Goal: Task Accomplishment & Management: Manage account settings

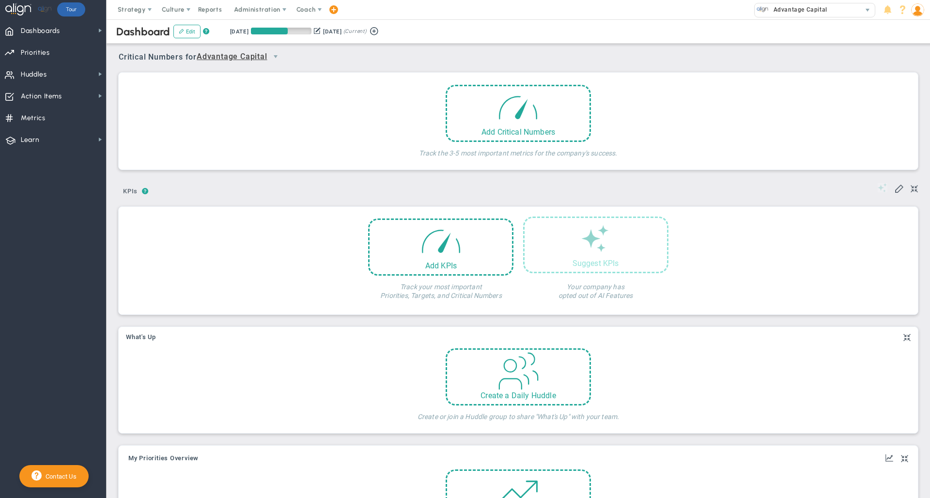
click at [607, 253] on div "Suggest KPIs" at bounding box center [595, 244] width 145 height 57
click at [703, 145] on div "Add Critical Numbers Track the 3-5 most important metrics for the company's suc…" at bounding box center [518, 123] width 785 height 77
click at [329, 28] on div "8/6/2025 11/4/2025 (Current)" at bounding box center [305, 31] width 151 height 9
click at [321, 30] on button at bounding box center [317, 31] width 7 height 10
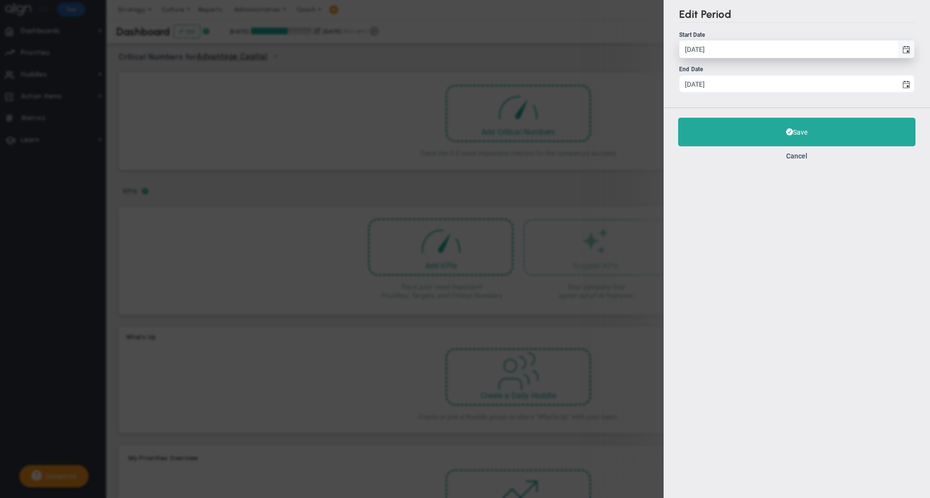
click at [906, 56] on span "select" at bounding box center [905, 49] width 16 height 17
click at [897, 56] on input "8/6/2025" at bounding box center [788, 49] width 218 height 17
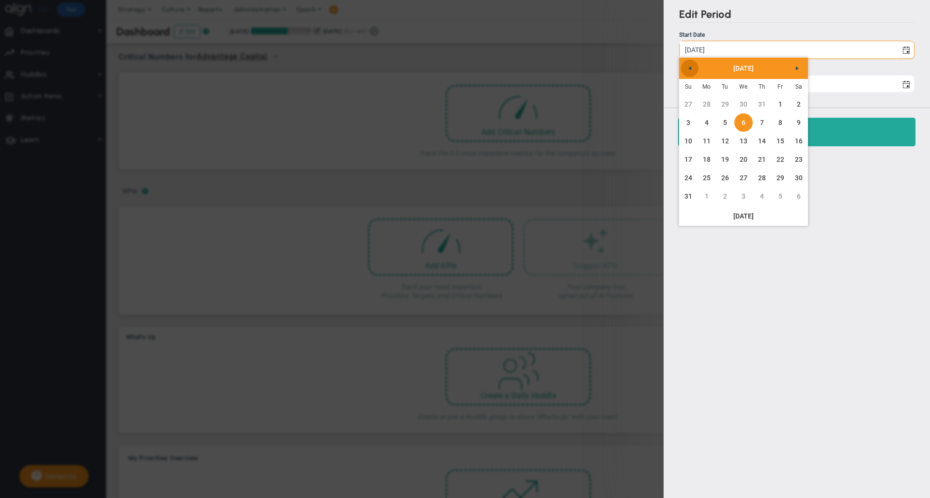
click at [692, 72] on link "Previous" at bounding box center [689, 68] width 17 height 17
click at [724, 107] on link "1" at bounding box center [725, 104] width 18 height 18
type input "[DATE]"
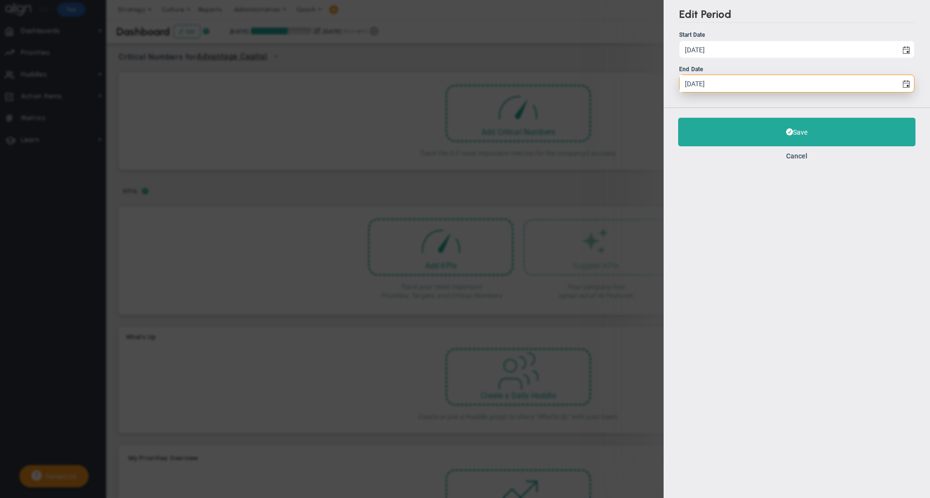
click at [728, 86] on input "11/4/2025" at bounding box center [788, 83] width 218 height 17
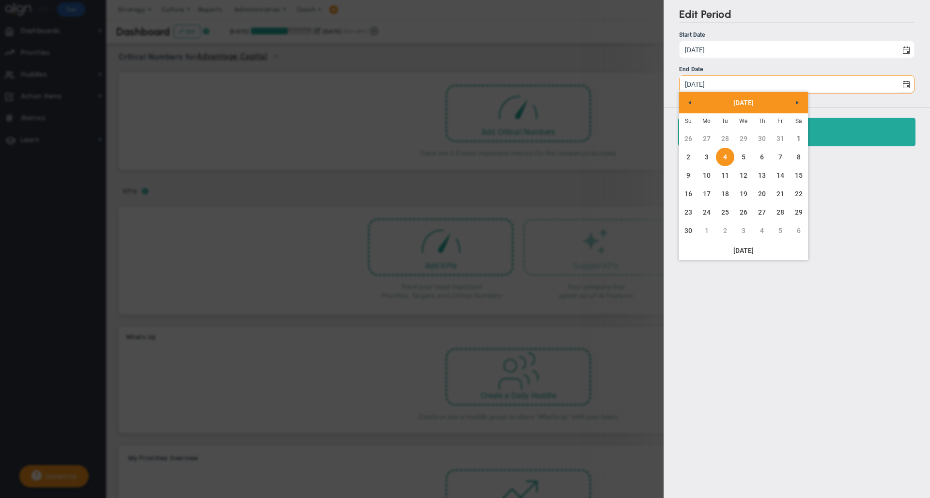
click at [686, 109] on link "Previous" at bounding box center [689, 102] width 17 height 17
click at [710, 142] on link "29" at bounding box center [706, 138] width 18 height 18
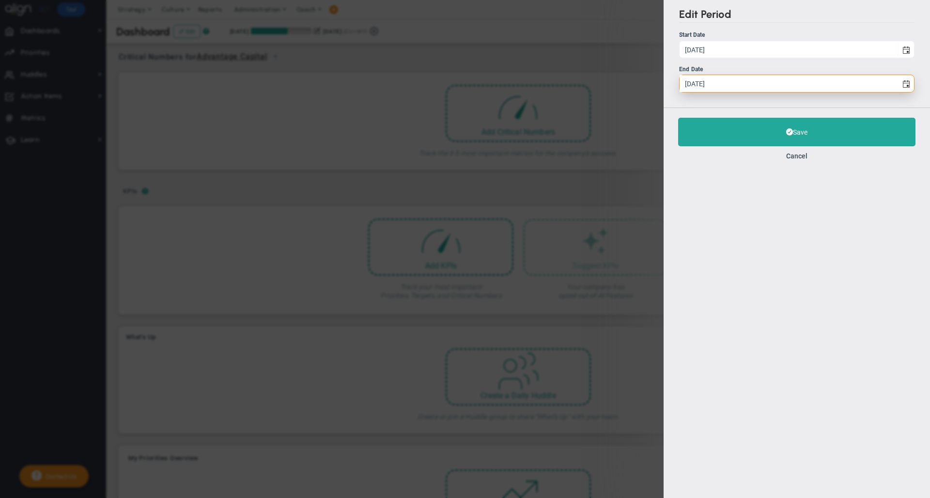
click at [725, 81] on input "[DATE]" at bounding box center [788, 83] width 218 height 17
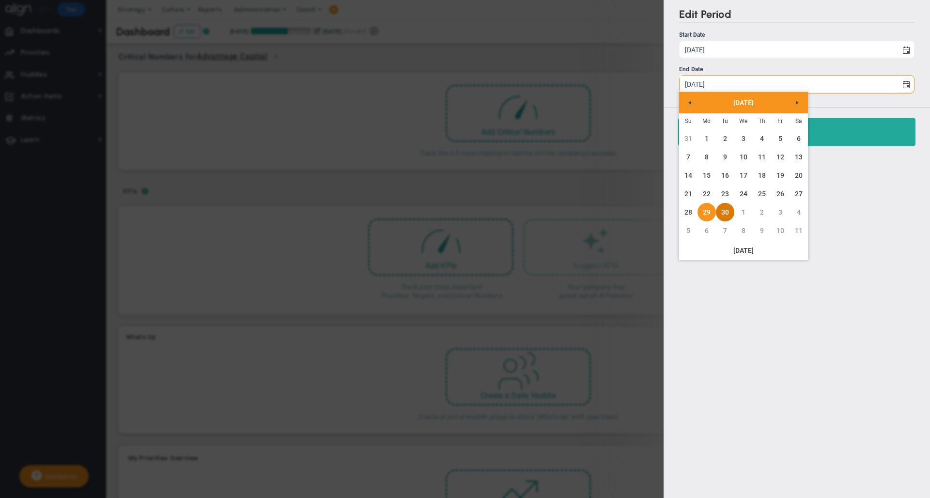
click at [728, 210] on link "30" at bounding box center [725, 212] width 18 height 18
type input "[DATE]"
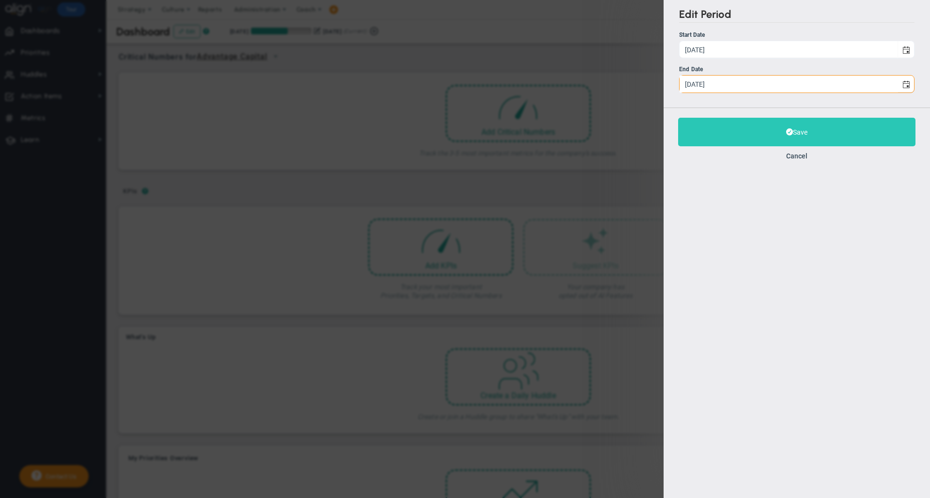
click at [716, 135] on button "Save" at bounding box center [796, 132] width 237 height 29
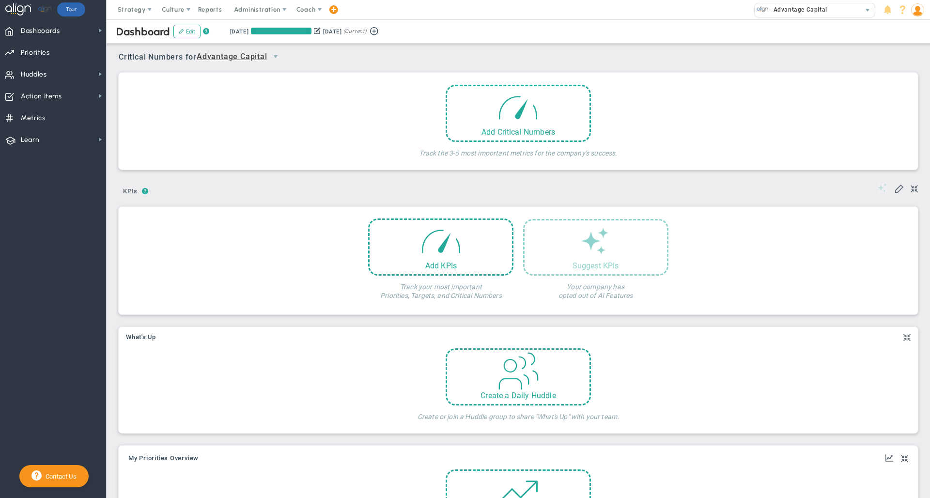
click at [547, 63] on div "Critical Numbers for Advantage Capital 0 Critical Numbers for Advantage Capital…" at bounding box center [518, 53] width 799 height 25
click at [386, 29] on div "Retrieving period... 7/1/2025 9/30/2025 (Current)" at bounding box center [305, 31] width 161 height 9
click at [381, 30] on button at bounding box center [374, 30] width 15 height 11
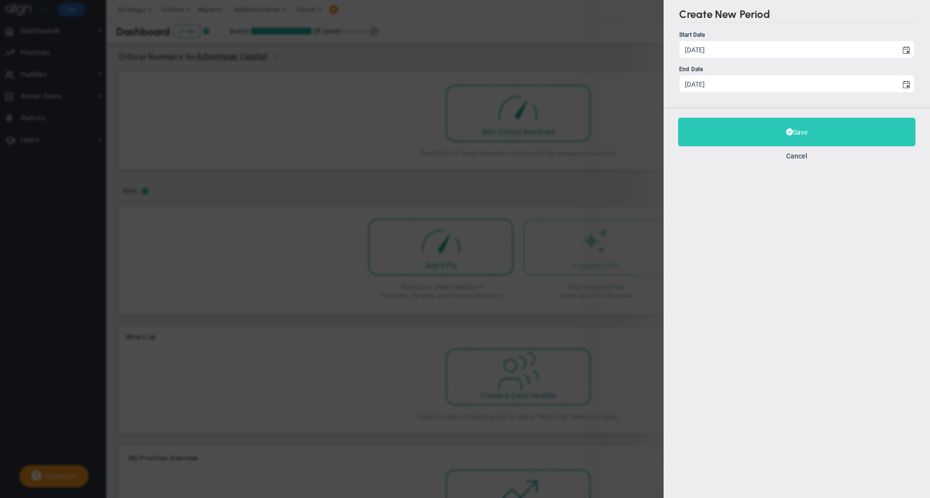
click at [783, 142] on button "Save" at bounding box center [796, 132] width 237 height 29
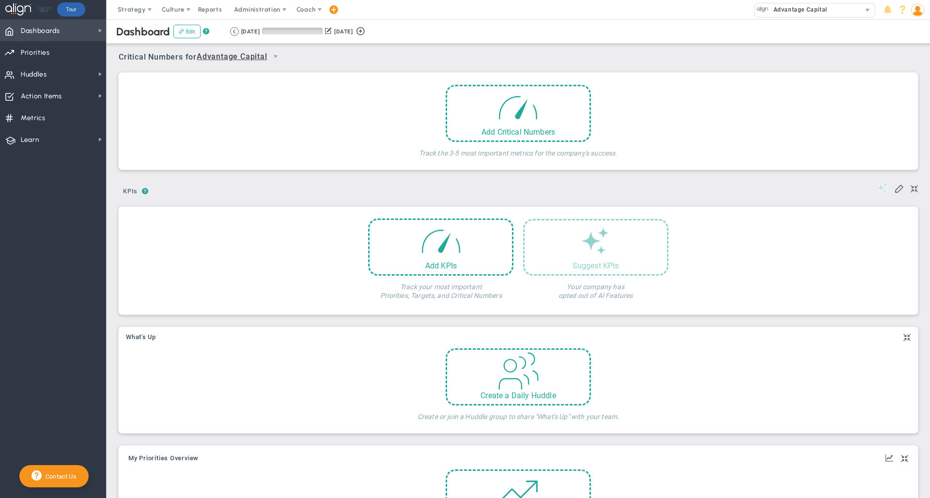
click at [43, 40] on span "Dashboards" at bounding box center [40, 31] width 39 height 20
click at [43, 50] on span "Priorities" at bounding box center [35, 53] width 29 height 20
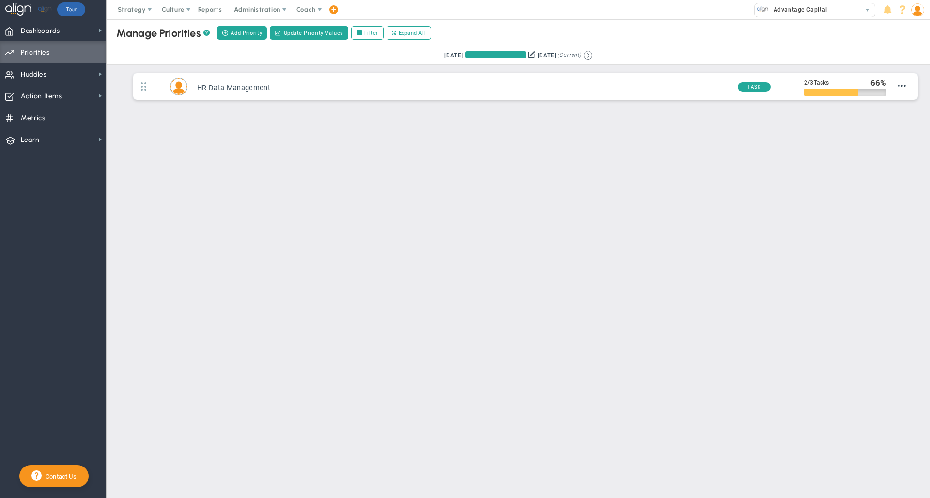
click at [527, 27] on div "Manage OKRs ? Manage Priorities ? Manage Projects ? Create Project Add Priority…" at bounding box center [518, 32] width 843 height 27
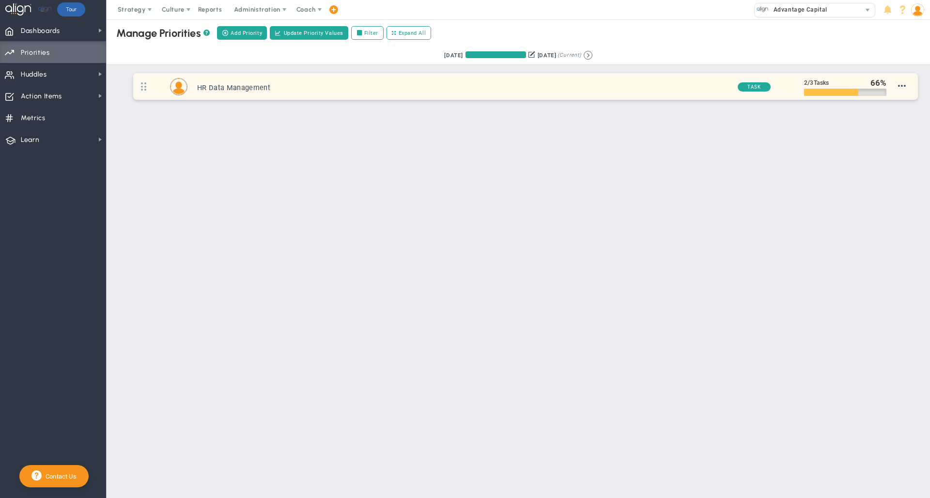
click at [514, 88] on h3 "HR Data Management" at bounding box center [463, 87] width 532 height 9
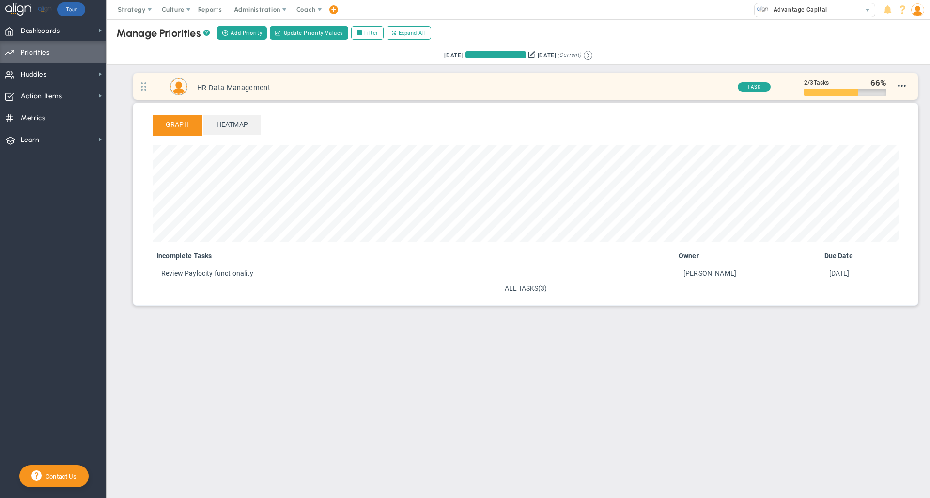
scroll to position [111, 746]
click at [514, 88] on h3 "HR Data Management" at bounding box center [463, 87] width 532 height 9
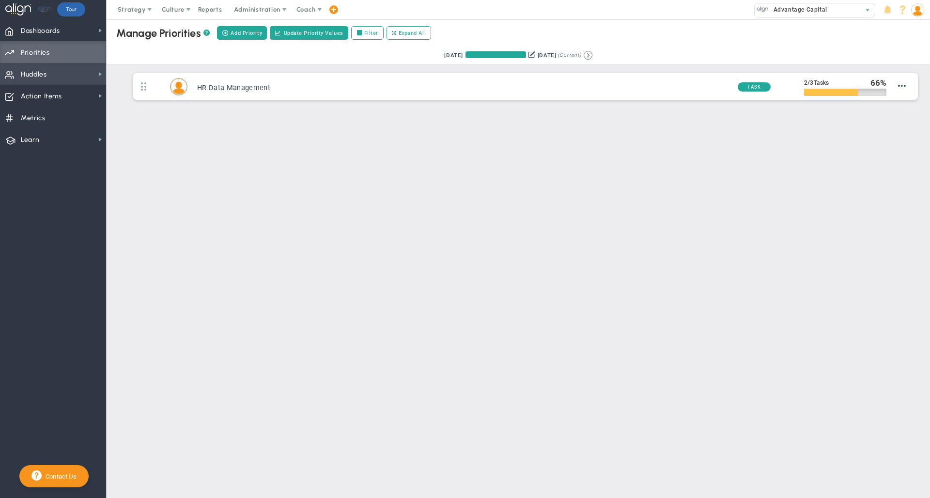
click at [40, 69] on span "Huddles" at bounding box center [34, 74] width 26 height 20
click at [201, 179] on main "Manage OKRs ? Manage Priorities ? Manage Projects ? Create Project Add Priority…" at bounding box center [518, 258] width 823 height 478
click at [129, 17] on span "Strategy" at bounding box center [132, 9] width 44 height 19
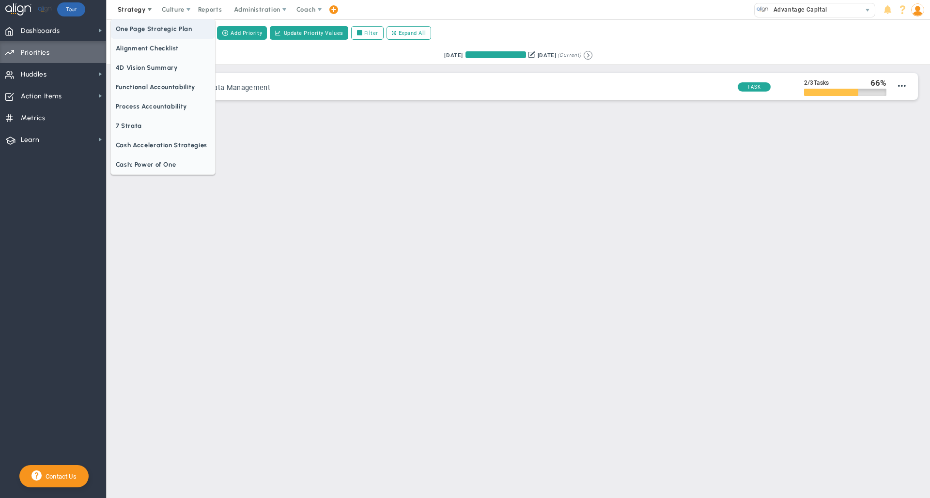
click at [142, 30] on span "One Page Strategic Plan" at bounding box center [163, 28] width 104 height 19
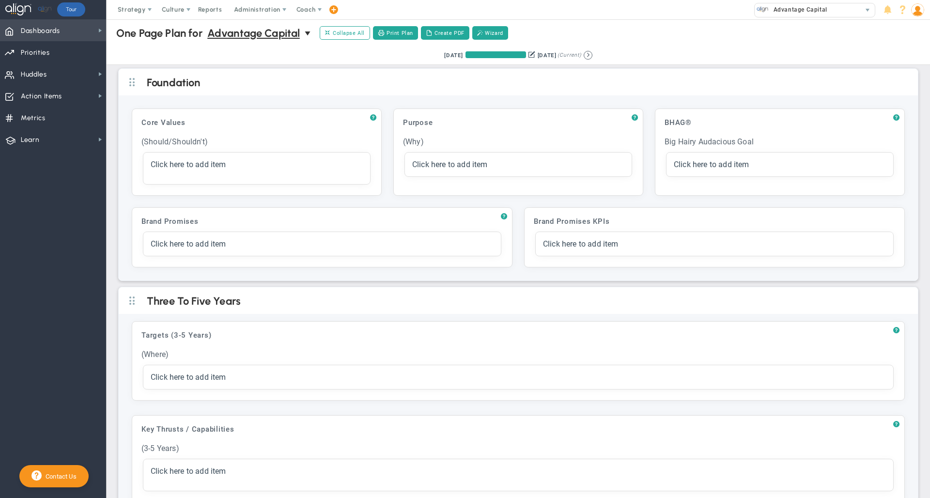
click at [75, 31] on span "Dashboards Dashboards" at bounding box center [53, 30] width 106 height 22
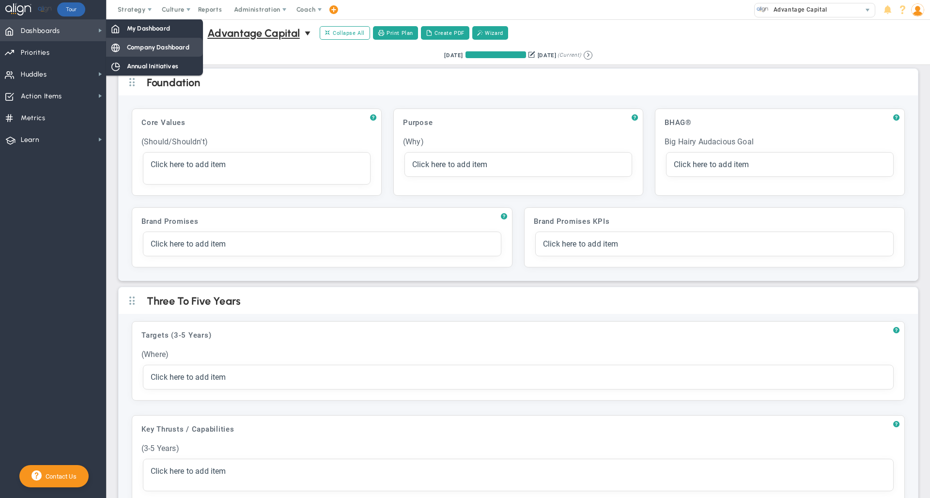
click at [133, 50] on span "Company Dashboard" at bounding box center [158, 47] width 62 height 9
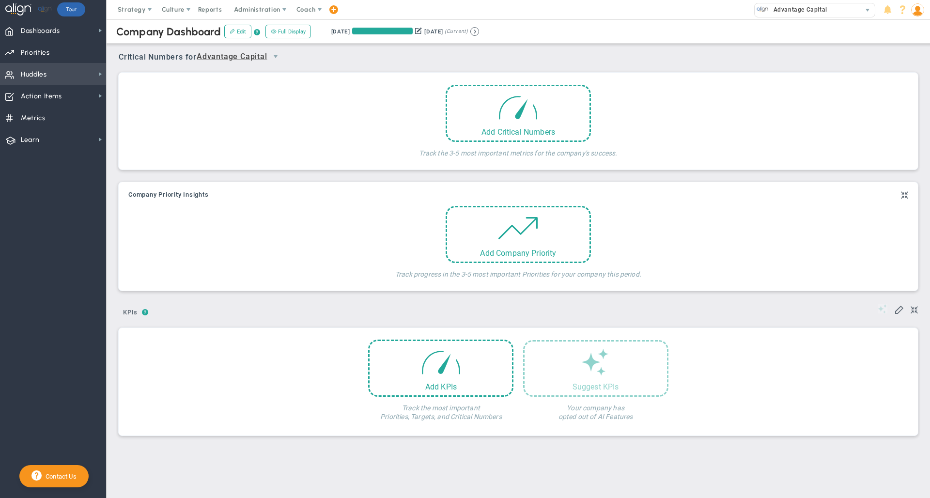
click at [45, 76] on span "Huddles" at bounding box center [34, 74] width 26 height 20
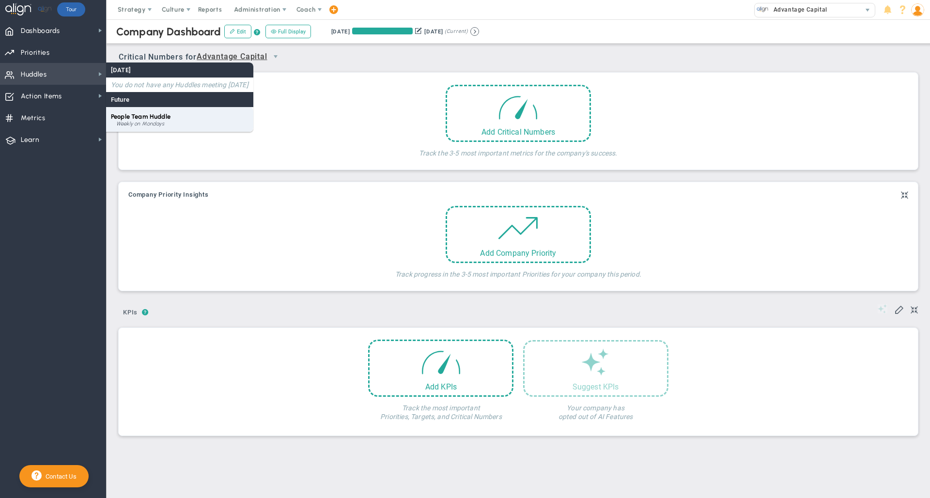
click at [128, 120] on span "People Team Huddle" at bounding box center [141, 116] width 60 height 7
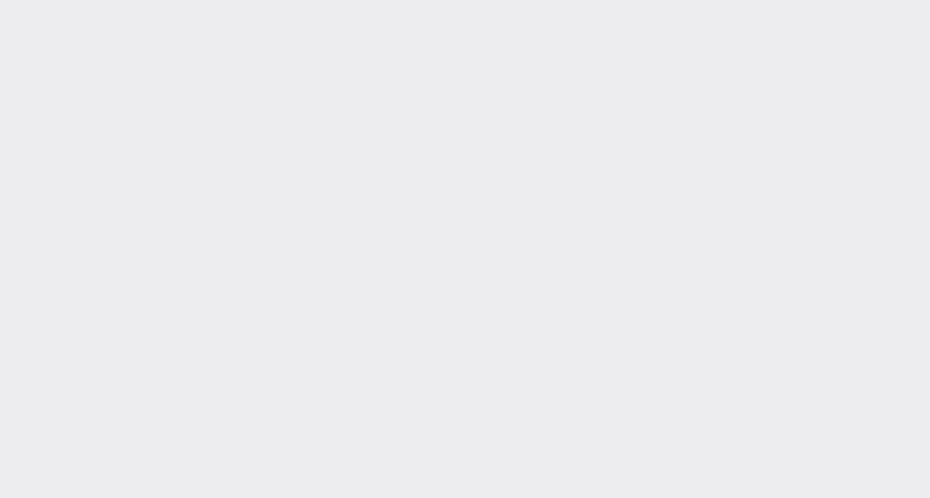
type input "Tuesday, September 30, 2025"
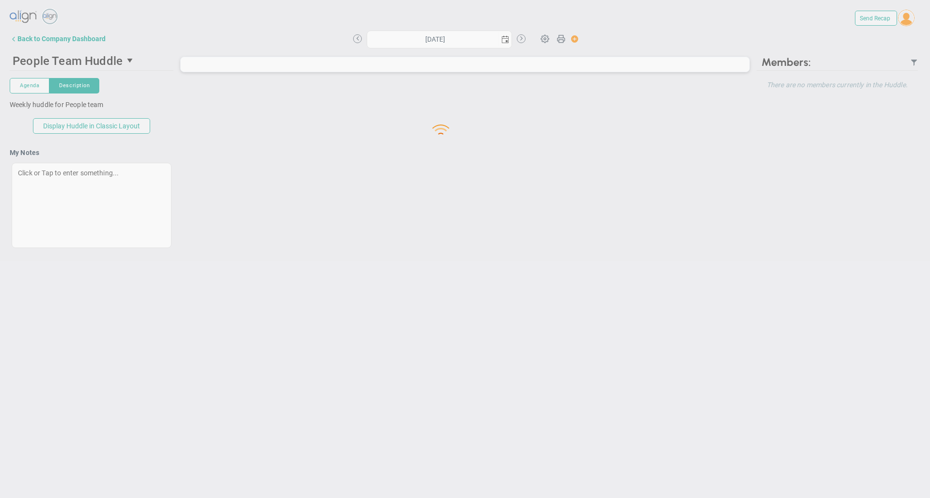
type input "Monday, September 29, 2025"
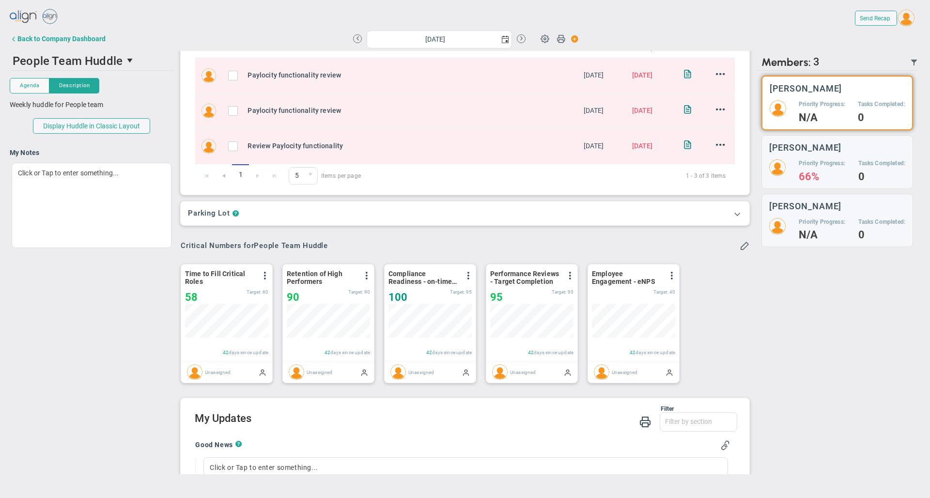
scroll to position [147, 0]
click at [88, 38] on div "Back to Company Dashboard" at bounding box center [61, 39] width 88 height 8
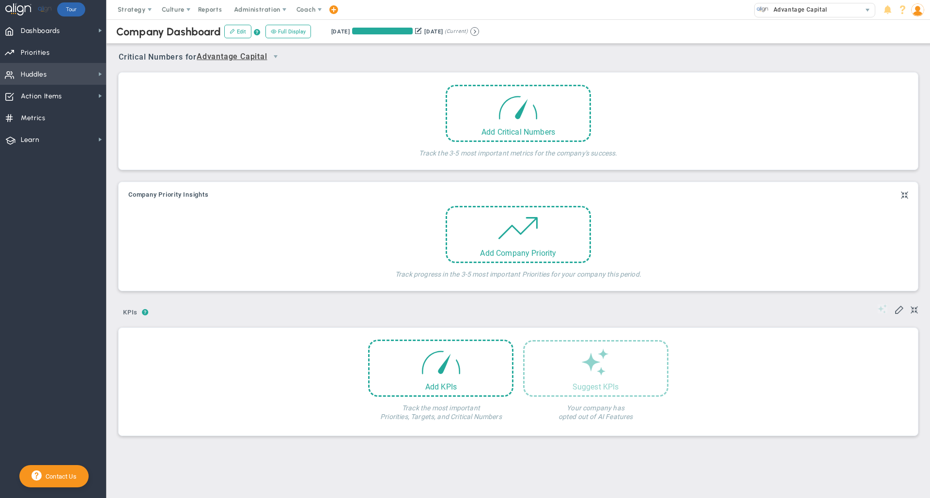
click at [70, 72] on span "Huddles Huddles" at bounding box center [53, 74] width 106 height 22
click at [48, 55] on span "Priorities" at bounding box center [35, 53] width 29 height 20
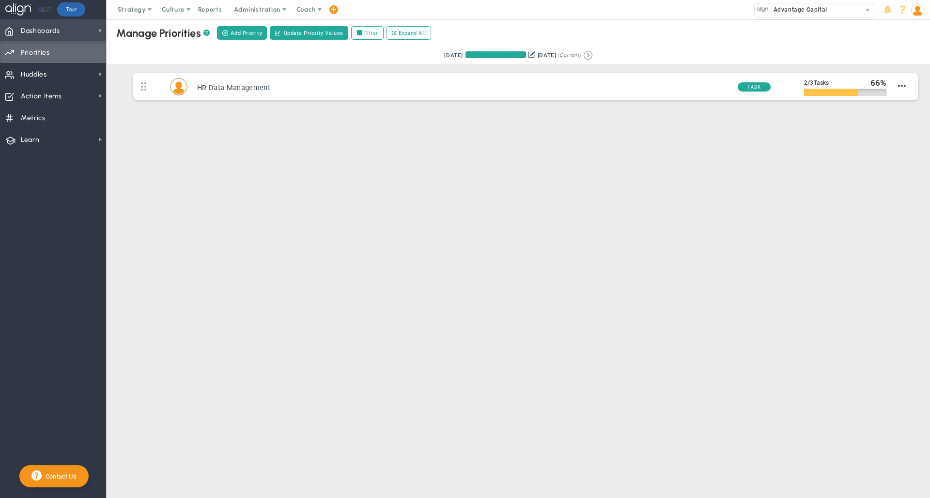
click at [70, 28] on span "Dashboards Dashboards" at bounding box center [53, 30] width 106 height 22
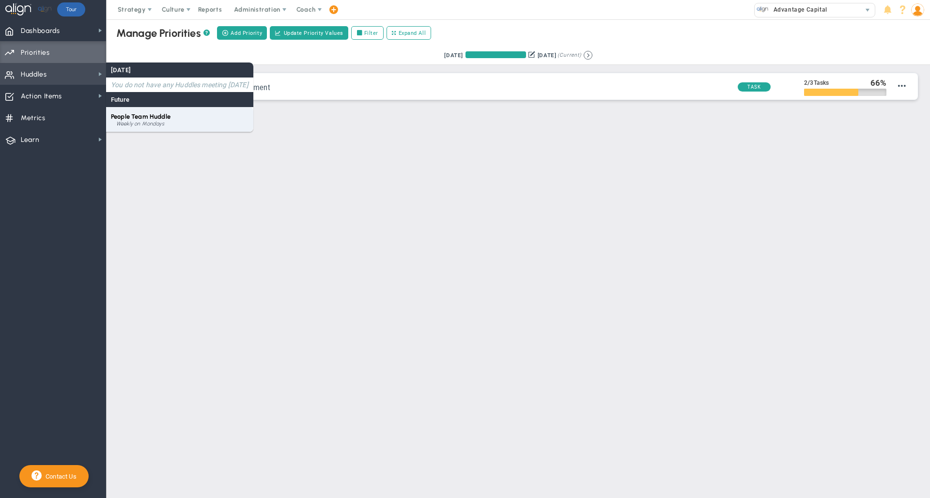
click at [144, 123] on div "Weekly on Mondays" at bounding box center [182, 124] width 132 height 6
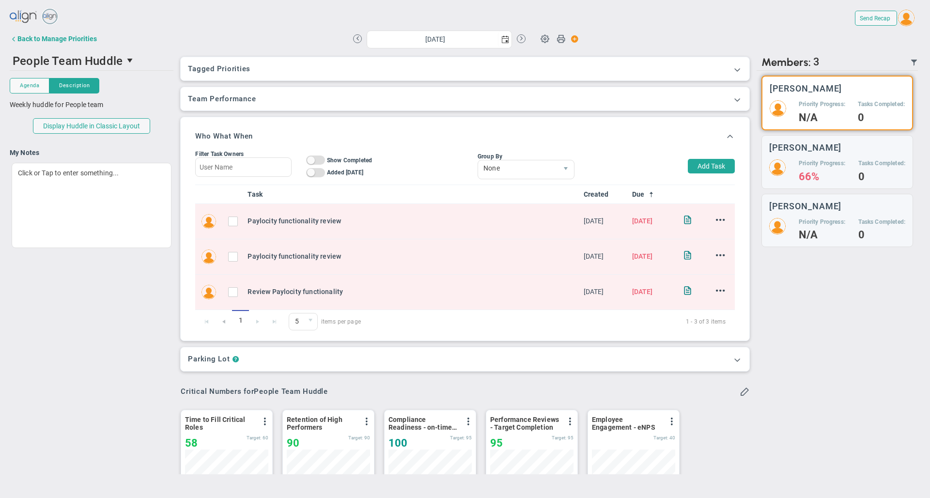
scroll to position [0, 0]
click at [521, 38] on button at bounding box center [521, 38] width 9 height 9
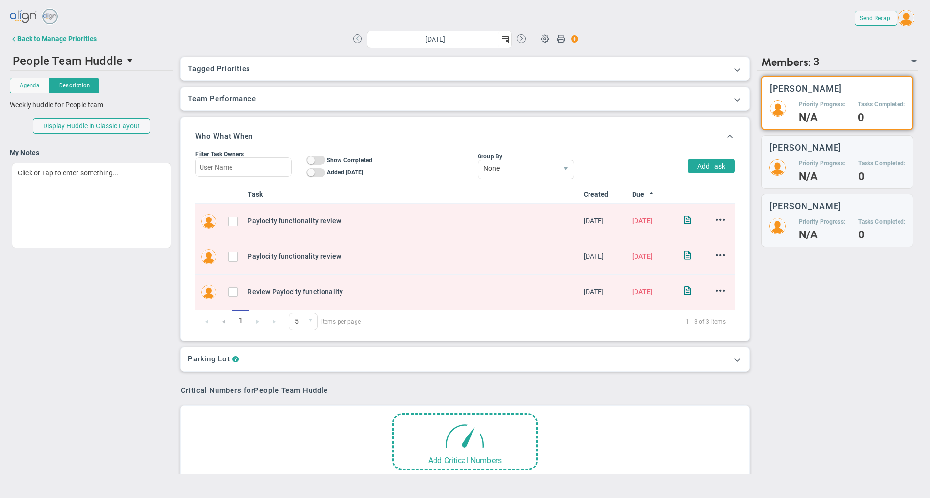
click at [356, 41] on button at bounding box center [357, 38] width 9 height 9
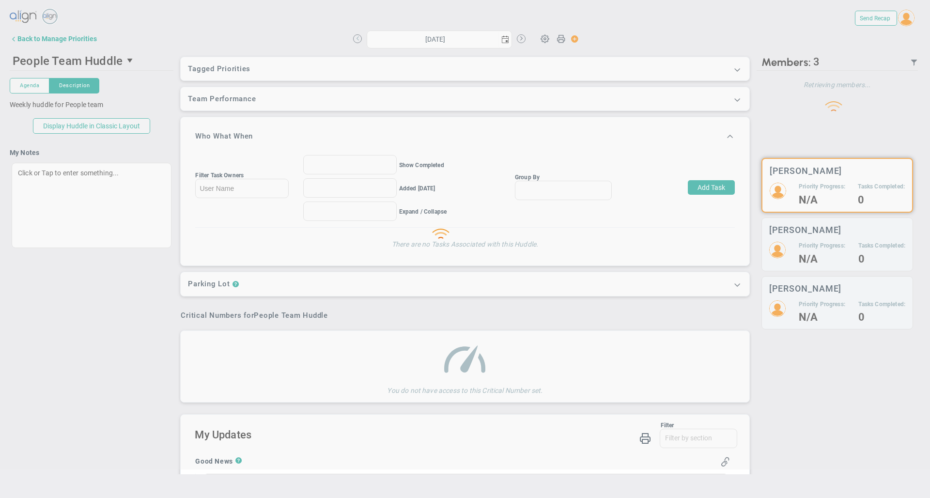
type input "Monday, September 29, 2025"
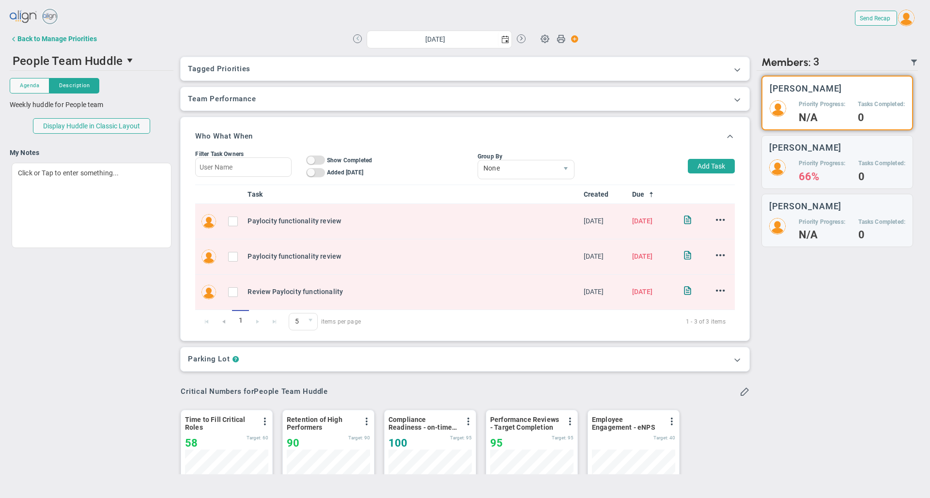
scroll to position [34, 83]
click at [546, 39] on span at bounding box center [545, 38] width 18 height 18
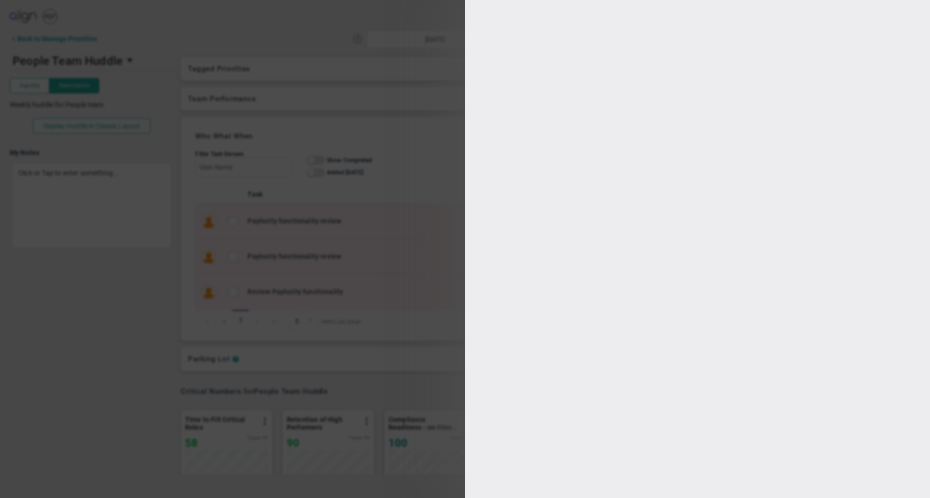
type input "People Team Huddle"
type input "11:00:00"
type input "11:30:00"
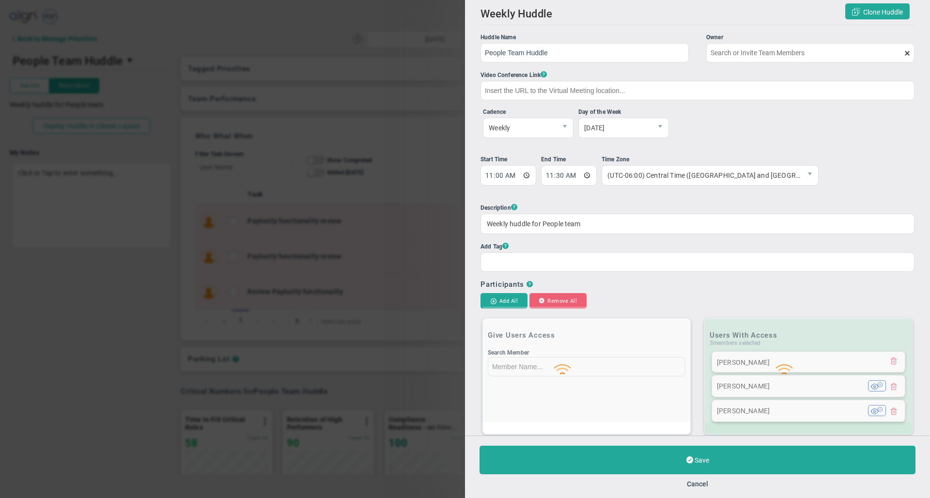
type input "Tom Daly"
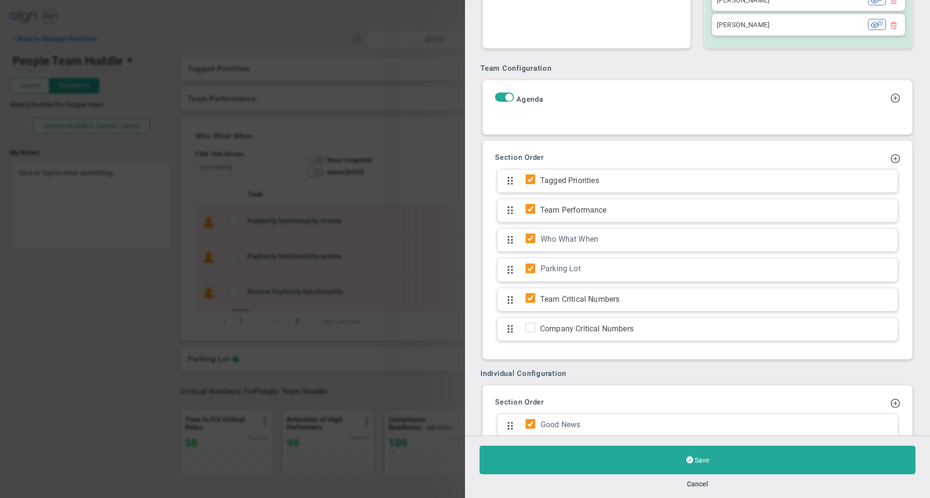
scroll to position [405, 0]
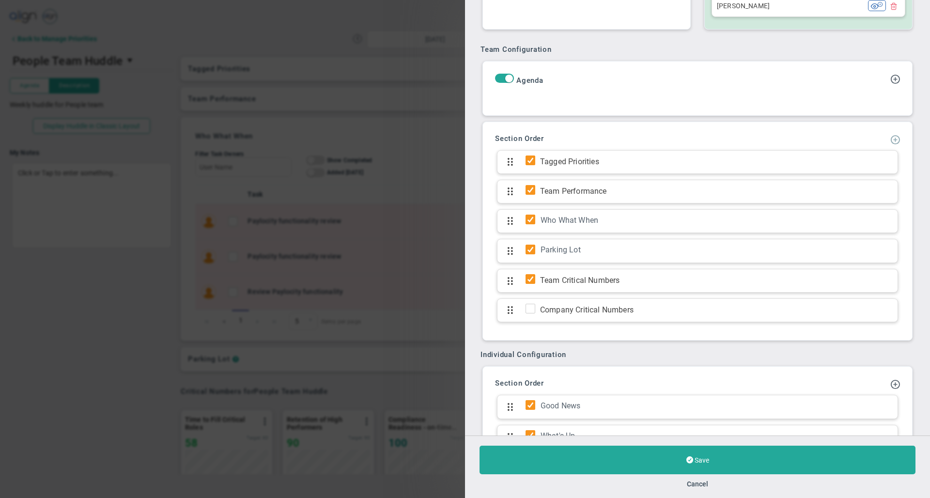
click at [890, 144] on span at bounding box center [895, 139] width 10 height 10
click at [874, 175] on span "Add KPI Section" at bounding box center [865, 172] width 49 height 8
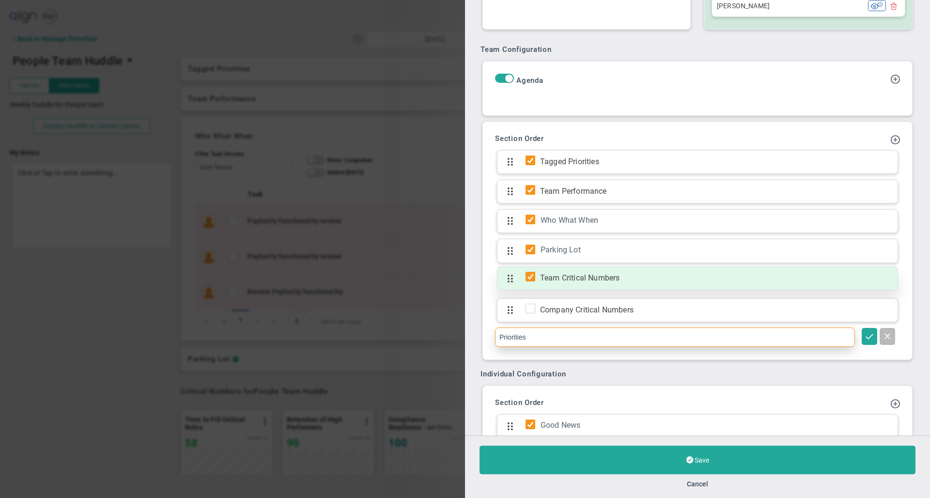
type input "Priorities"
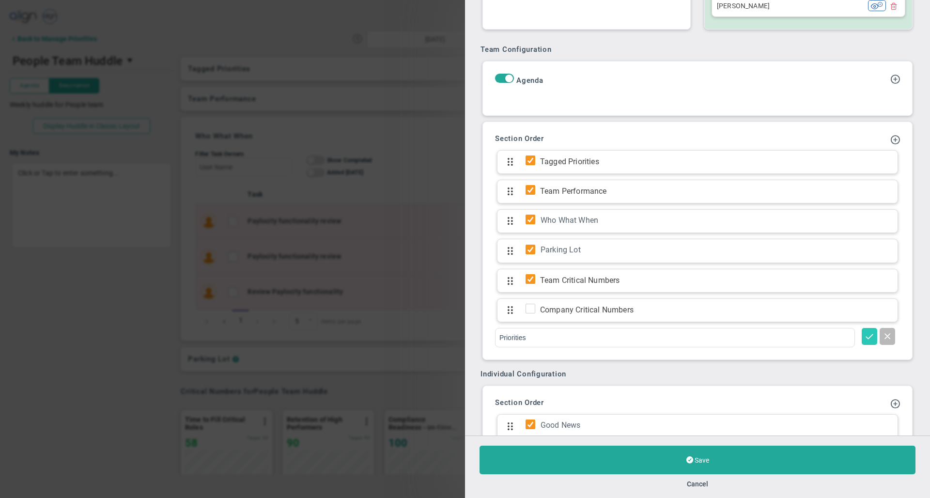
click at [864, 340] on span at bounding box center [869, 336] width 10 height 10
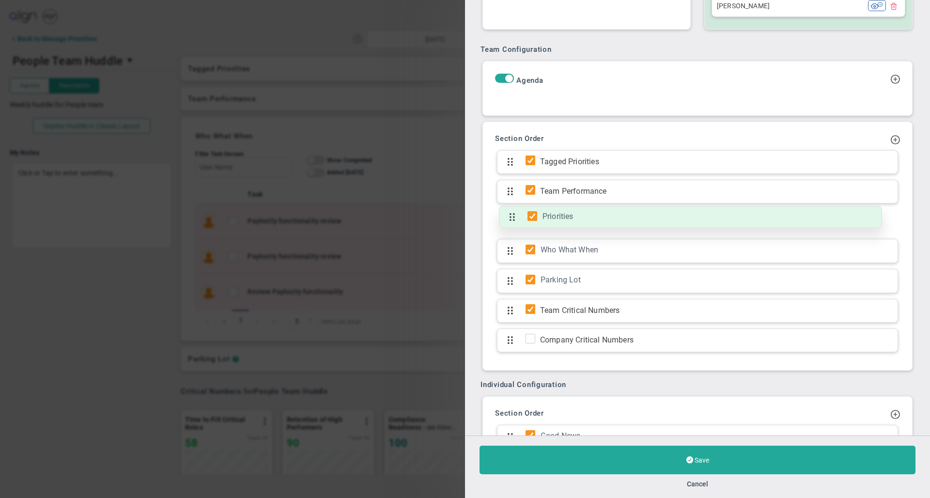
drag, startPoint x: 508, startPoint y: 345, endPoint x: 524, endPoint y: 221, distance: 125.0
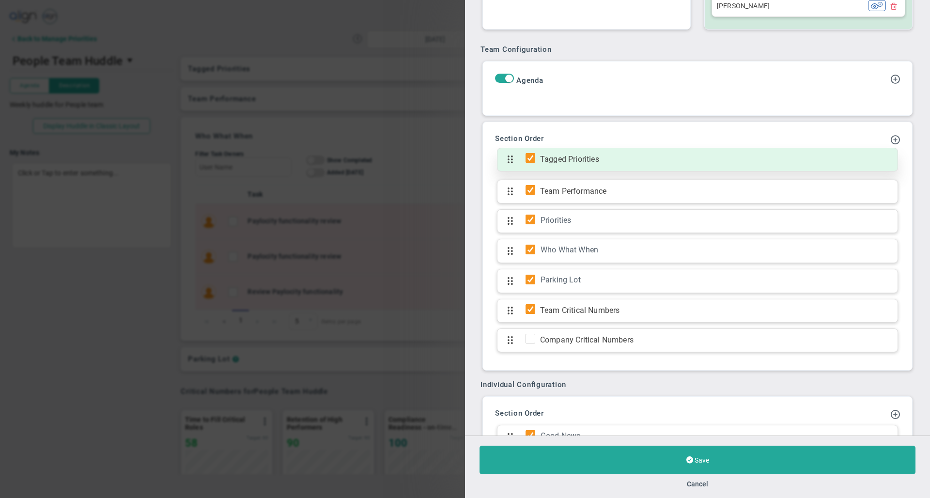
click at [530, 165] on input "checkbox" at bounding box center [533, 160] width 10 height 10
checkbox input "false"
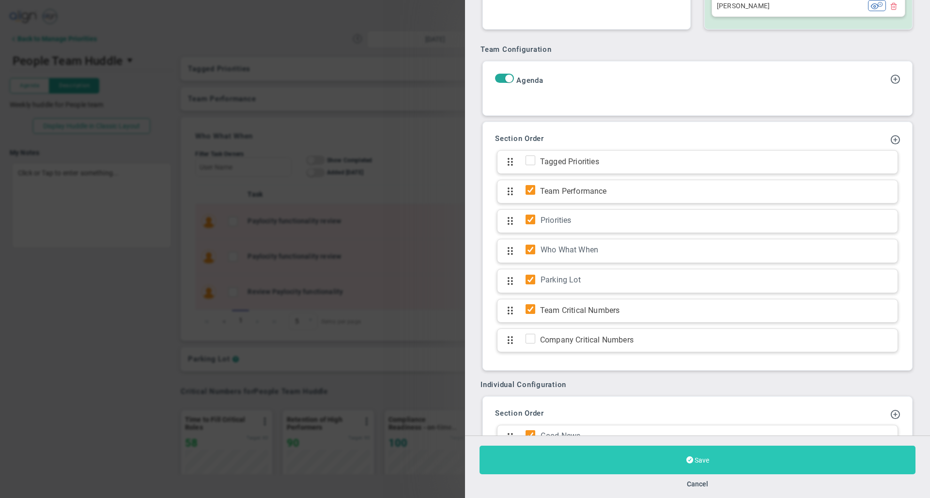
click at [573, 457] on button "Save" at bounding box center [697, 460] width 436 height 29
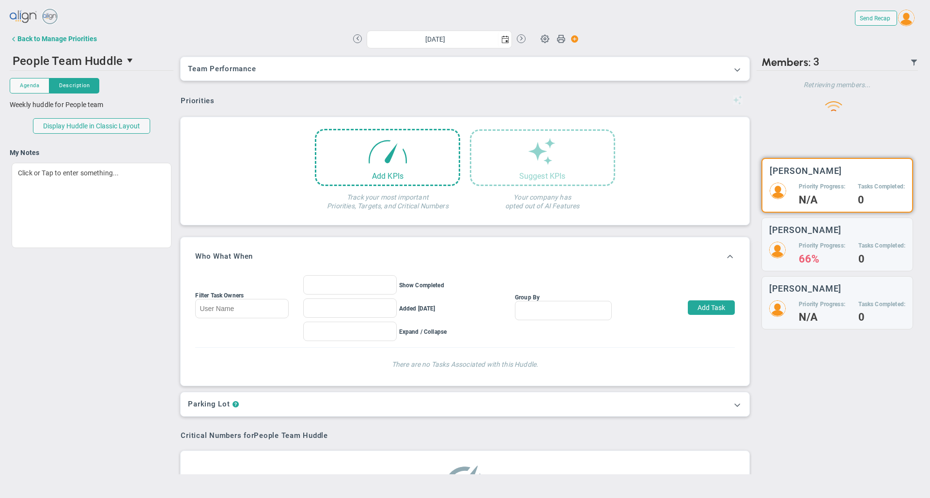
type input "Monday, September 29, 2025"
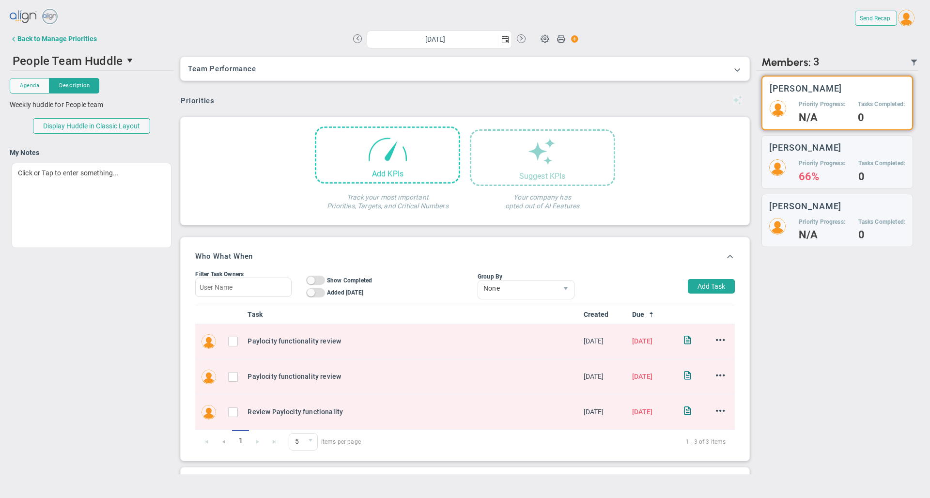
scroll to position [34, 83]
click at [401, 161] on span at bounding box center [387, 148] width 41 height 41
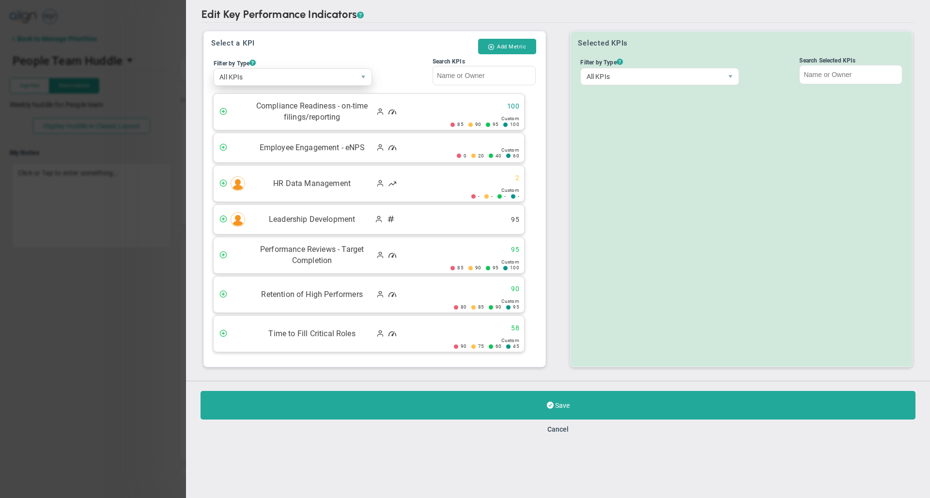
click at [294, 82] on span "All KPIs" at bounding box center [284, 77] width 141 height 16
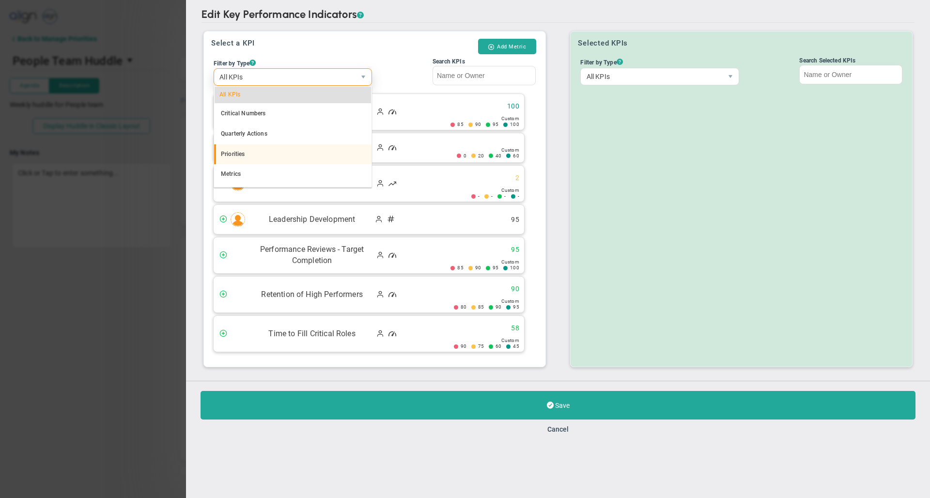
click at [250, 158] on li "Priorities" at bounding box center [292, 154] width 157 height 20
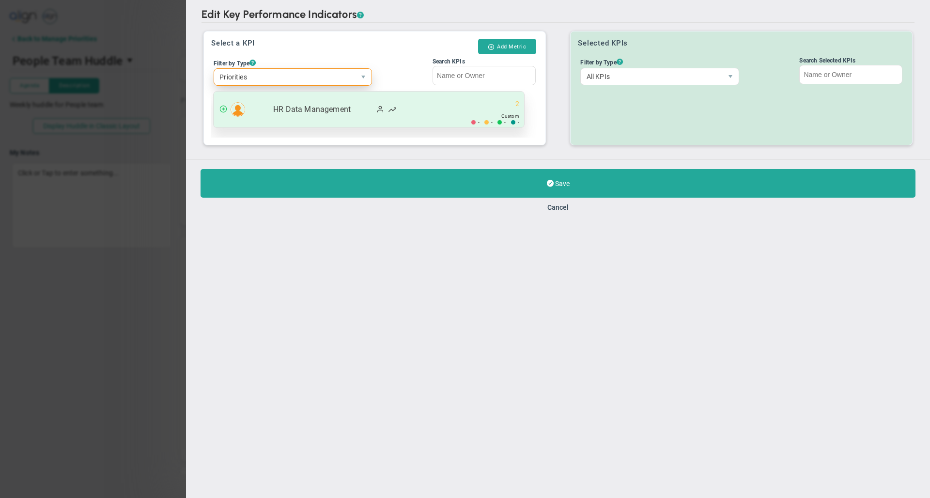
click at [293, 109] on span "HR Data Management" at bounding box center [312, 109] width 124 height 11
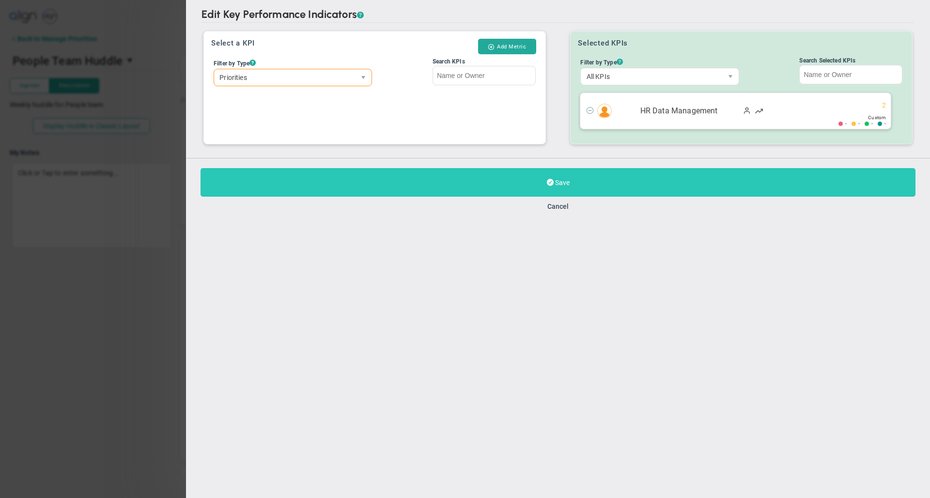
click at [371, 185] on button "Save" at bounding box center [557, 182] width 715 height 29
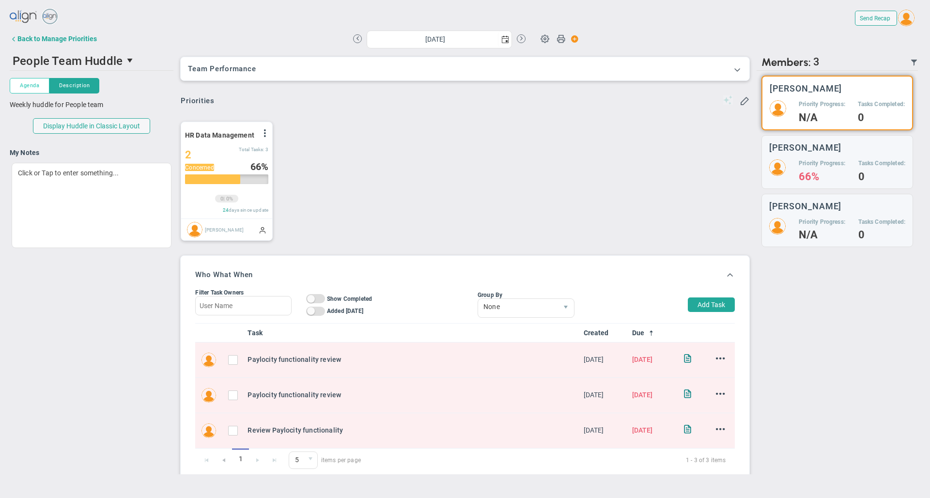
click at [23, 86] on span "Agenda" at bounding box center [29, 85] width 19 height 8
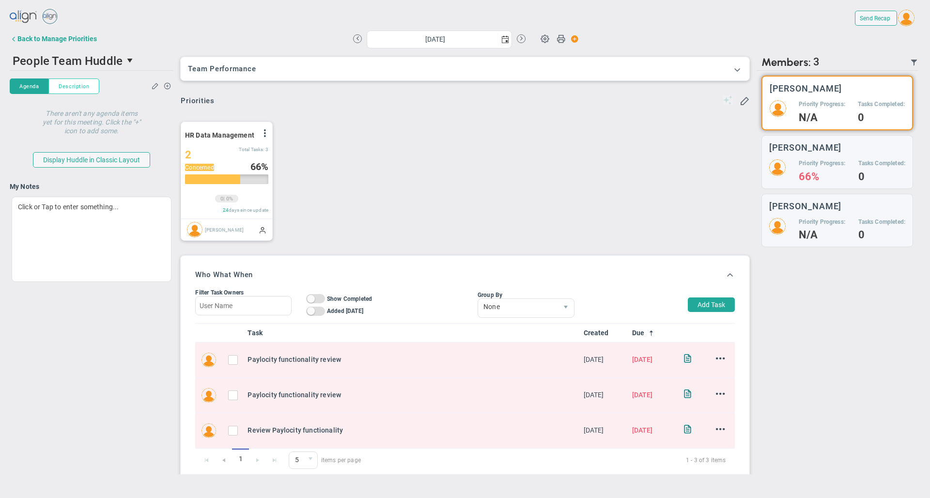
click at [76, 87] on span "Description" at bounding box center [74, 86] width 31 height 8
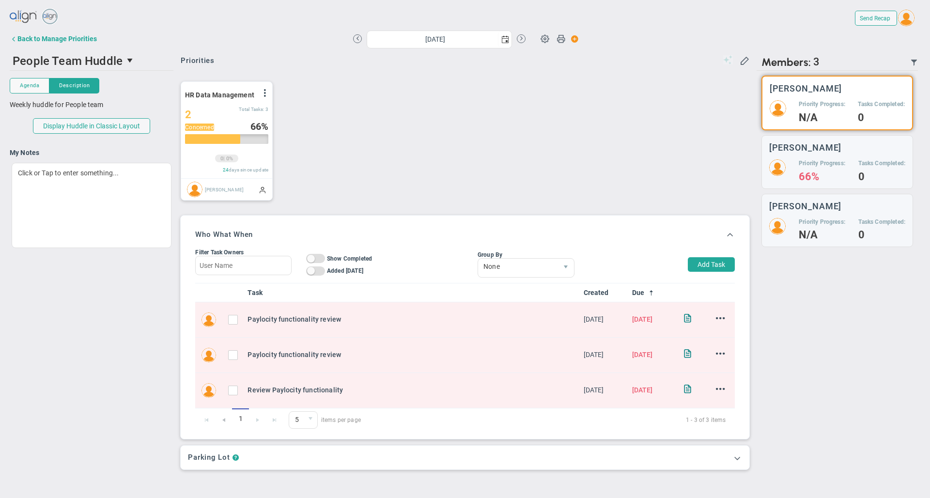
scroll to position [43, 0]
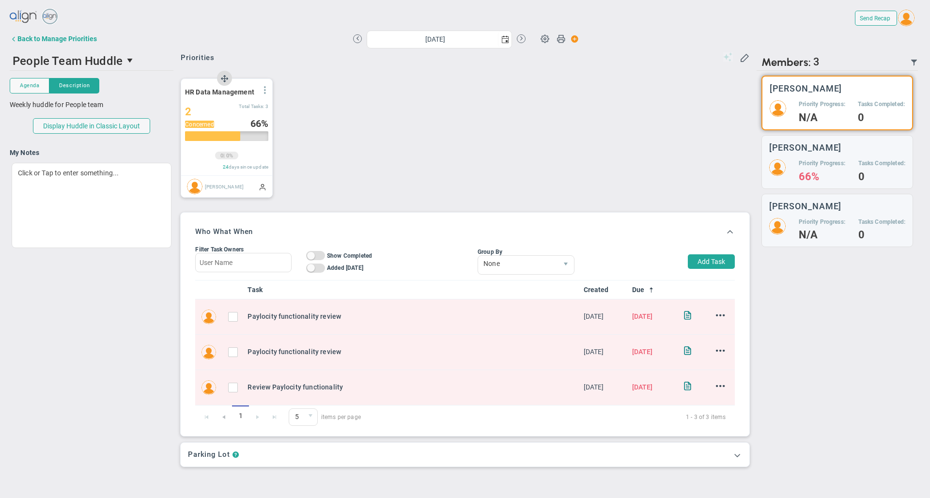
click at [265, 92] on span at bounding box center [265, 90] width 8 height 8
click at [238, 109] on li "Edit" at bounding box center [237, 110] width 69 height 12
type input "HR Data Management"
type input "0"
type input "2"
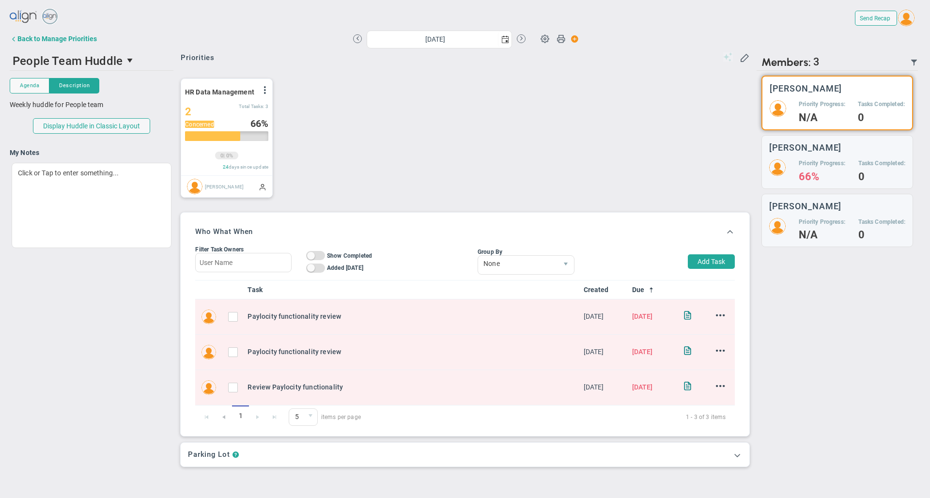
type input "3"
radio input "true"
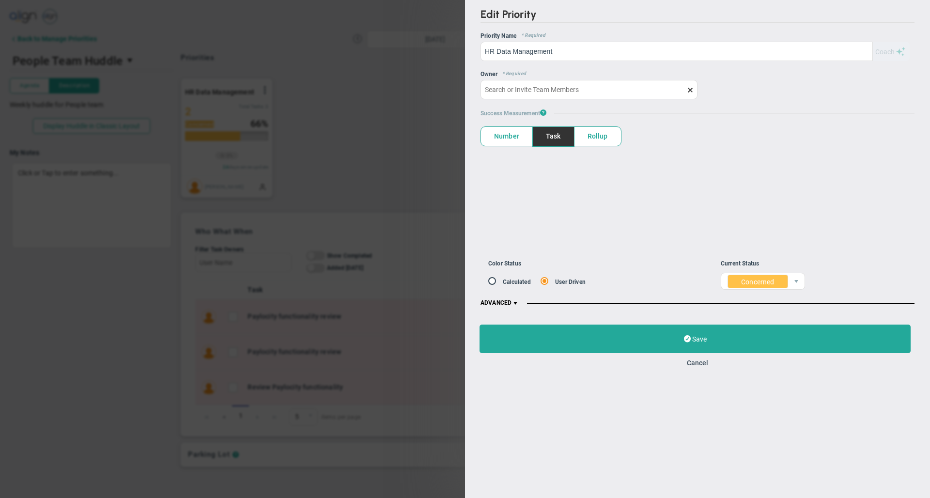
type input "Tom Daly"
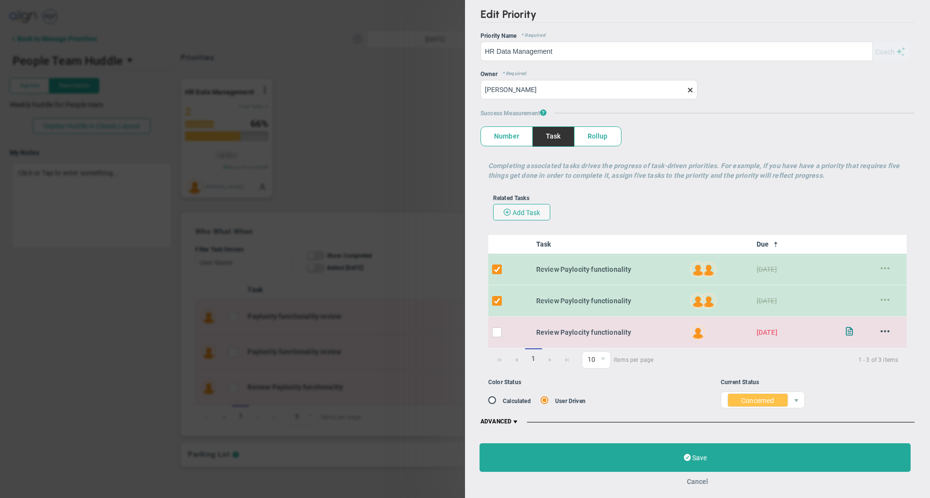
click at [702, 483] on button "Cancel" at bounding box center [697, 481] width 21 height 8
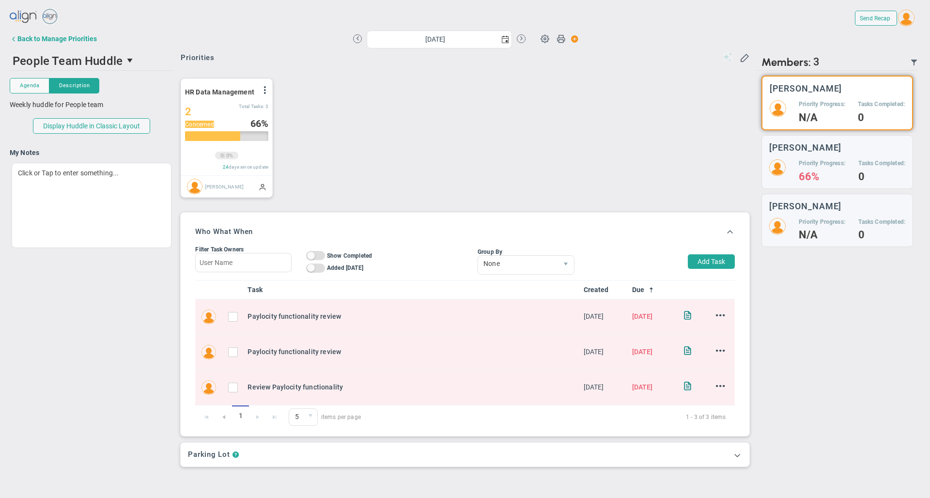
scroll to position [46, 0]
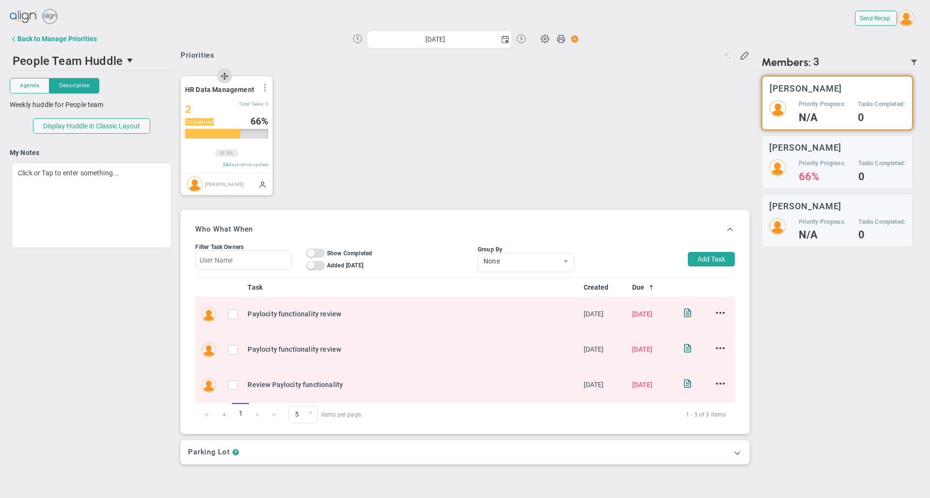
click at [263, 90] on span at bounding box center [265, 88] width 8 height 8
click at [231, 108] on li "Edit" at bounding box center [237, 107] width 69 height 12
type input "HR Data Management"
radio input "true"
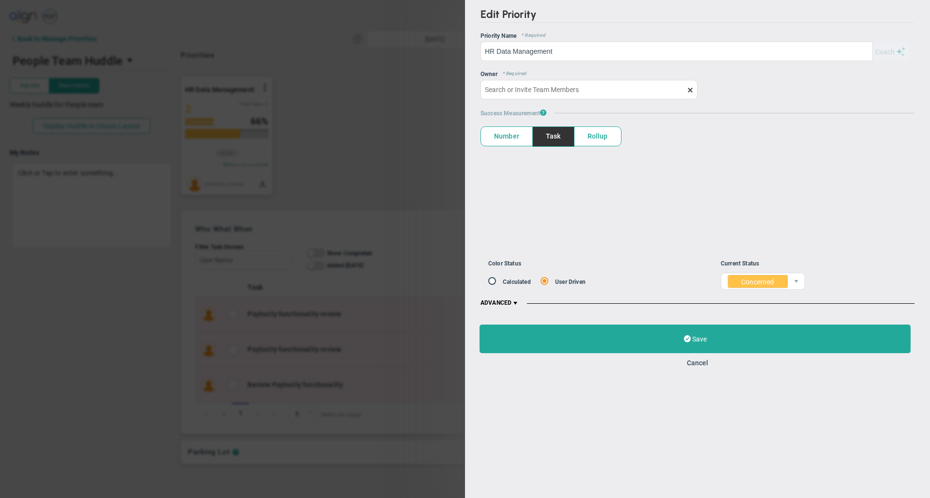
type input "Tom Daly"
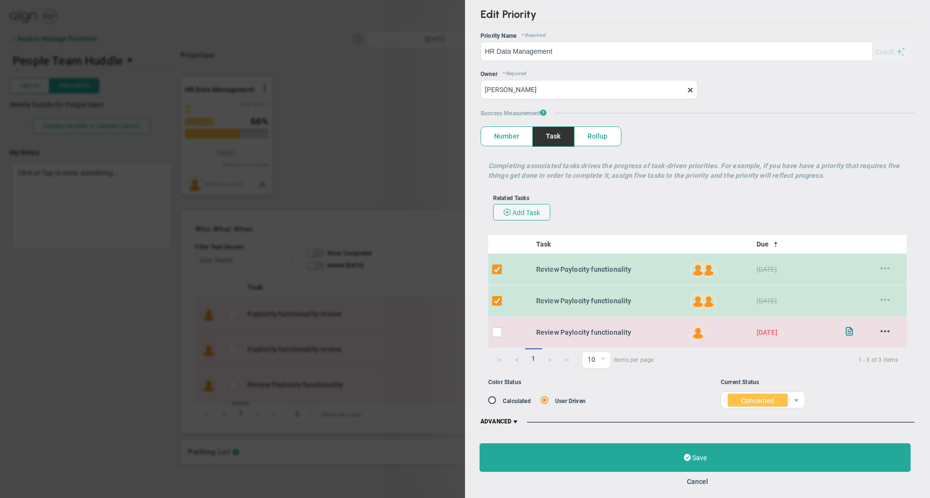
click at [699, 365] on span "1 - 3 of 3 items" at bounding box center [781, 360] width 233 height 12
click at [699, 485] on button "Cancel" at bounding box center [697, 481] width 21 height 8
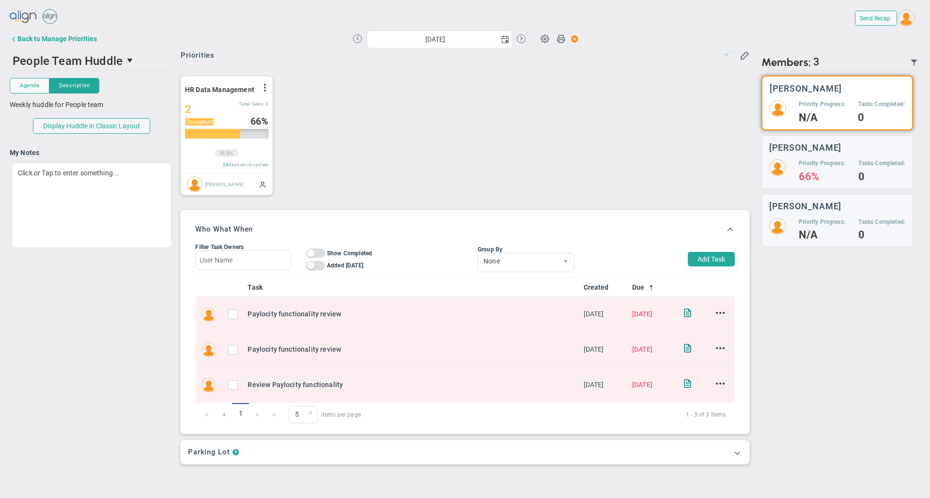
click at [441, 188] on div "HR Data Management View Historical Graph Edit Make "No Change" Update Add Past …" at bounding box center [461, 134] width 580 height 139
click at [411, 120] on div "HR Data Management View Historical Graph Edit Make "No Change" Update Add Past …" at bounding box center [461, 134] width 580 height 139
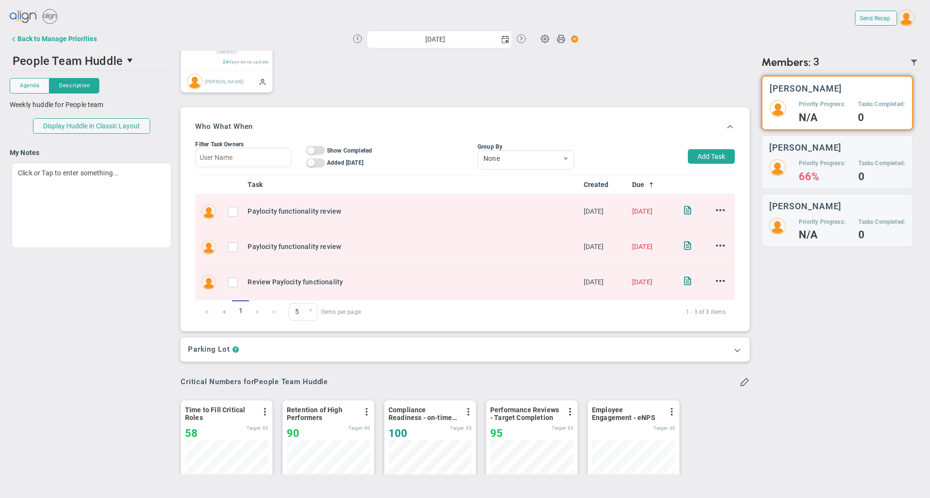
scroll to position [114, 0]
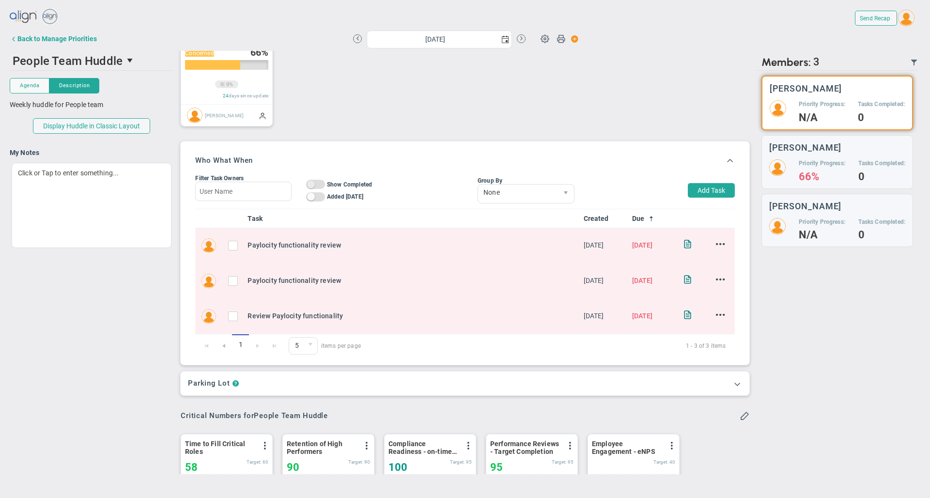
click at [316, 185] on span "On Off" at bounding box center [315, 184] width 19 height 9
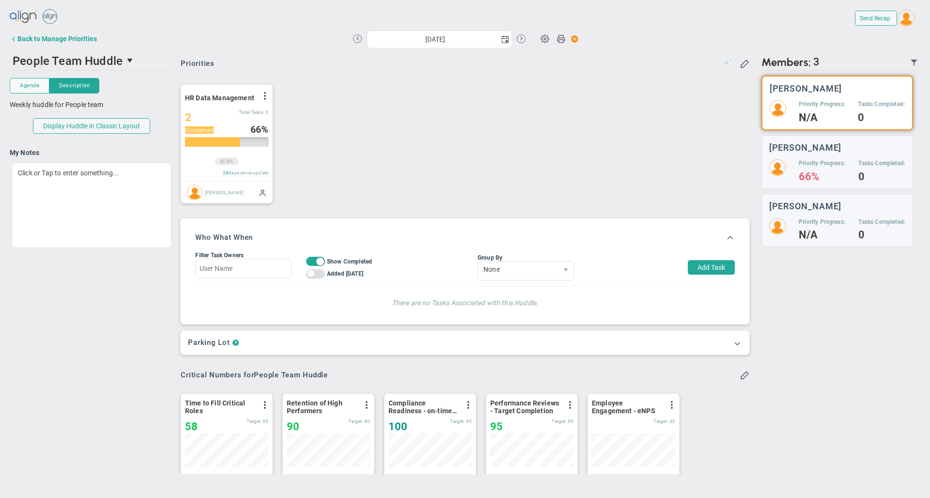
scroll to position [48, 0]
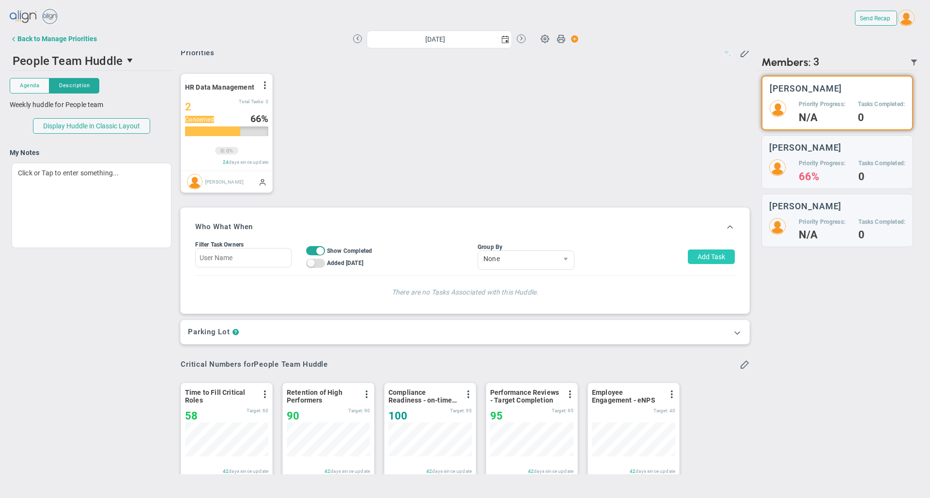
click at [710, 260] on button "Add Task" at bounding box center [711, 256] width 47 height 15
type input "Keyaire Robertson"
type input "10/7/2025"
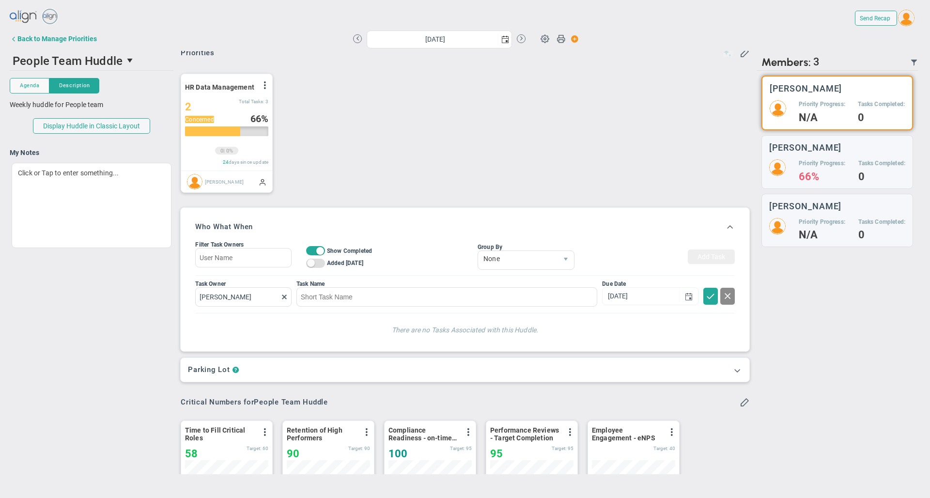
click at [723, 297] on span at bounding box center [728, 296] width 10 height 10
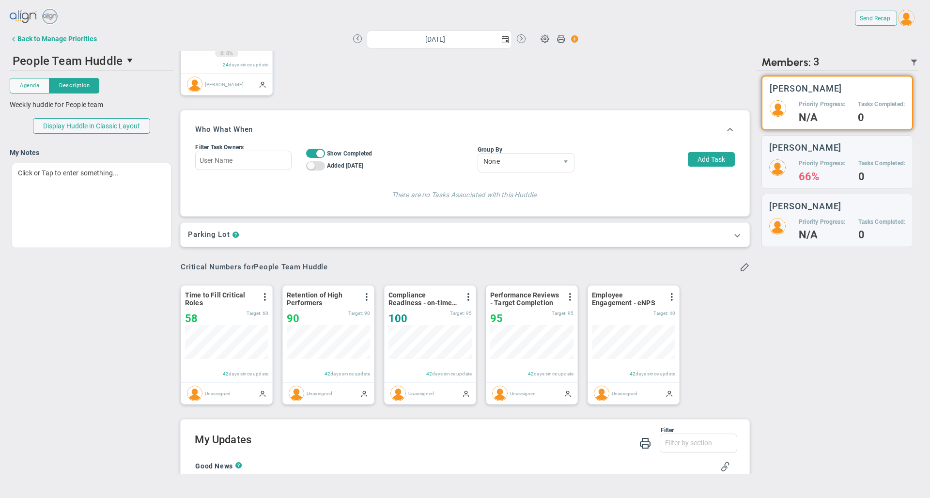
scroll to position [149, 0]
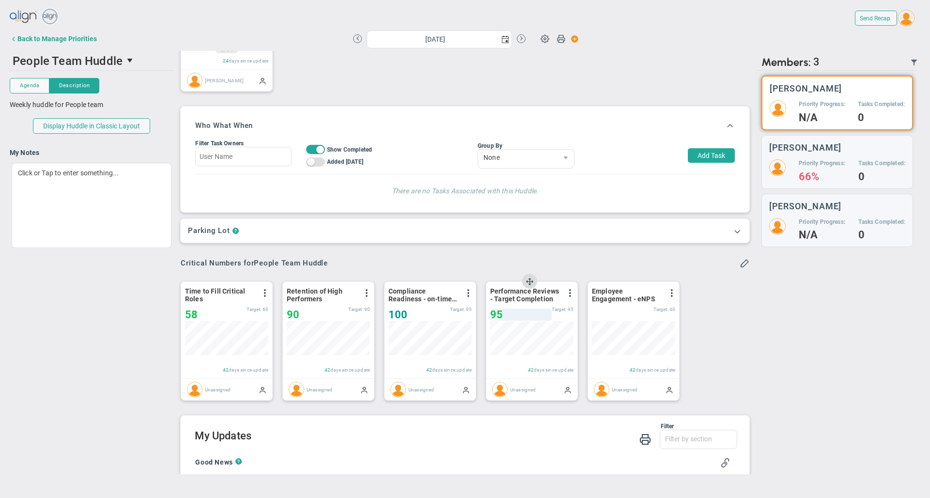
click at [511, 319] on div "95" at bounding box center [521, 314] width 62 height 12
click at [533, 249] on div "Team Performance Team Performance Priorities" at bounding box center [464, 156] width 573 height 508
click at [202, 321] on div "58" at bounding box center [216, 314] width 62 height 12
click at [152, 323] on div "People Team Huddle 80885 Join Meeting Agenda Agenda Description Description My …" at bounding box center [465, 262] width 910 height 423
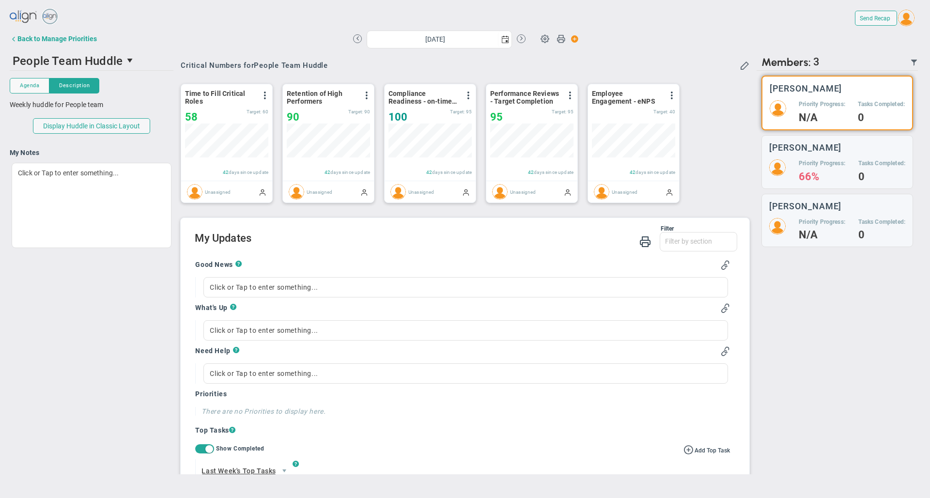
scroll to position [348, 0]
click at [801, 154] on div "Tom Daly Priority Progress: 66% Tasks Completed: 0" at bounding box center [837, 162] width 152 height 54
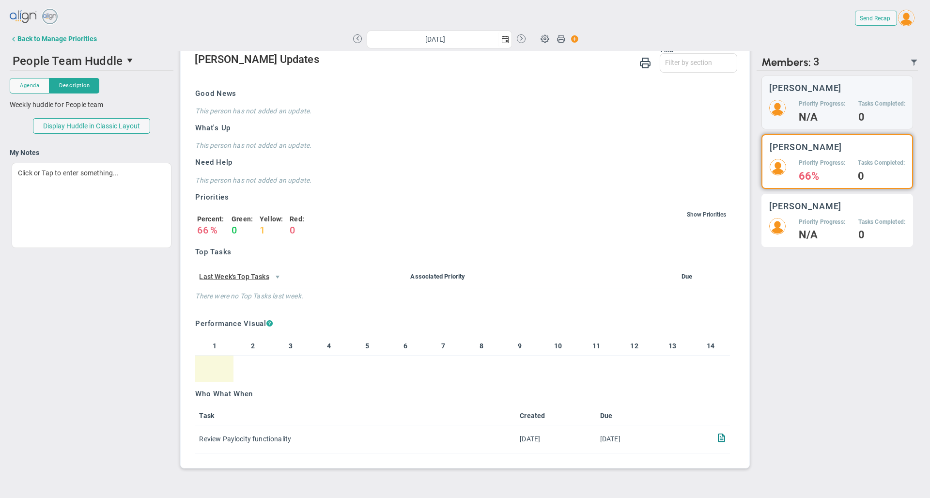
click at [807, 221] on h5 "Priority Progress:" at bounding box center [822, 222] width 46 height 8
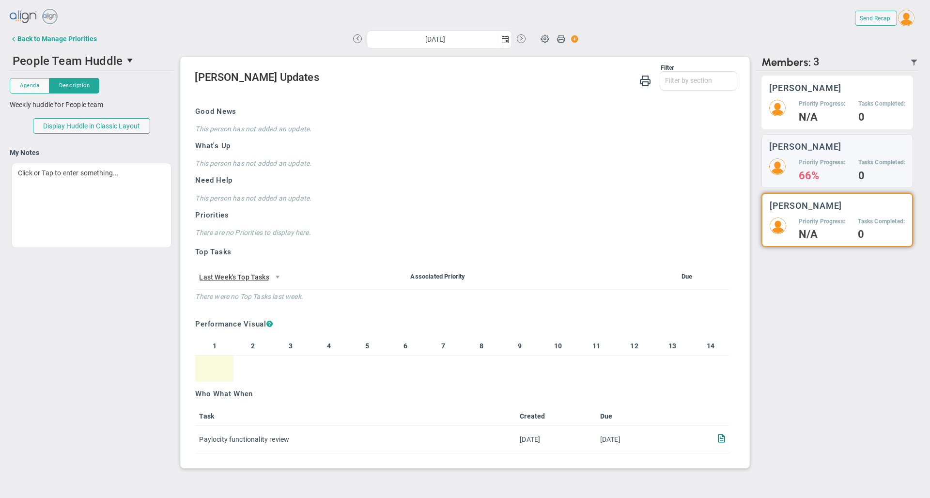
scroll to position [516, 0]
click at [802, 99] on div "Keyaire Robertson Priority Progress: N/A Tasks Completed: 0" at bounding box center [837, 103] width 152 height 54
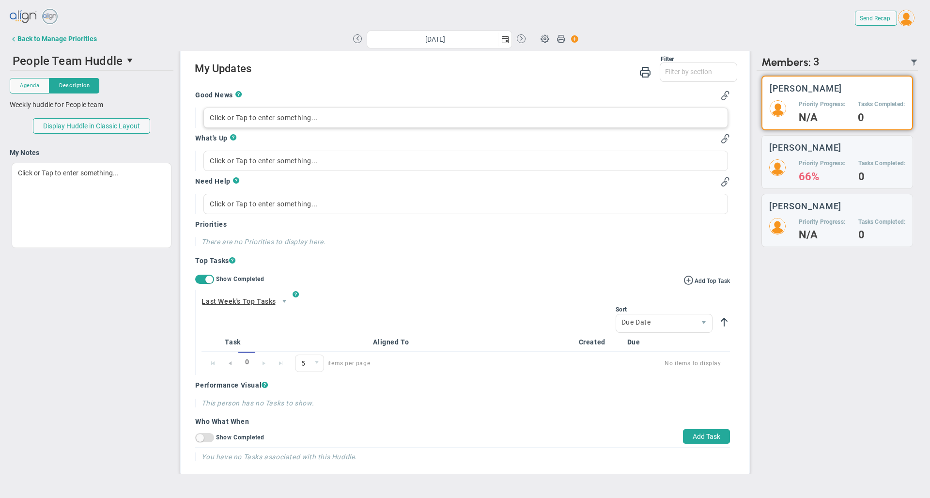
scroll to position [495, 0]
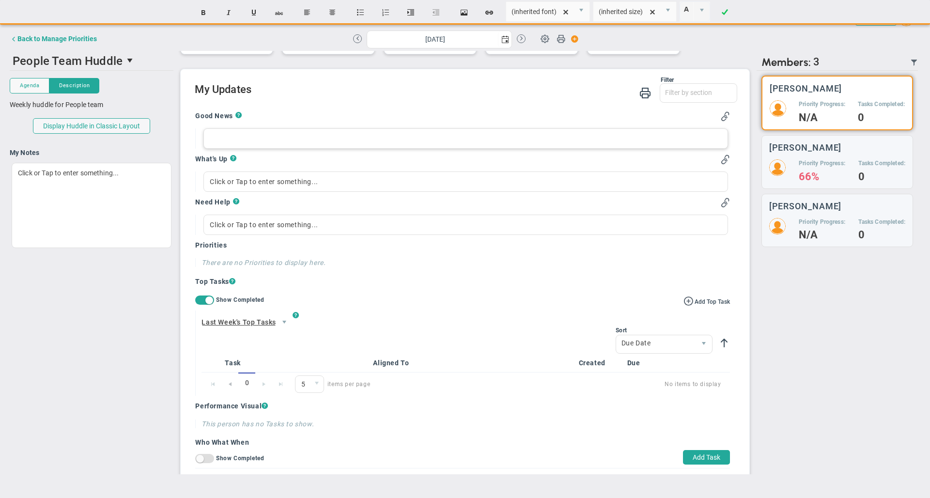
click at [273, 146] on div at bounding box center [465, 138] width 524 height 20
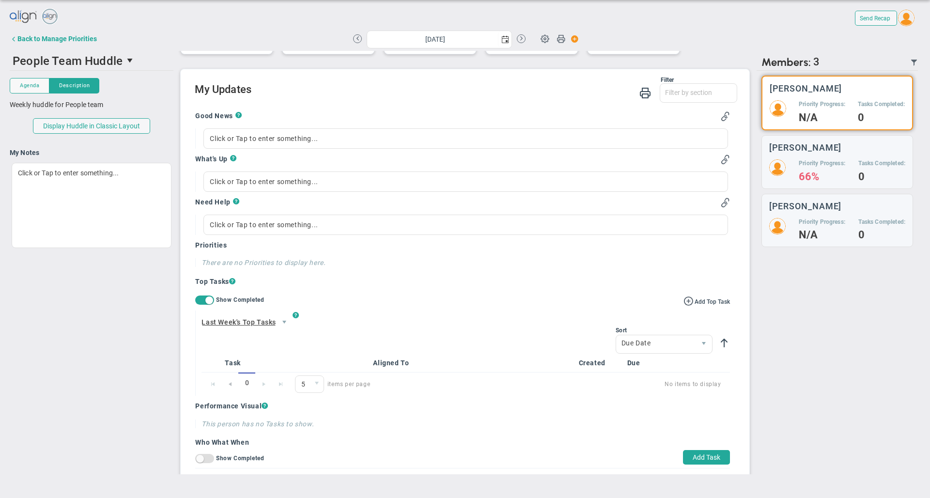
click at [285, 104] on div "Filter Good News What's Up Need Help Priority Progress Last Week's Top Tasks Th…" at bounding box center [466, 91] width 542 height 28
drag, startPoint x: 195, startPoint y: 126, endPoint x: 232, endPoint y: 128, distance: 36.9
click at [232, 120] on h4 "Good News" at bounding box center [215, 115] width 40 height 9
click at [314, 115] on div "Good News ? Click or Tap to enter something... What's Up ? Click or Tap to ente…" at bounding box center [462, 324] width 549 height 441
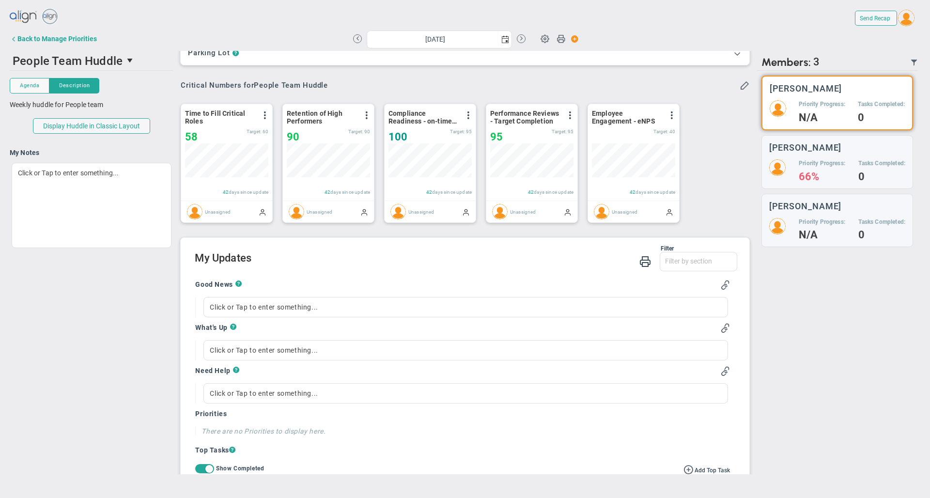
scroll to position [333, 0]
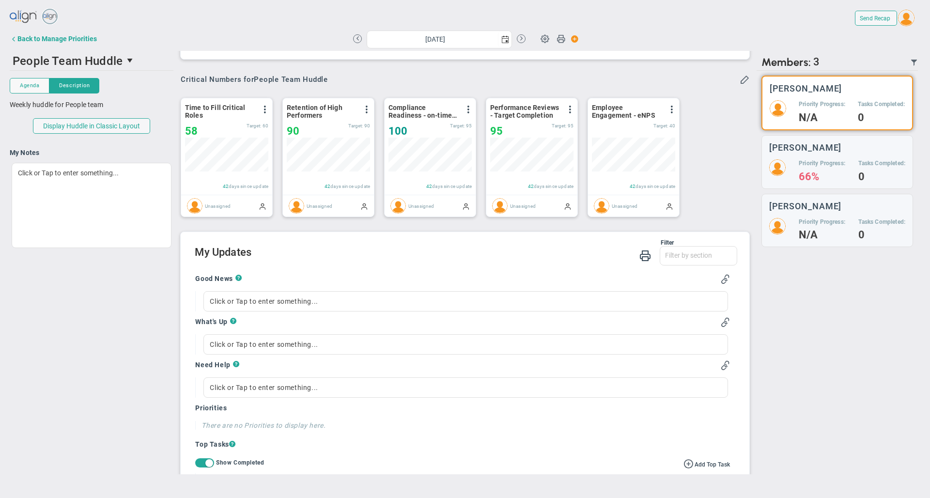
click at [850, 17] on div "Send Recap Profile Contact your Advisor Share! Become an Affiliate Sign Out" at bounding box center [885, 18] width 70 height 22
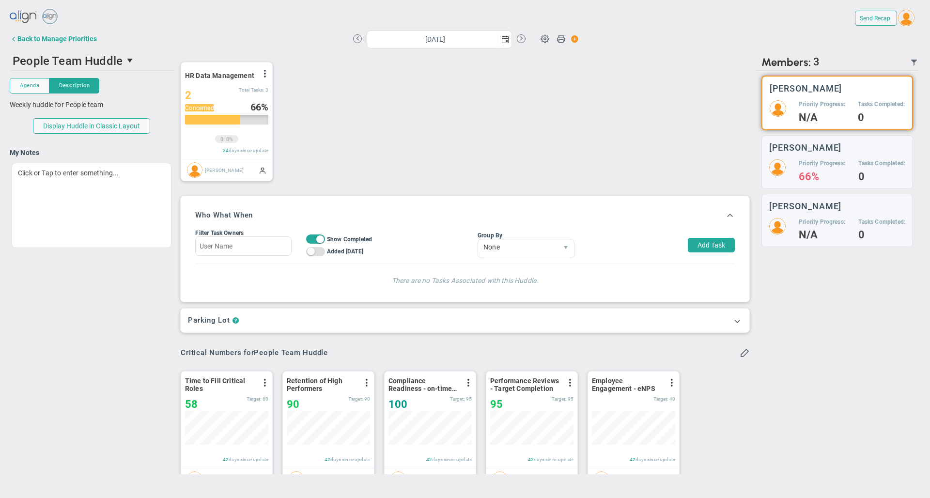
scroll to position [38, 0]
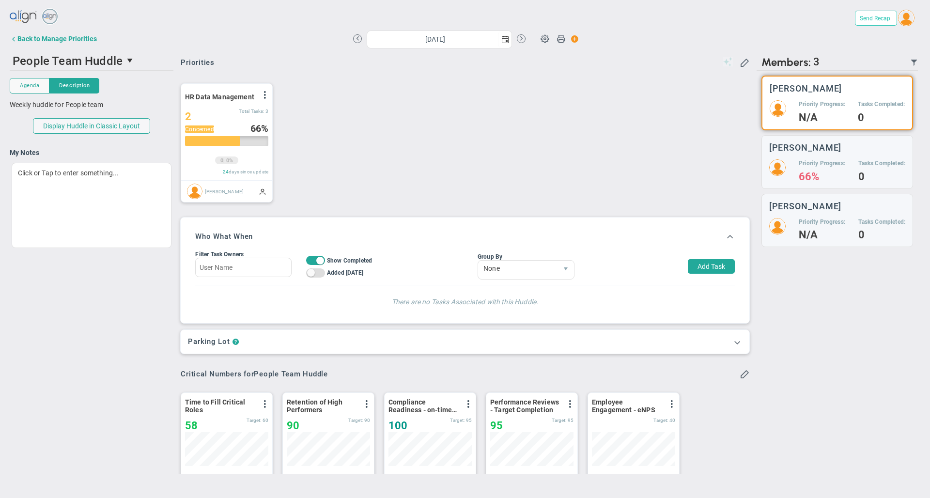
click at [874, 19] on span "Send Recap" at bounding box center [875, 18] width 31 height 7
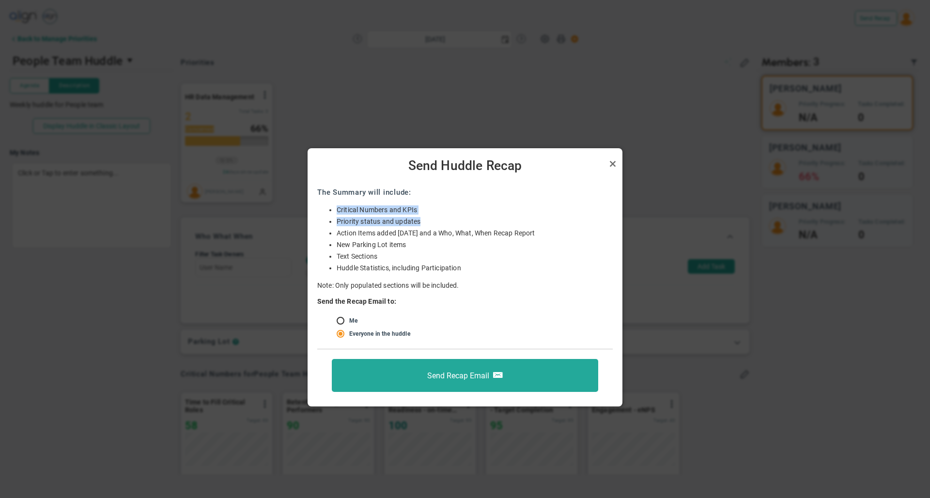
drag, startPoint x: 337, startPoint y: 207, endPoint x: 428, endPoint y: 218, distance: 91.2
click at [428, 218] on ul "AI-generated Summary Critical Numbers KPIs Critical Numbers and KPIs Priority s…" at bounding box center [464, 238] width 295 height 67
click at [437, 241] on li "New Parking Lot items" at bounding box center [475, 244] width 276 height 9
click at [611, 166] on link "Close" at bounding box center [613, 164] width 12 height 12
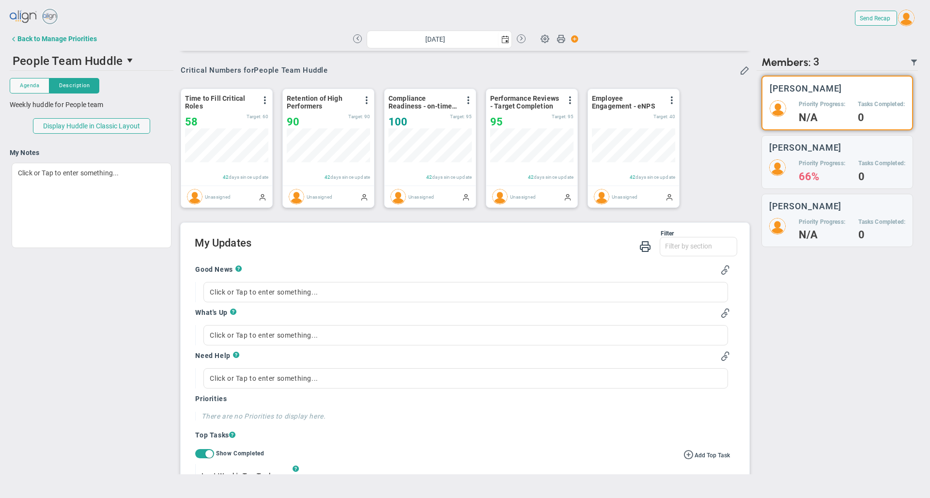
scroll to position [442, 0]
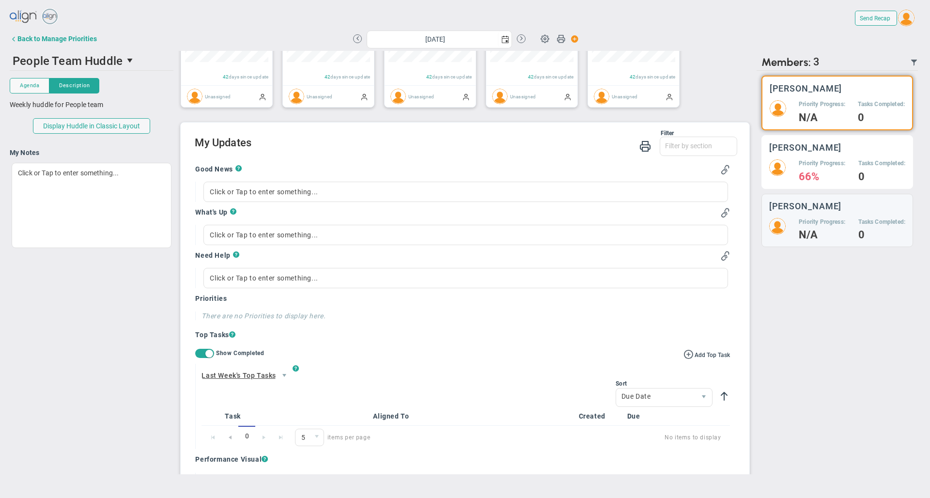
click at [771, 173] on div "Priority Progress: 66% Tasks Completed: 0" at bounding box center [837, 170] width 136 height 22
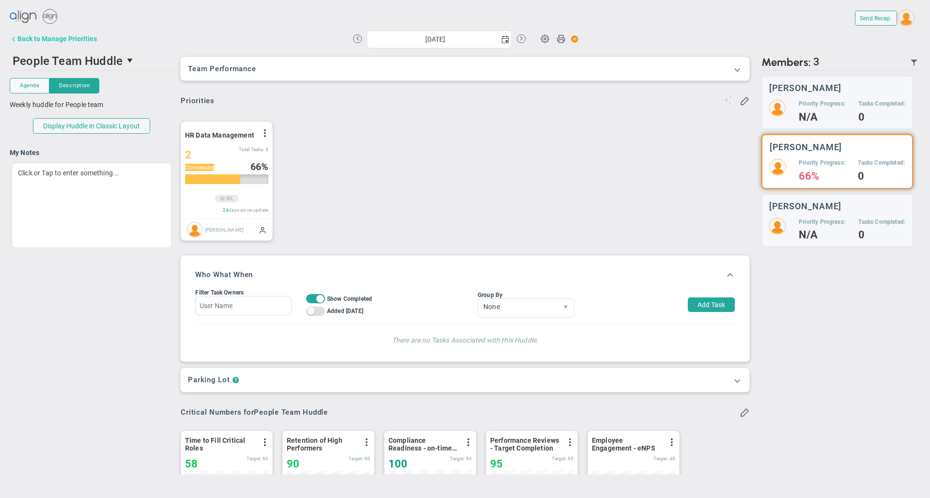
click at [83, 38] on div "Back to Manage Priorities" at bounding box center [56, 39] width 79 height 8
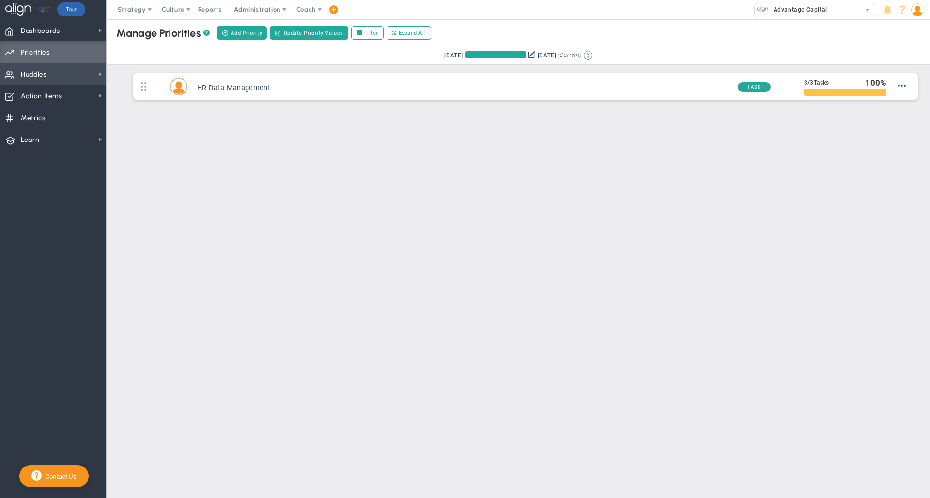
click at [60, 74] on span "Huddles Huddles" at bounding box center [53, 74] width 106 height 22
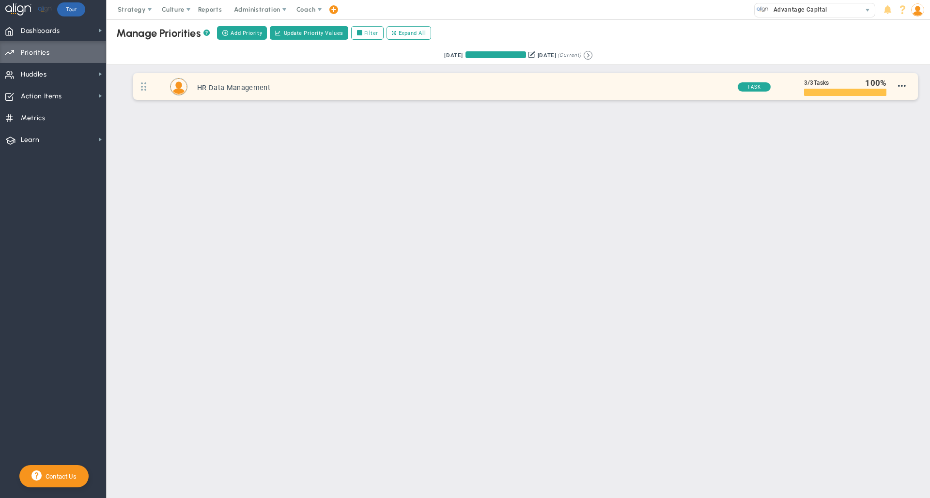
click at [309, 90] on h3 "HR Data Management" at bounding box center [463, 87] width 532 height 9
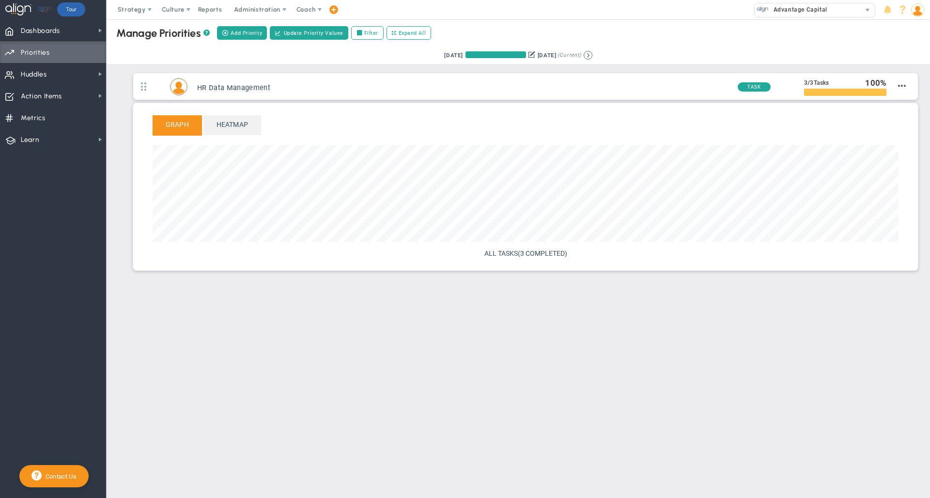
scroll to position [111, 746]
click at [522, 255] on span "(3 COMPLETED)" at bounding box center [542, 253] width 49 height 8
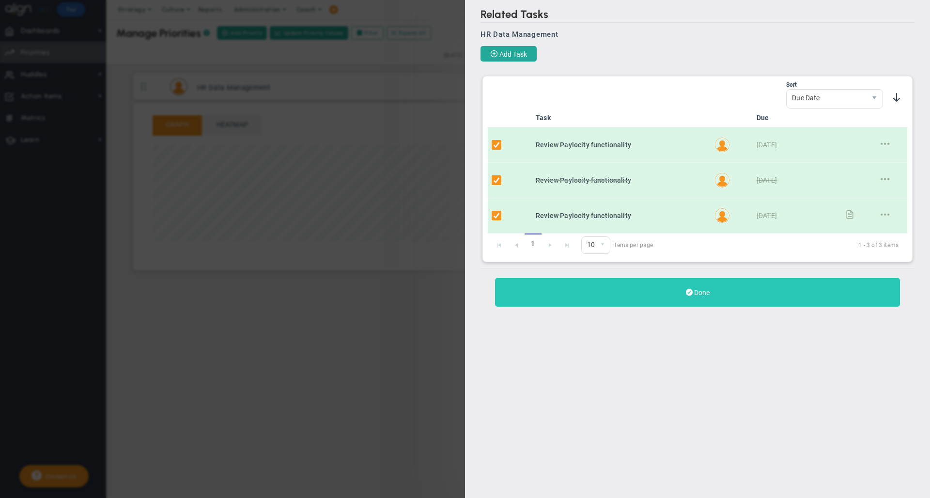
click at [631, 297] on button "Done" at bounding box center [697, 292] width 405 height 29
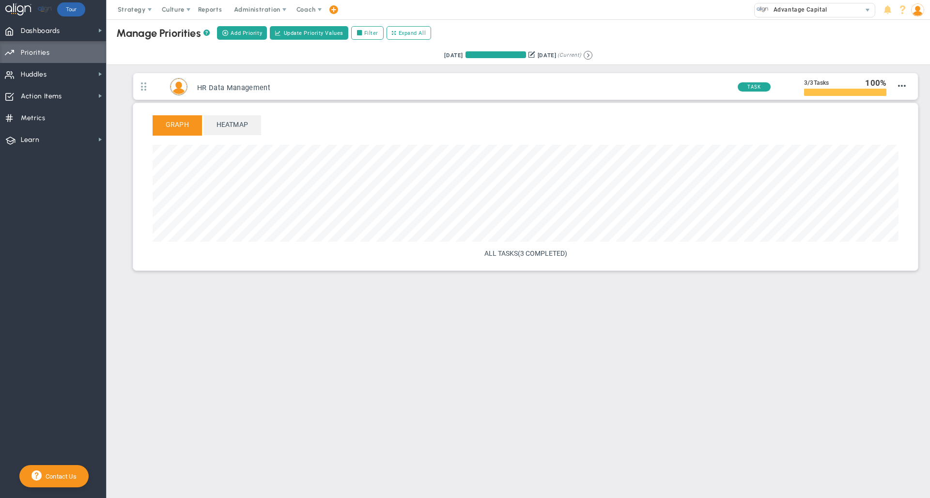
click at [737, 55] on div "Retrieving period... 7/1/2025 9/30/2025 (Current)" at bounding box center [518, 55] width 843 height 19
click at [810, 327] on div "Manage OKRs ? Manage Priorities ? Manage Projects ? Create Project Add Priority…" at bounding box center [518, 175] width 823 height 312
click at [534, 254] on span "(3 COMPLETED)" at bounding box center [542, 253] width 49 height 8
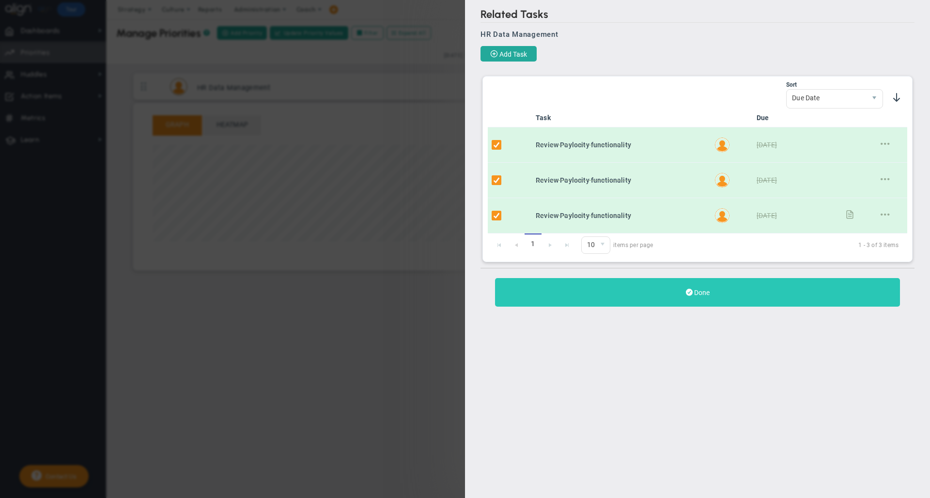
click at [714, 295] on button "Done" at bounding box center [697, 292] width 405 height 29
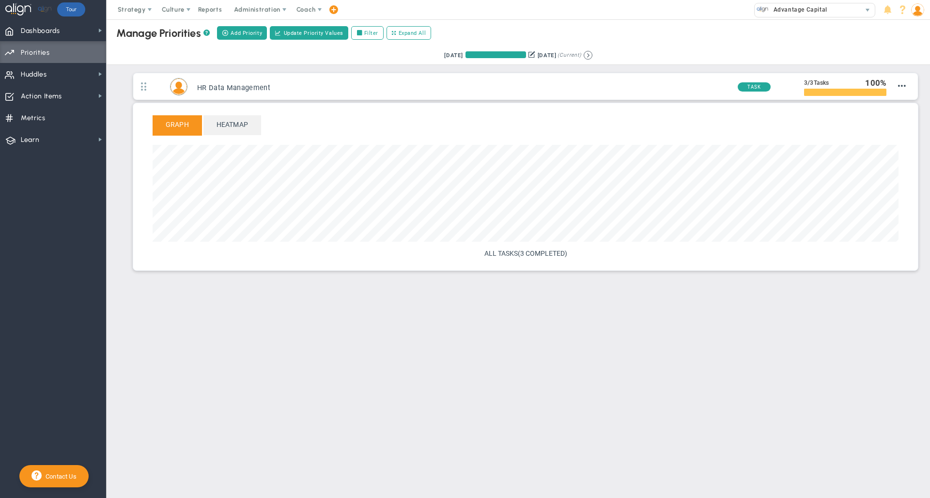
click at [920, 11] on img at bounding box center [917, 9] width 13 height 13
click at [906, 30] on span "Profile" at bounding box center [889, 28] width 78 height 19
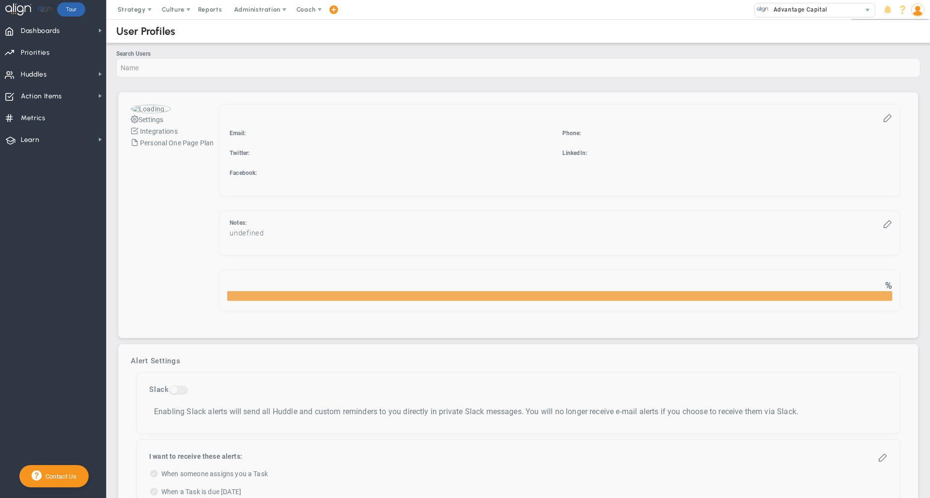
checkbox input "true"
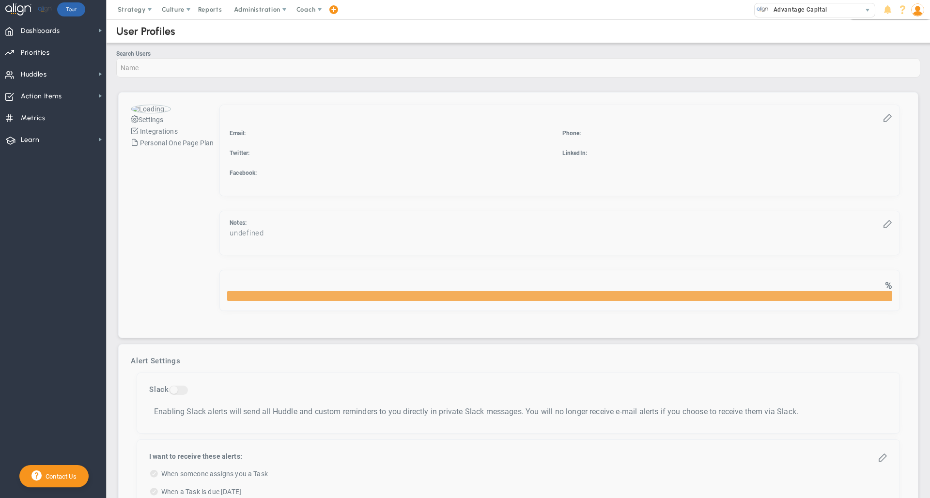
checkbox input "true"
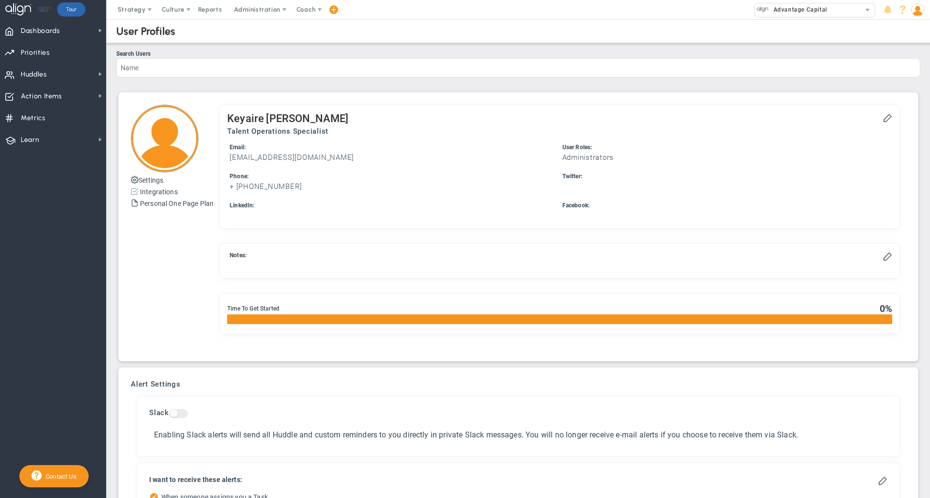
click at [152, 197] on button "Integrations" at bounding box center [154, 191] width 47 height 12
click at [165, 193] on link "Integrations" at bounding box center [159, 192] width 38 height 8
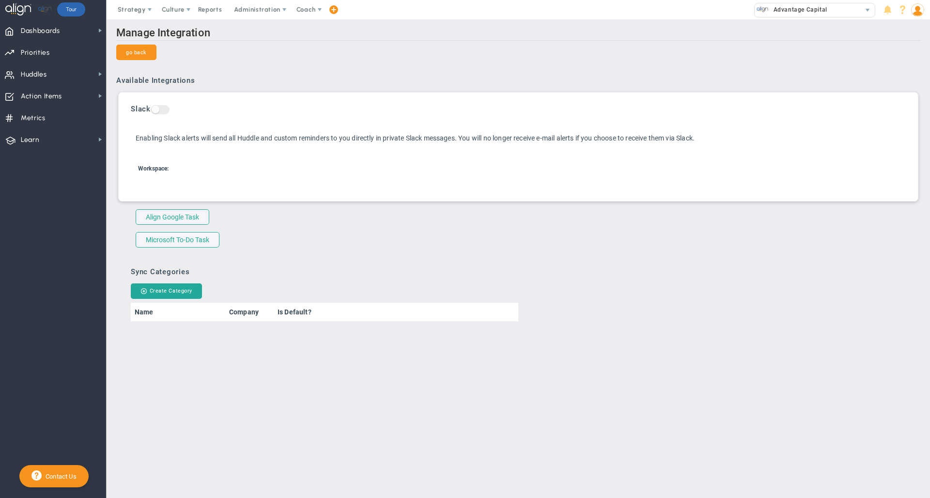
click at [434, 252] on div "Manage Integration go back Available Integrations Slack On Off Enabling Slack a…" at bounding box center [518, 174] width 804 height 295
click at [452, 247] on li "Microsoft To-Do Task Connected" at bounding box center [528, 239] width 785 height 15
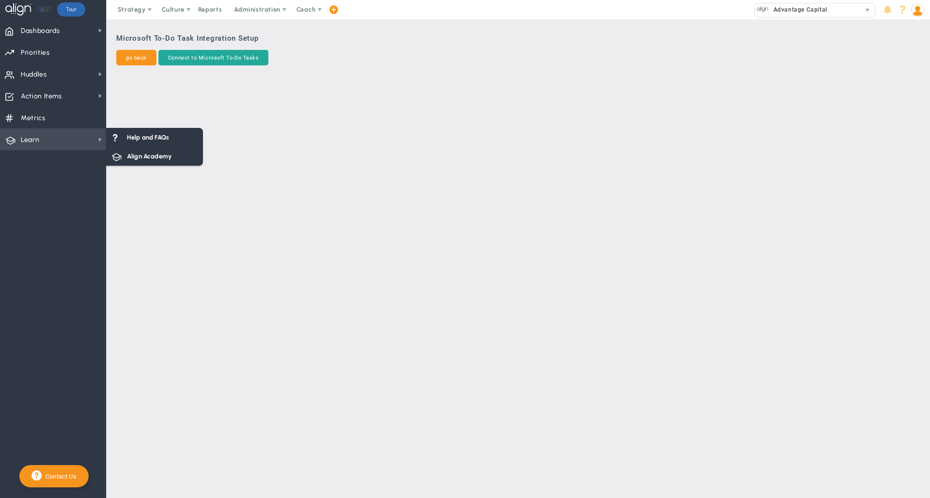
click at [43, 140] on span "Learn Learn" at bounding box center [53, 139] width 106 height 22
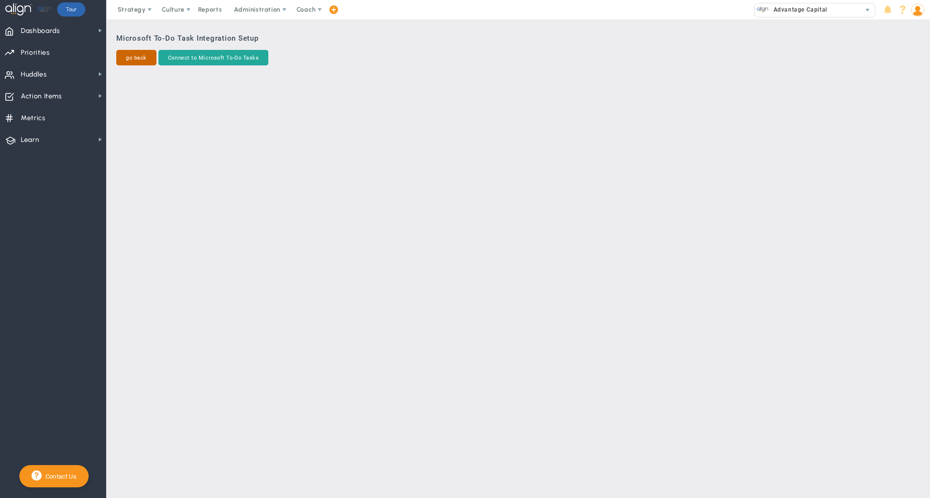
click at [141, 60] on span "go back" at bounding box center [136, 58] width 21 height 8
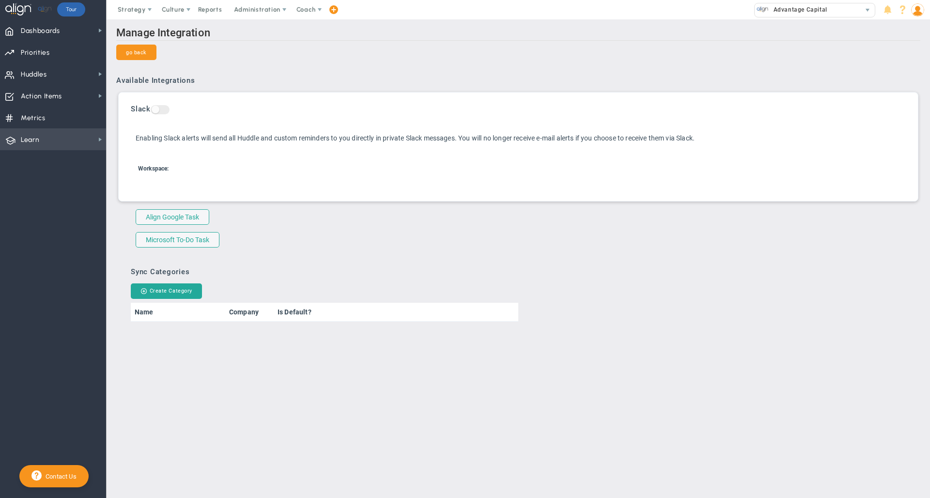
click at [40, 139] on span "Learn Learn" at bounding box center [53, 139] width 106 height 22
click at [129, 156] on span "Align Academy" at bounding box center [149, 156] width 45 height 9
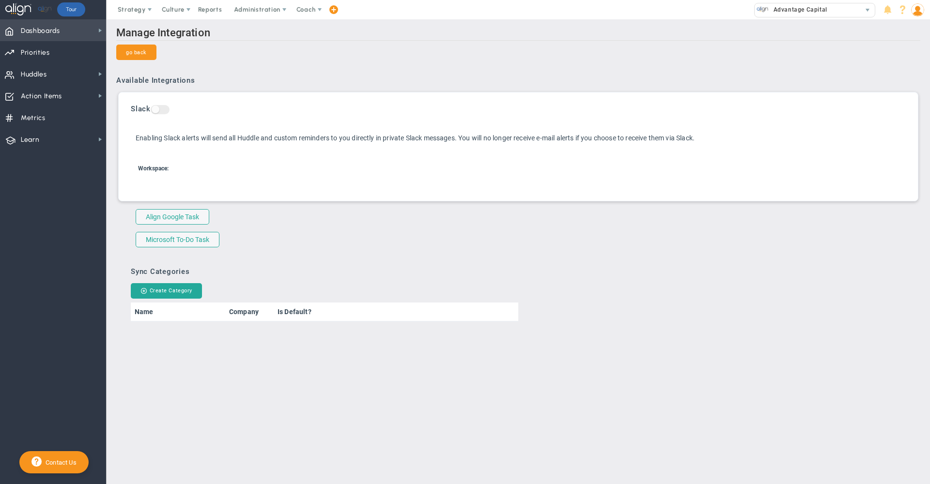
click at [67, 31] on span "Dashboards Dashboards" at bounding box center [53, 30] width 106 height 22
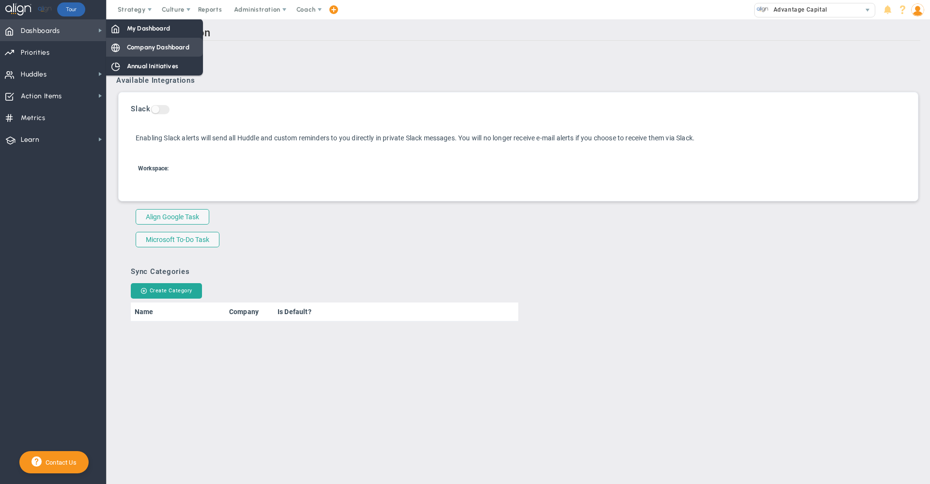
click at [147, 49] on span "Company Dashboard" at bounding box center [158, 47] width 62 height 9
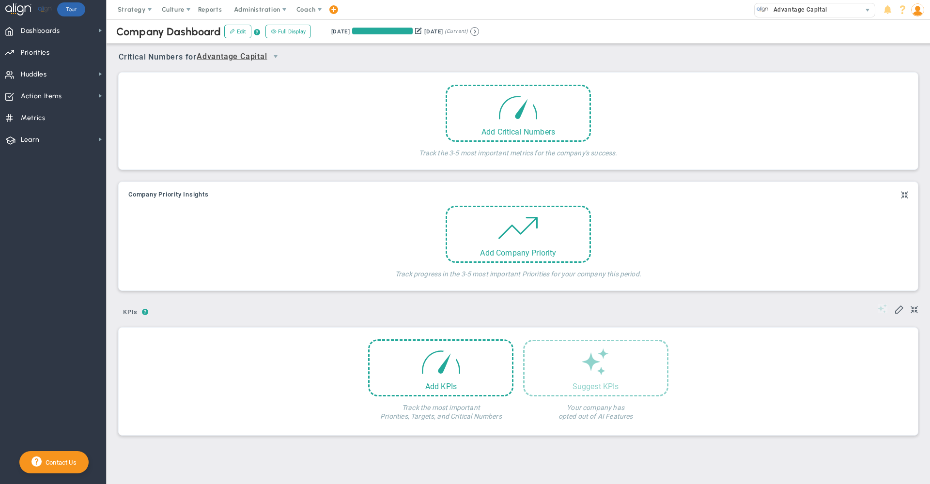
click at [255, 62] on span "Advantage Capital" at bounding box center [240, 56] width 87 height 16
click at [241, 95] on li "People Team Huddle" at bounding box center [242, 93] width 86 height 20
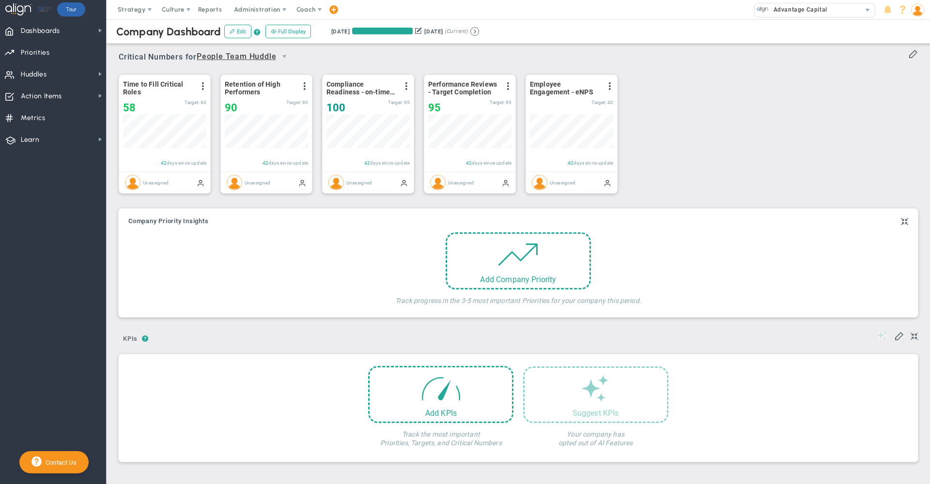
scroll to position [34, 83]
click at [36, 51] on span "Priorities" at bounding box center [35, 53] width 29 height 20
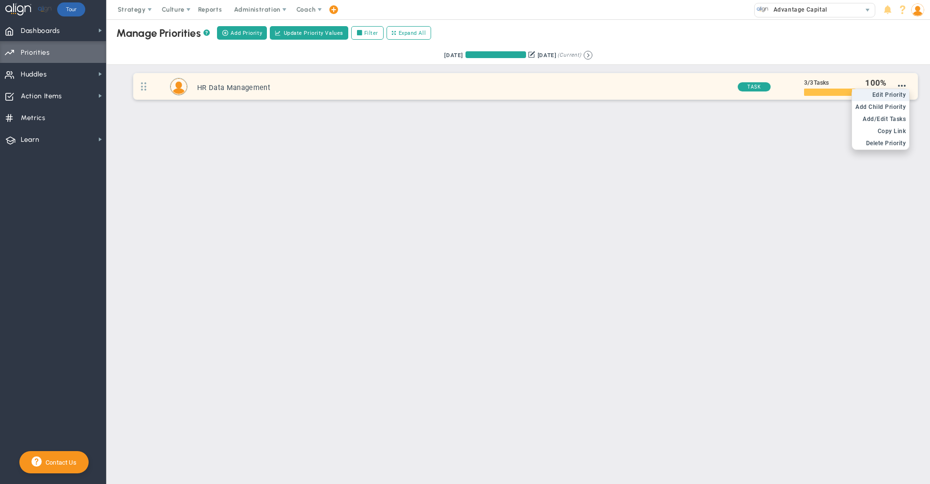
click at [896, 96] on span "Edit Priority" at bounding box center [889, 95] width 34 height 7
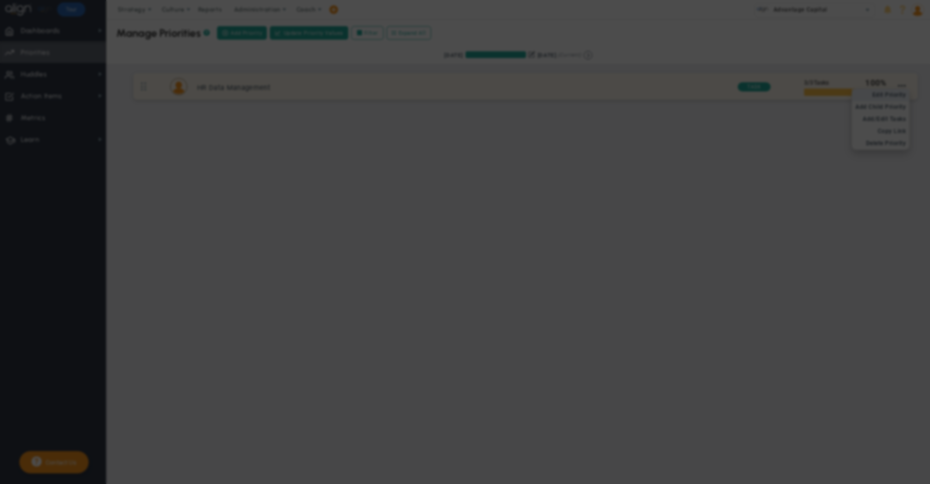
type input "HR Data Management"
radio input "true"
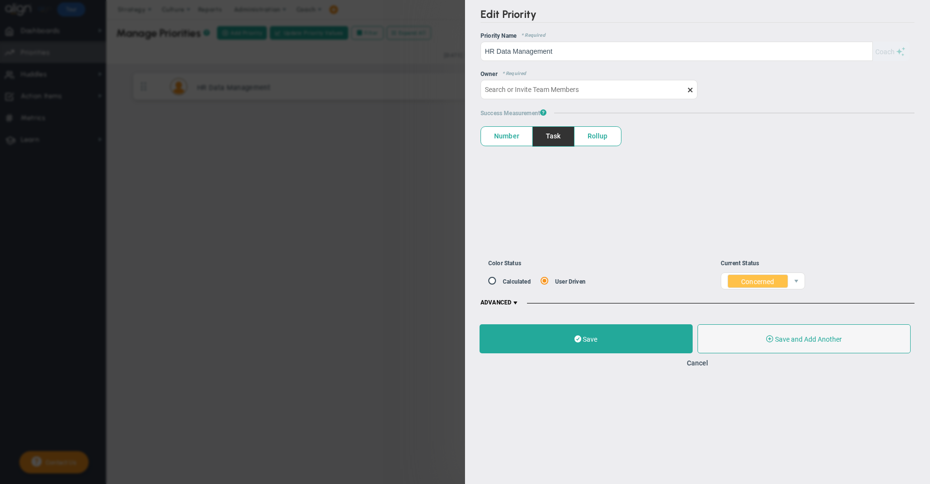
type input "Tom Daly"
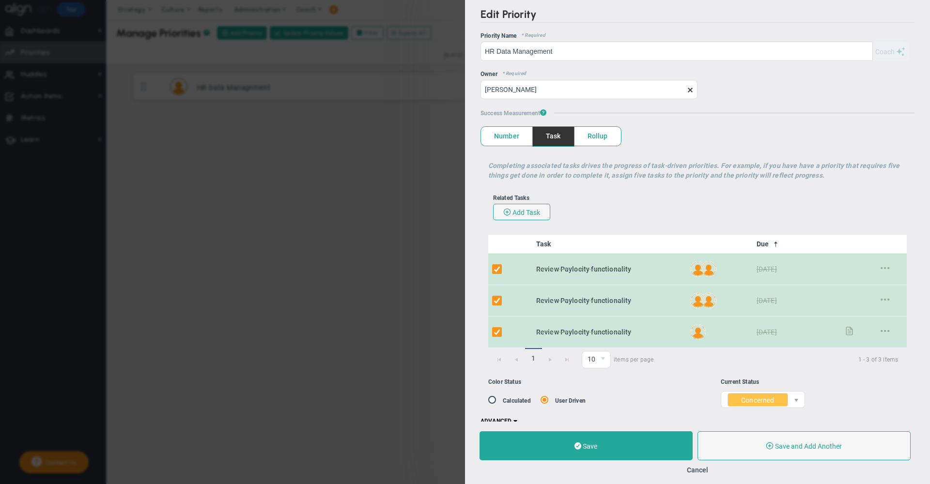
scroll to position [15, 0]
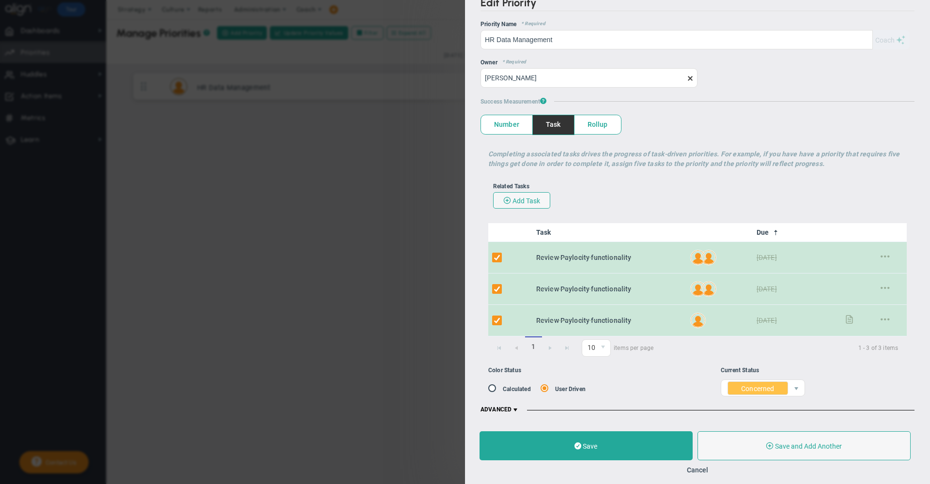
click at [515, 403] on div "OKR Name * Required Priority Name * Required HR Data Management HR Data Managem…" at bounding box center [697, 217] width 434 height 393
click at [516, 406] on span at bounding box center [515, 410] width 8 height 8
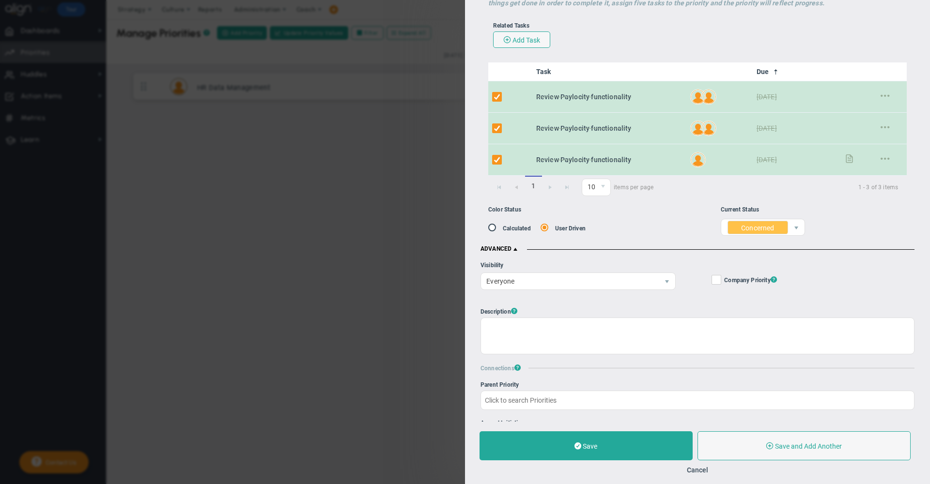
scroll to position [173, 0]
click at [715, 279] on input "Company Objective ? Company Priority ?" at bounding box center [717, 281] width 6 height 10
checkbox input "true"
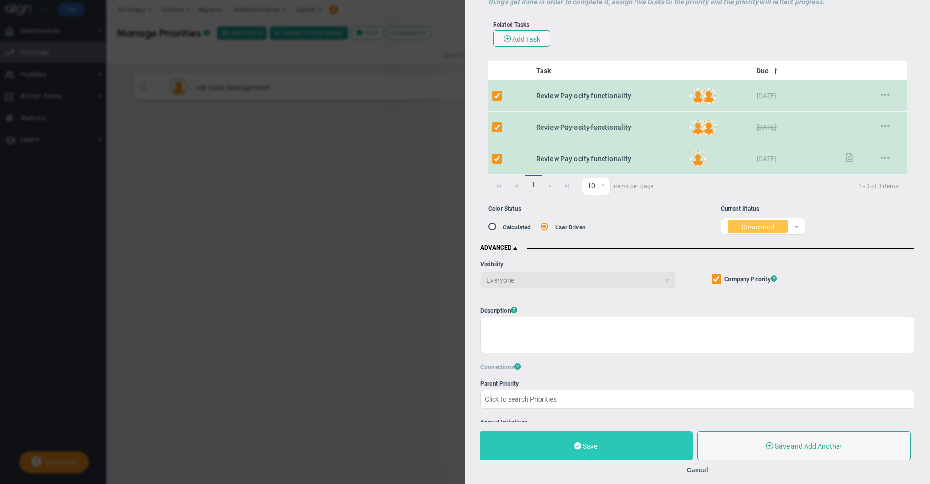
click at [578, 442] on span at bounding box center [577, 446] width 7 height 9
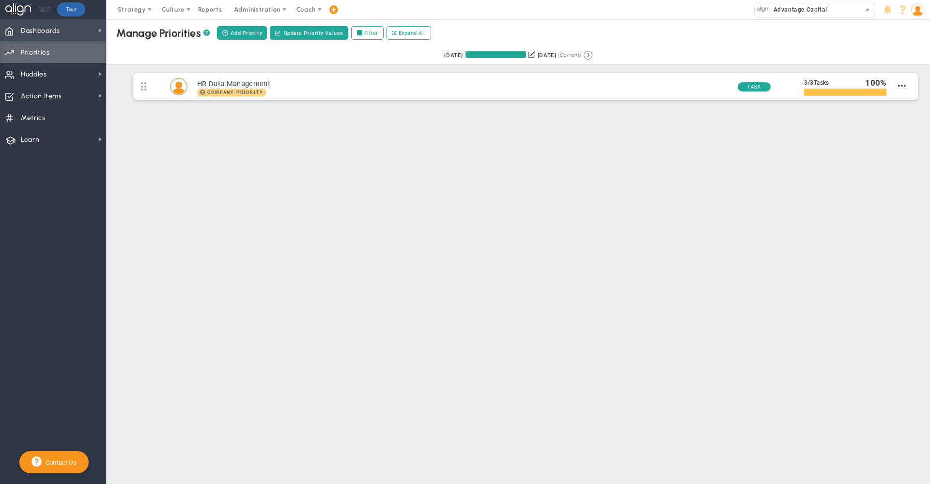
click at [72, 35] on span "Dashboards Dashboards" at bounding box center [53, 30] width 106 height 22
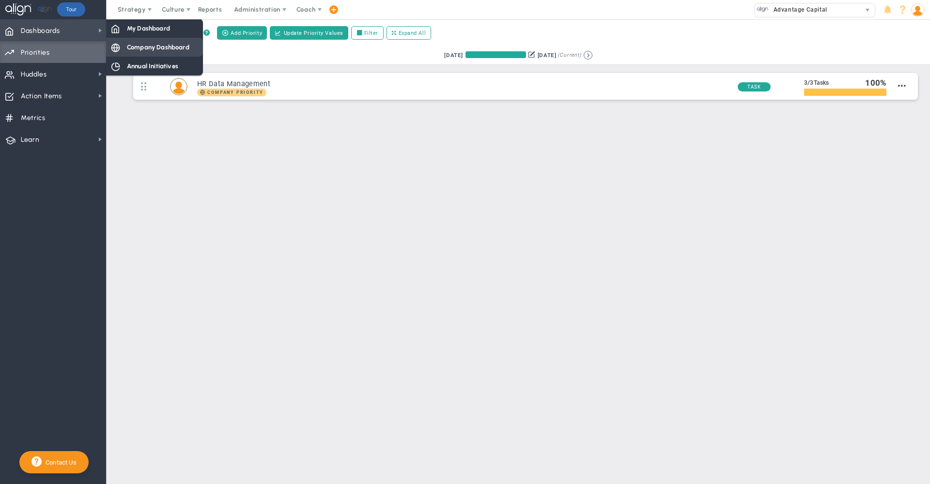
click at [136, 49] on span "Company Dashboard" at bounding box center [158, 47] width 62 height 9
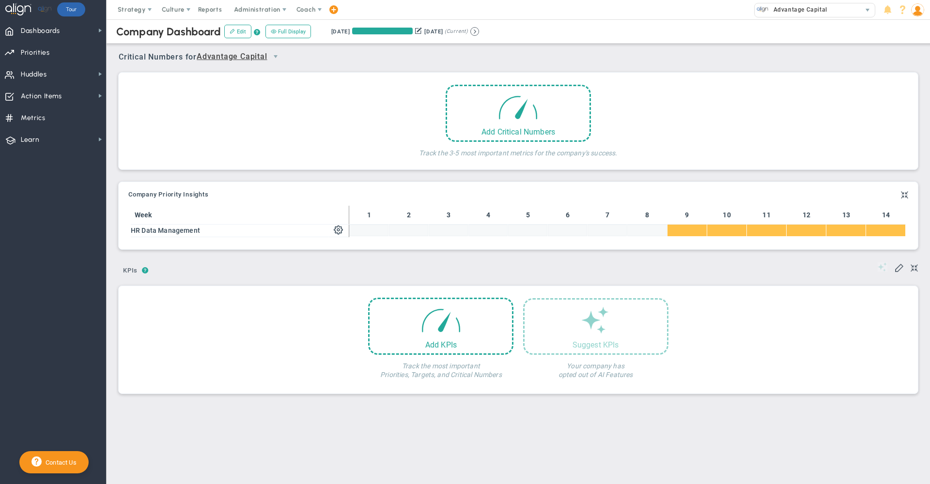
click at [264, 53] on span "Advantage Capital" at bounding box center [232, 57] width 71 height 12
click at [241, 91] on li "People Team Huddle" at bounding box center [242, 93] width 86 height 20
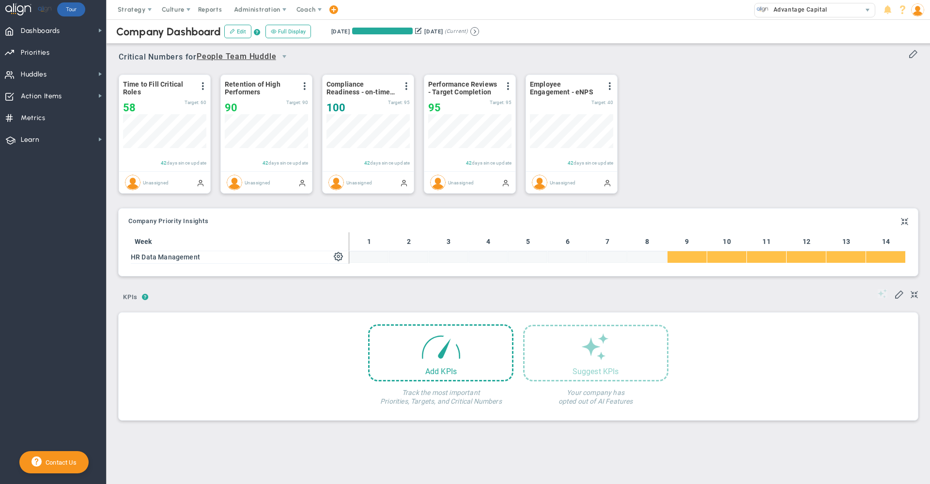
scroll to position [34, 83]
click at [237, 31] on button "Edit" at bounding box center [237, 32] width 27 height 14
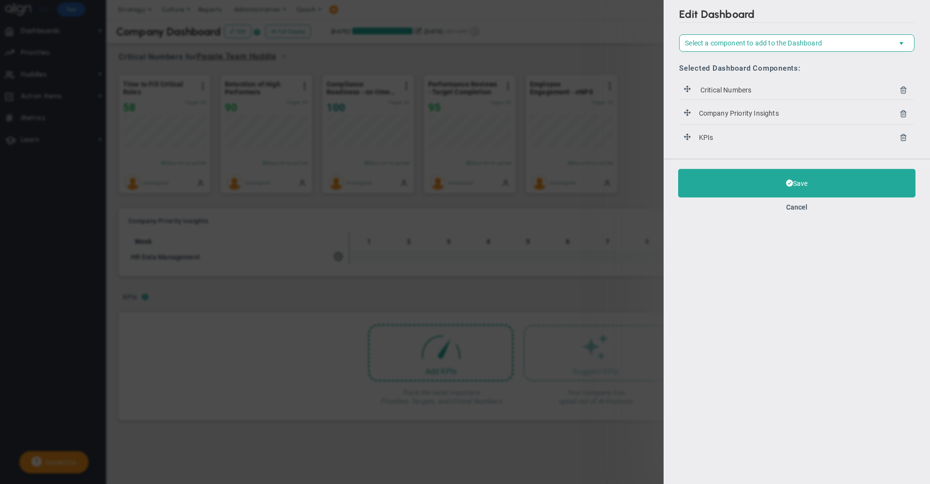
click at [903, 136] on icon at bounding box center [903, 137] width 8 height 8
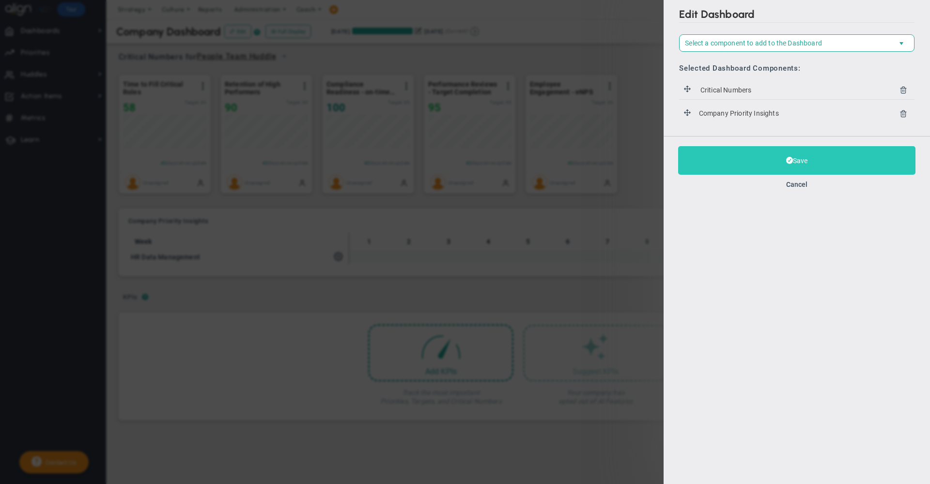
click at [713, 160] on button "Save" at bounding box center [796, 160] width 237 height 29
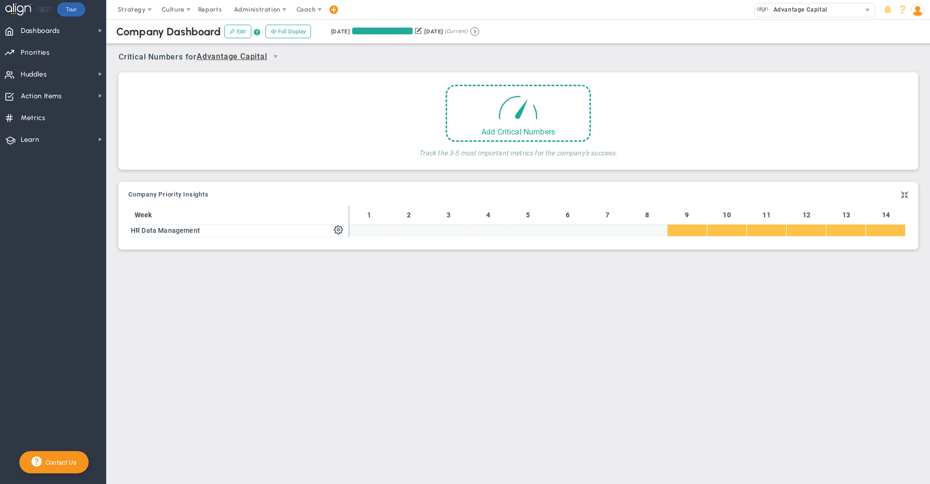
click at [222, 58] on span "Advantage Capital" at bounding box center [232, 57] width 71 height 12
click at [235, 29] on button "Edit" at bounding box center [237, 32] width 27 height 14
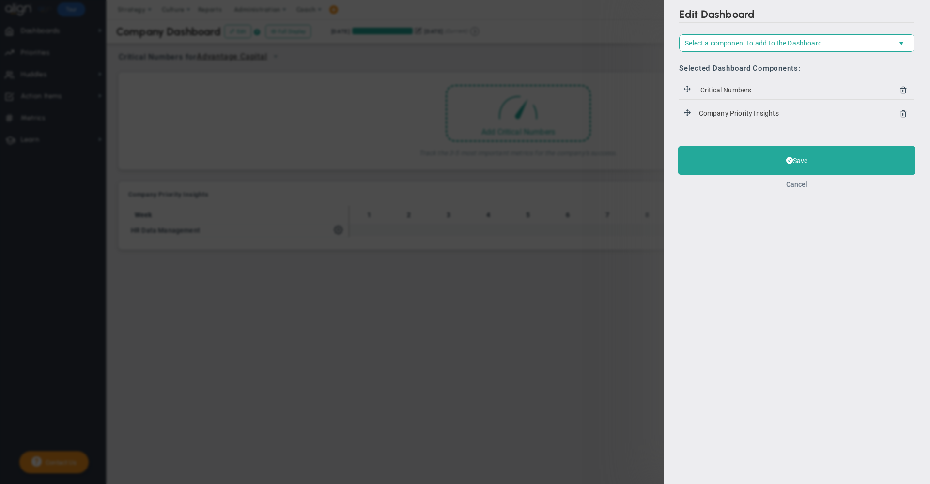
click at [792, 182] on button "Cancel" at bounding box center [796, 185] width 21 height 8
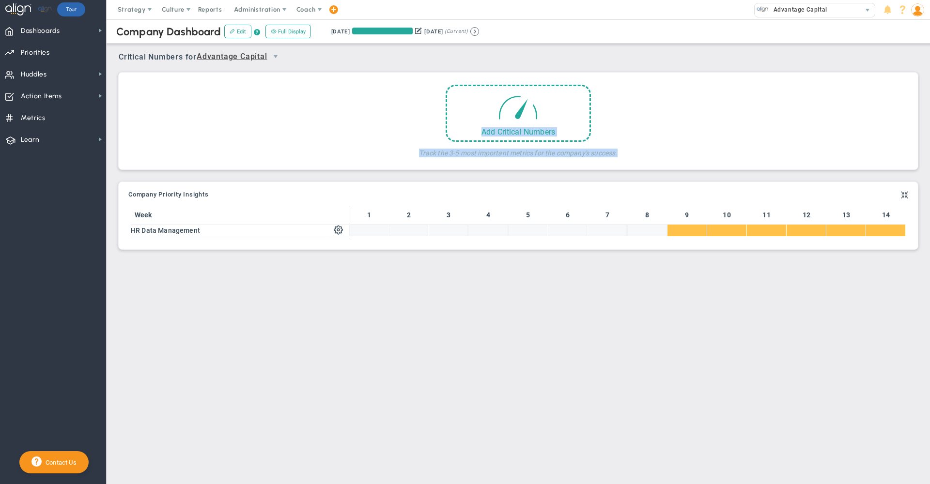
click at [271, 98] on div "Add Critical Numbers Track the 3-5 most important metrics for the company's suc…" at bounding box center [518, 123] width 785 height 77
click at [323, 54] on div "Critical Numbers for Advantage Capital 0 Critical Numbers for Advantage Capital…" at bounding box center [518, 53] width 799 height 25
click at [236, 59] on span "Advantage Capital" at bounding box center [232, 57] width 71 height 12
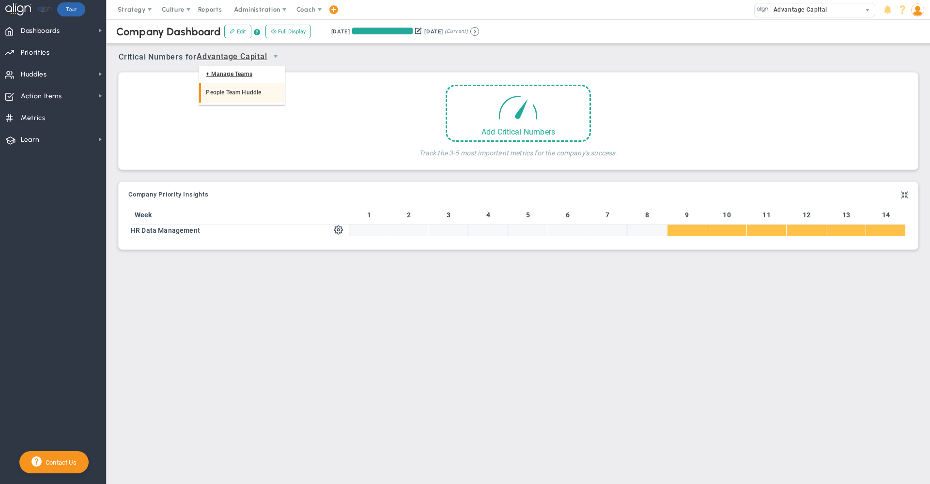
click at [244, 91] on li "People Team Huddle" at bounding box center [242, 93] width 86 height 20
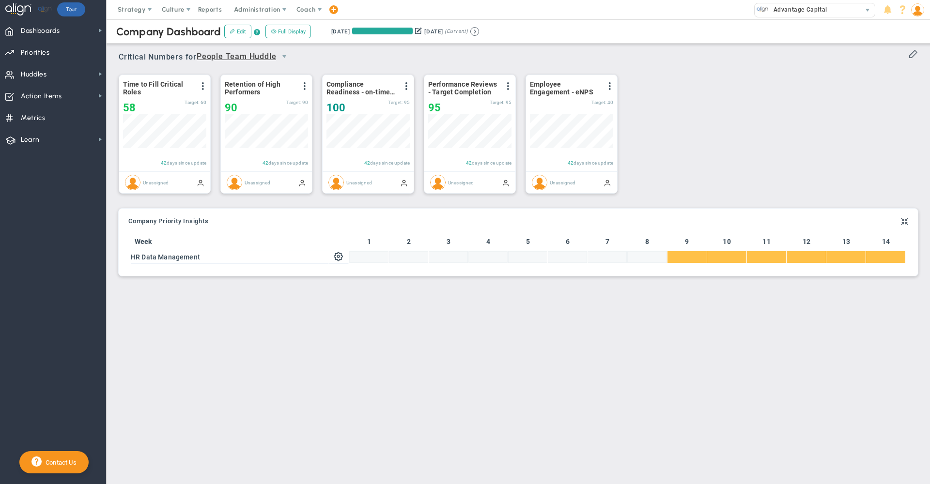
scroll to position [34, 83]
click at [677, 53] on div "Critical Numbers for People Team Huddle 115088 Critical Numbers for People Team…" at bounding box center [518, 53] width 799 height 25
click at [57, 34] on span "Dashboards" at bounding box center [40, 31] width 39 height 20
click at [732, 90] on div "Time to Fill Critical Roles View Historical Graph Edit Make "No Change" Update …" at bounding box center [514, 134] width 811 height 136
click at [176, 11] on span "Culture" at bounding box center [173, 9] width 23 height 7
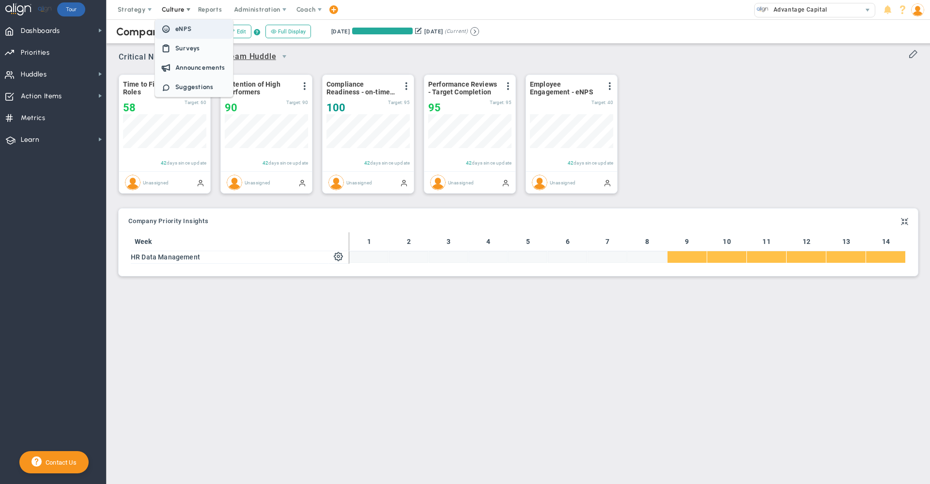
click at [179, 28] on span "eNPS" at bounding box center [183, 28] width 16 height 7
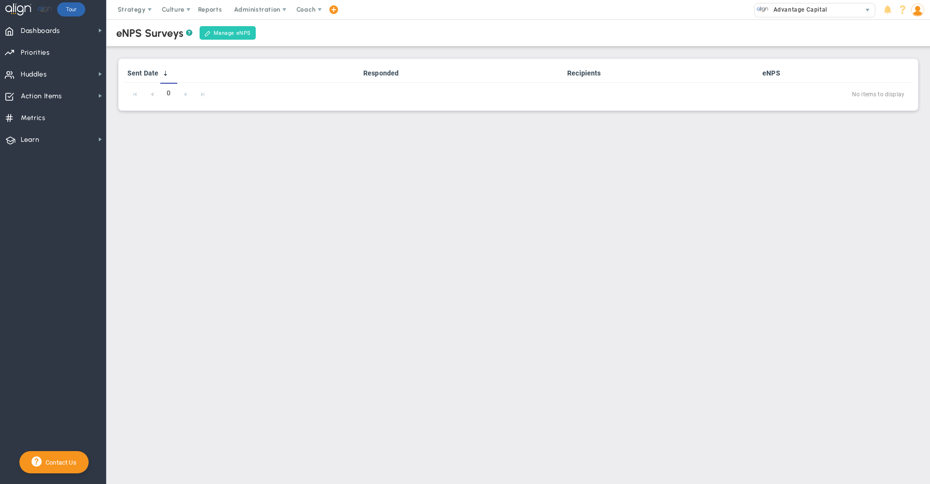
click at [224, 30] on link "Manage eNPS" at bounding box center [228, 33] width 56 height 14
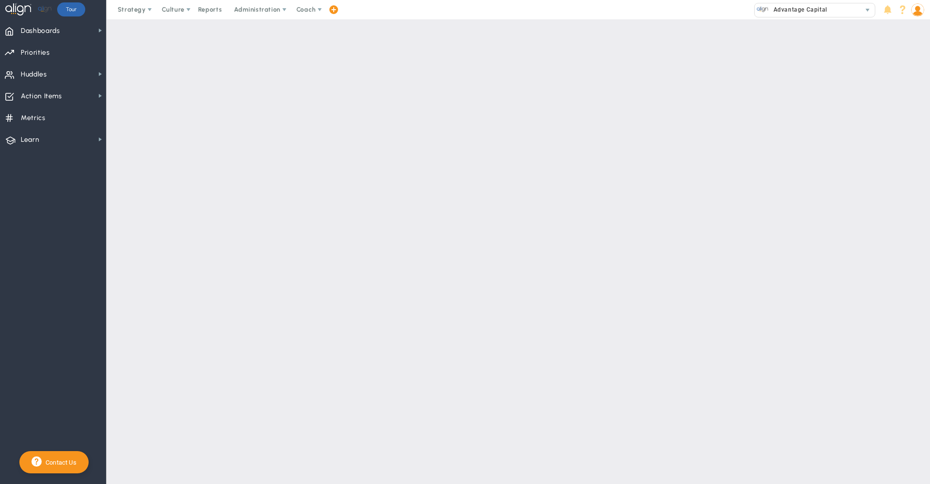
type input "Team eNPS Survey - please respond!"
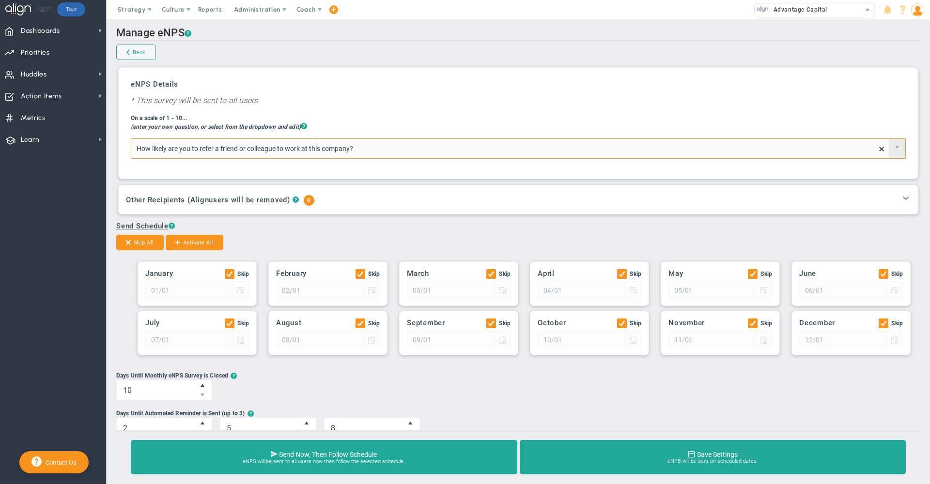
type input "How likely are you to refer a friend or colleague to work at this company?"
click at [527, 90] on div "eNPS Details * This survey will be sent to all users On a scale of 1 - 10... (e…" at bounding box center [517, 123] width 789 height 101
click at [918, 13] on img at bounding box center [917, 9] width 13 height 13
click at [902, 105] on span "Sign Out" at bounding box center [889, 106] width 78 height 19
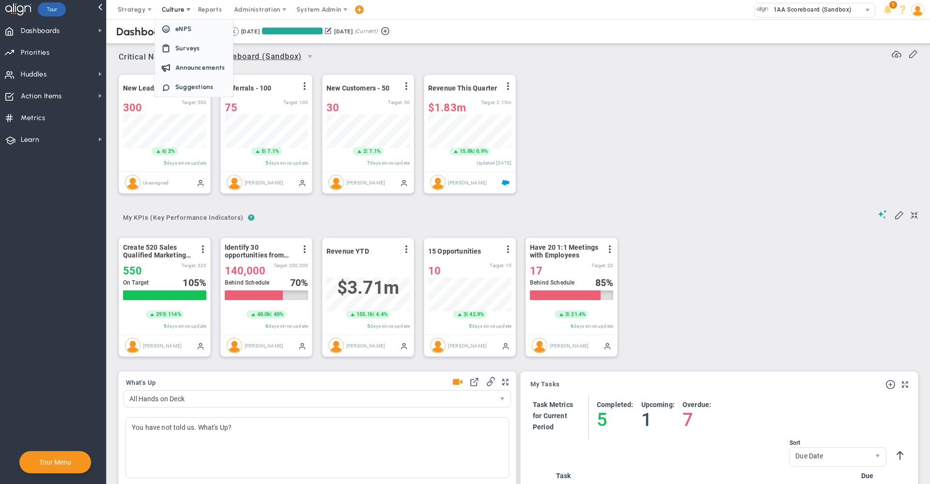
click at [184, 34] on span "eNPS" at bounding box center [194, 28] width 78 height 19
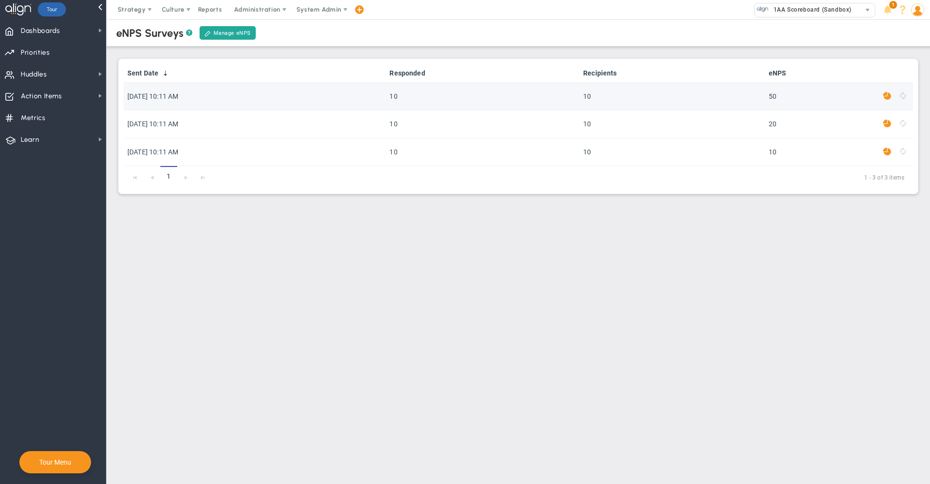
click at [887, 97] on span at bounding box center [887, 96] width 8 height 11
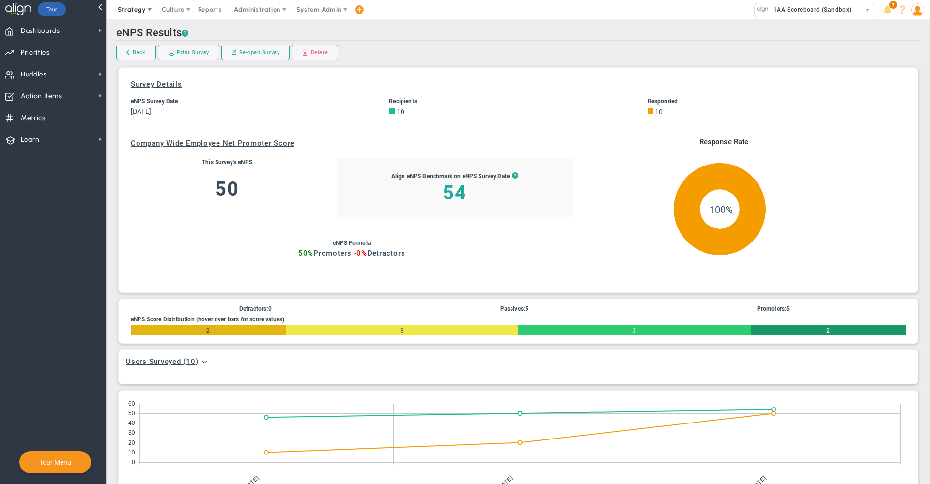
click at [152, 4] on span "Strategy" at bounding box center [132, 9] width 44 height 19
click at [167, 9] on span "Culture" at bounding box center [173, 9] width 23 height 7
click at [171, 31] on span at bounding box center [166, 29] width 13 height 13
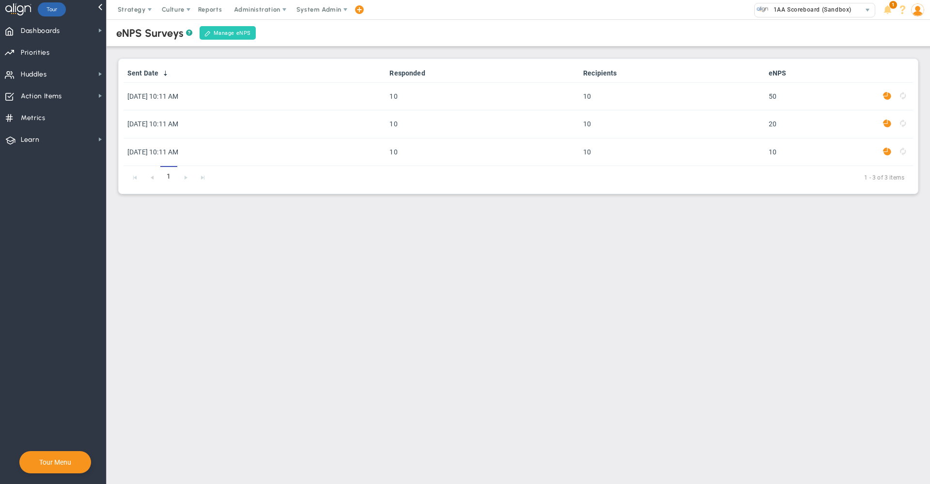
click at [235, 36] on link "Manage eNPS" at bounding box center [228, 33] width 56 height 14
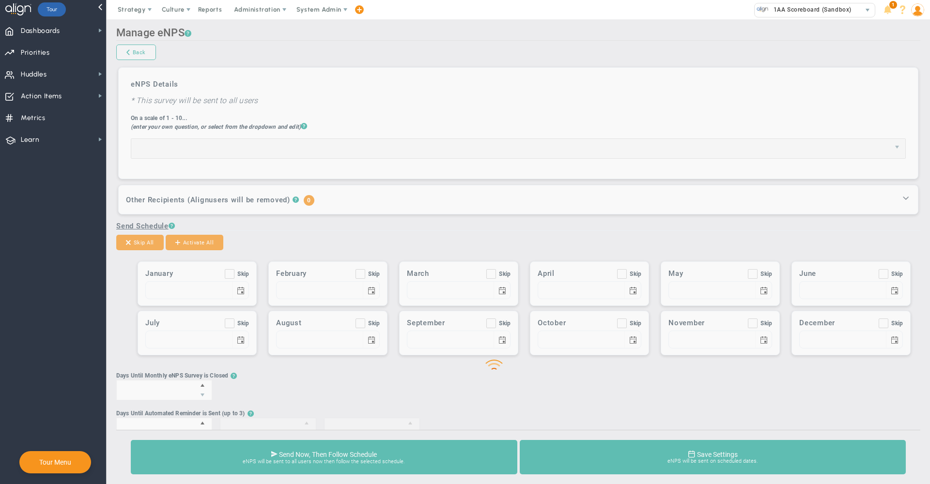
type input "Team eNPS Survey - please respond!"
type input "How likely are you to refer a friend or colleague to work at this company?"
checkbox input "true"
type input "01/01"
checkbox input "true"
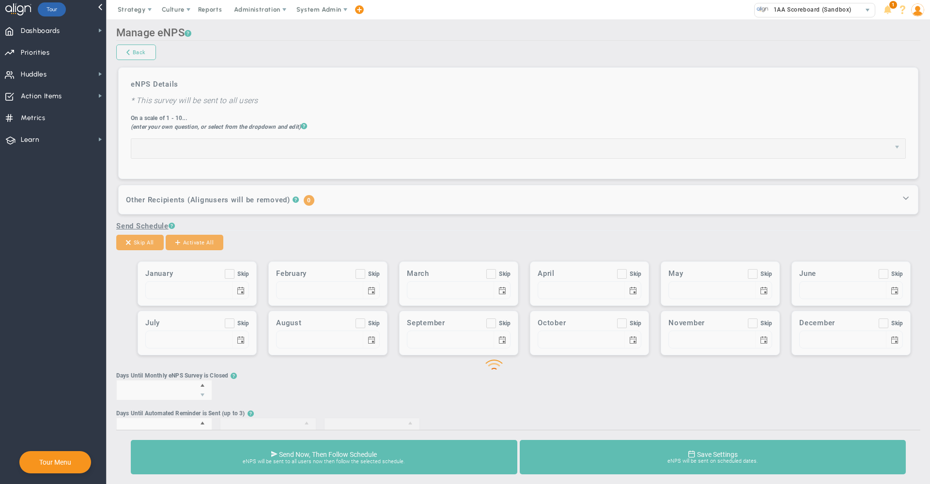
type input "02/01"
checkbox input "true"
type input "03/01"
checkbox input "true"
type input "04/01"
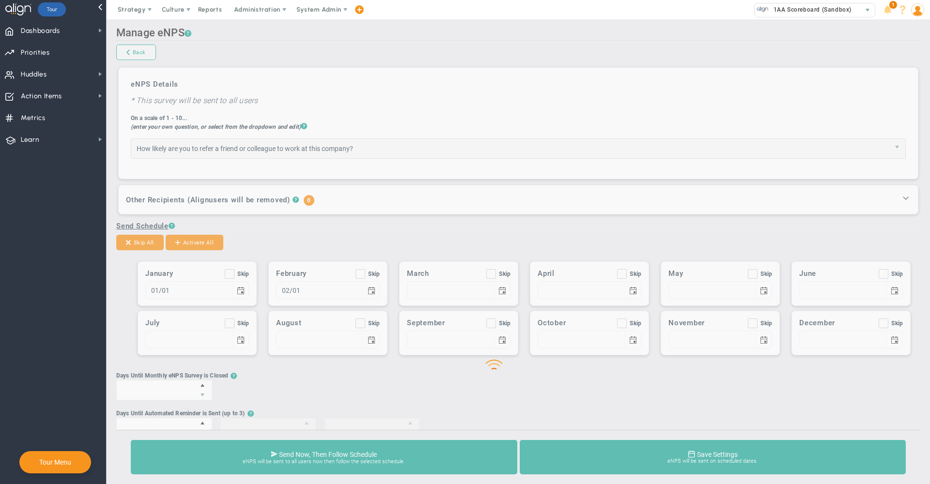
checkbox input "true"
type input "05/01"
checkbox input "true"
type input "06/01"
checkbox input "true"
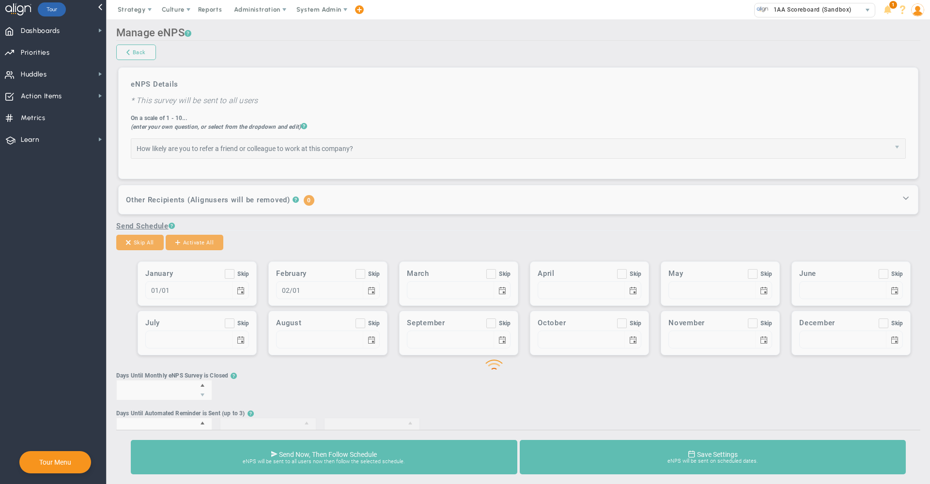
type input "07/01"
checkbox input "true"
type input "08/01"
checkbox input "true"
type input "09/01"
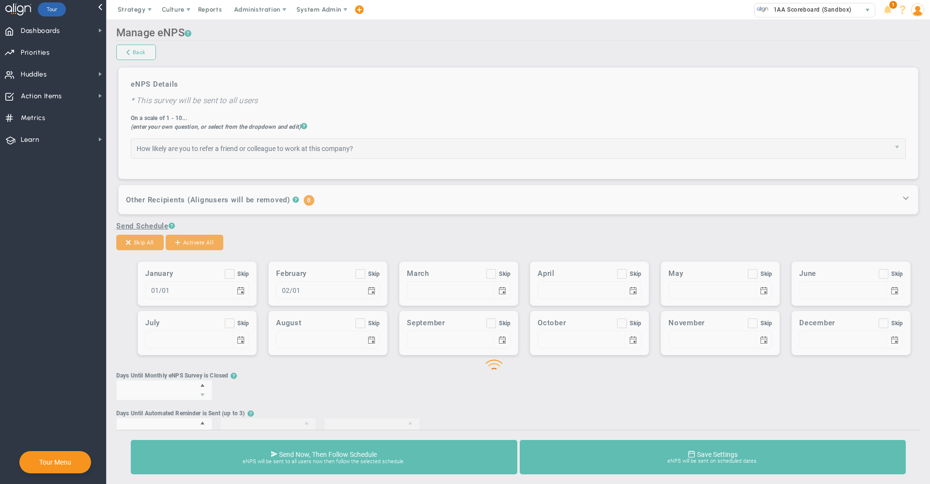
checkbox input "true"
type input "10/01"
checkbox input "true"
type input "11/01"
checkbox input "true"
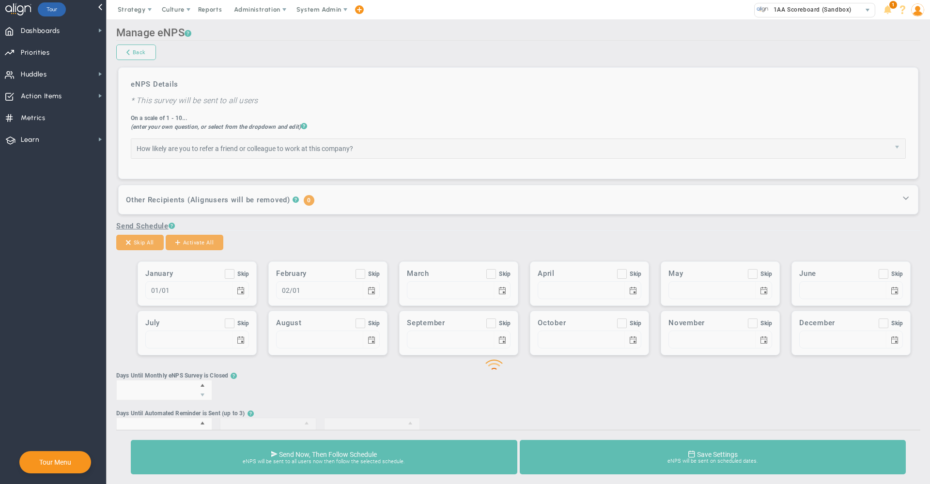
type input "12/01"
type input "10"
type input "2"
type input "5"
type input "8"
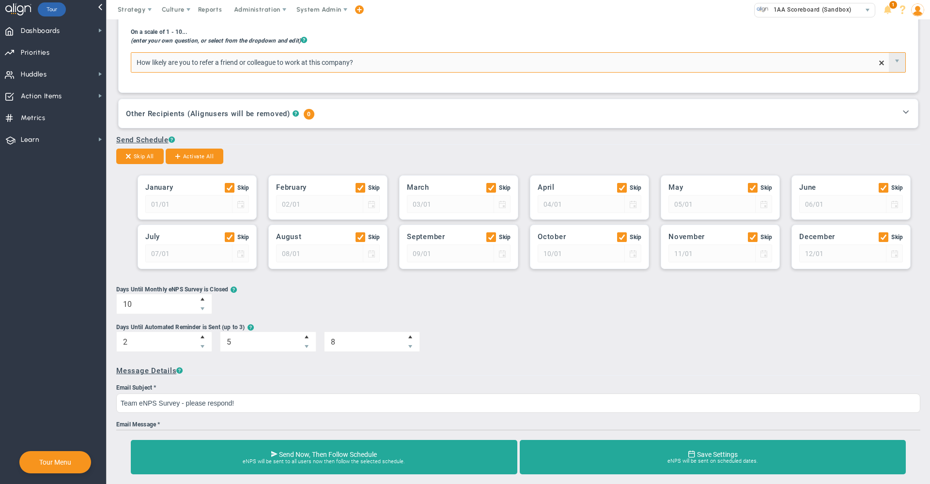
scroll to position [89, 0]
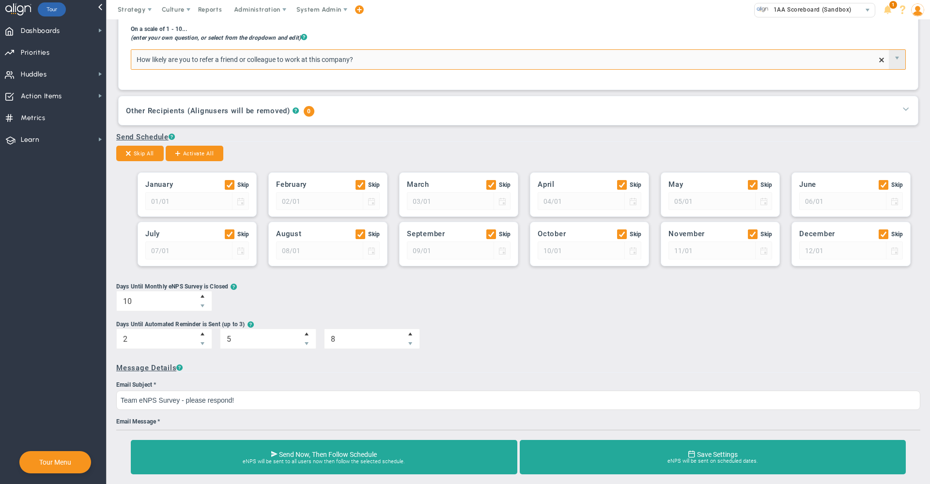
type input "How likely are you to refer a friend or colleague to work at this company?"
click at [901, 110] on span at bounding box center [906, 109] width 10 height 10
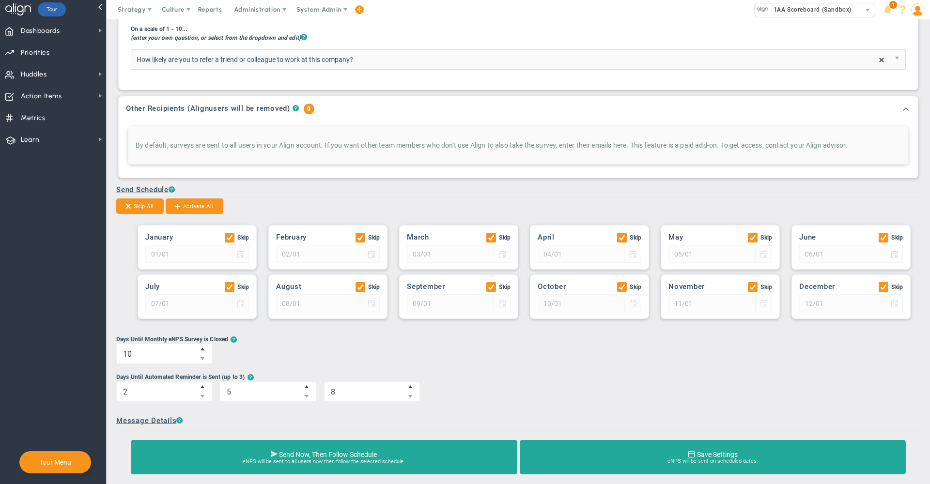
scroll to position [0, 0]
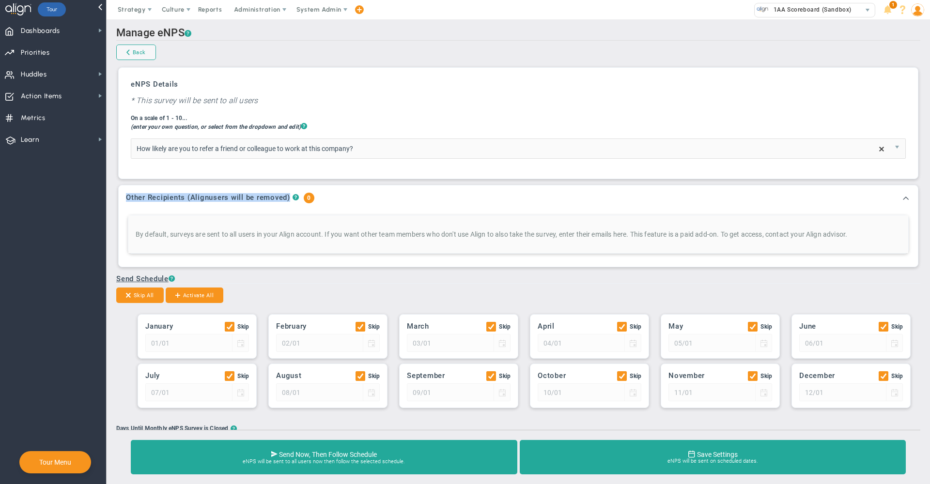
drag, startPoint x: 128, startPoint y: 201, endPoint x: 294, endPoint y: 202, distance: 166.6
click at [294, 202] on div "Other Recipients ( Align users will be removed) ? 0" at bounding box center [512, 201] width 772 height 16
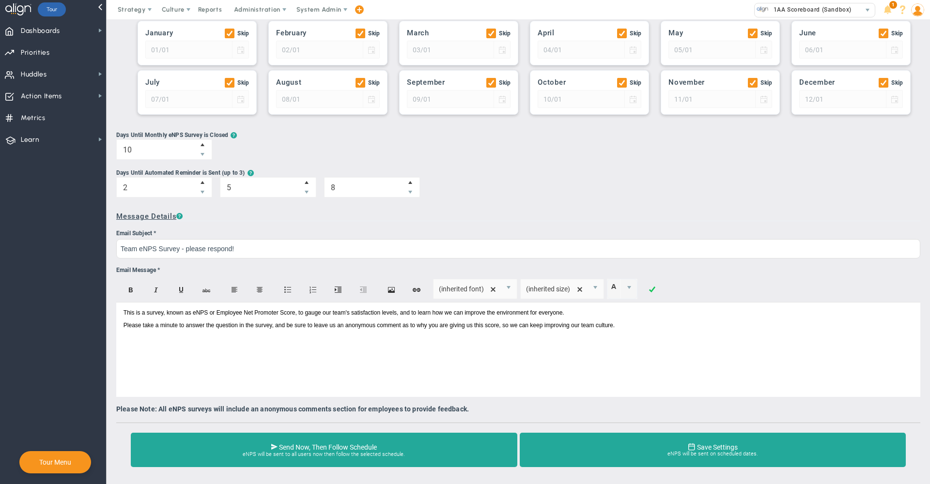
scroll to position [292, 0]
click at [288, 214] on h3 "Message Details ?" at bounding box center [518, 216] width 804 height 9
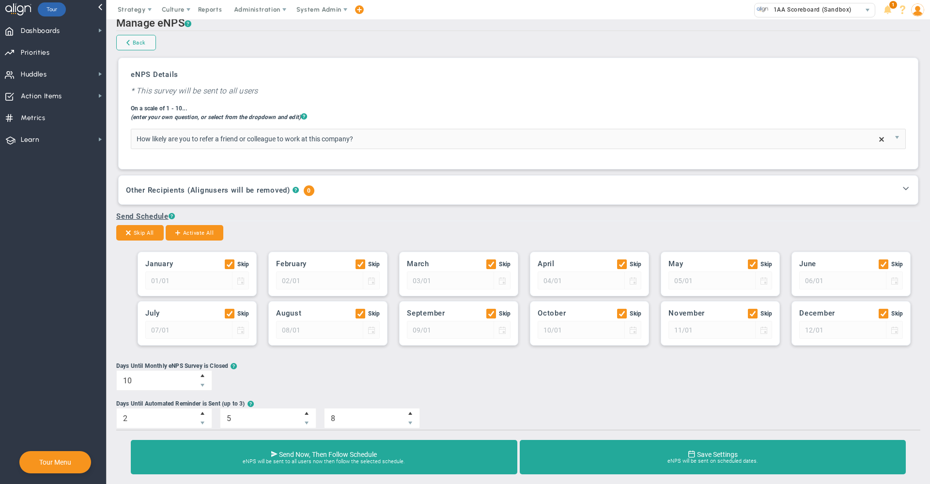
scroll to position [0, 0]
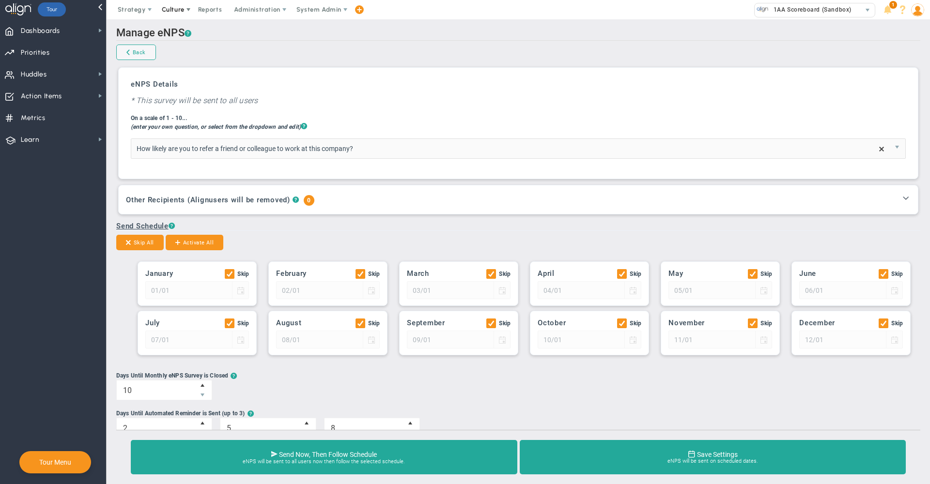
click at [176, 9] on span "Culture" at bounding box center [173, 9] width 23 height 7
click at [188, 36] on span "eNPS" at bounding box center [194, 28] width 78 height 19
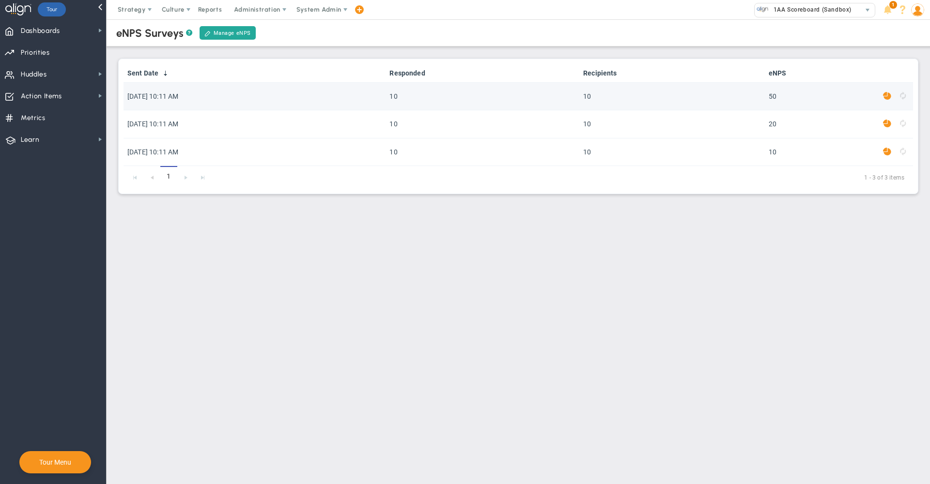
click at [887, 95] on span at bounding box center [887, 96] width 8 height 11
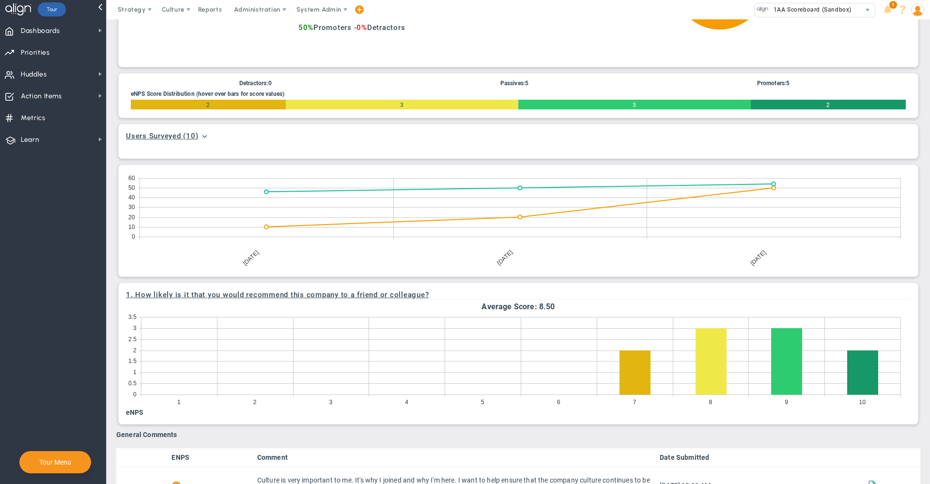
scroll to position [253, 0]
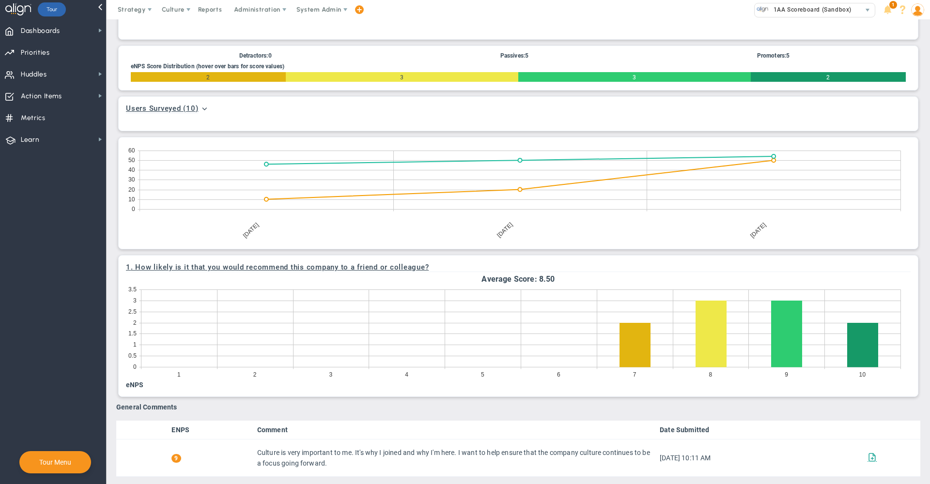
drag, startPoint x: 444, startPoint y: 270, endPoint x: 506, endPoint y: 270, distance: 62.5
click at [506, 270] on h3 "1 . How likely is it that you would recommend this company to a friend or colle…" at bounding box center [518, 267] width 785 height 9
click at [178, 8] on span "Culture" at bounding box center [173, 9] width 23 height 7
click at [185, 29] on span "eNPS" at bounding box center [183, 28] width 16 height 7
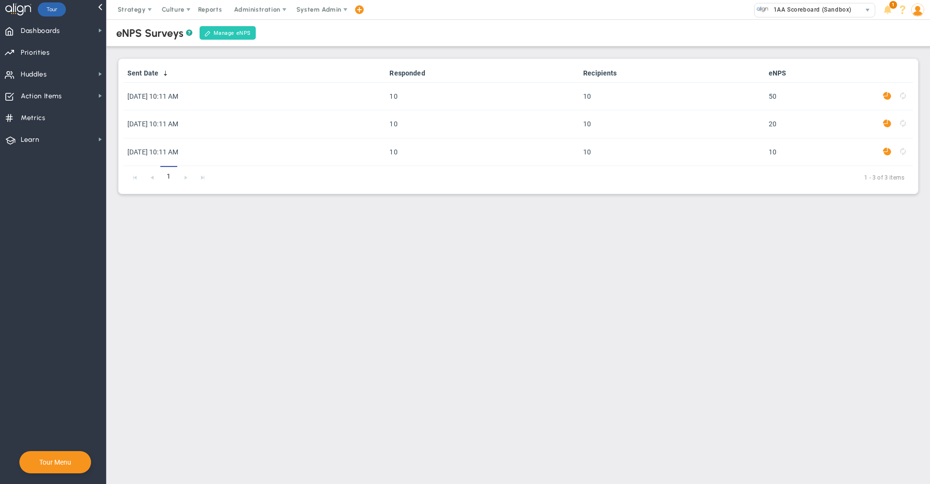
click at [226, 34] on link "Manage eNPS" at bounding box center [228, 33] width 56 height 14
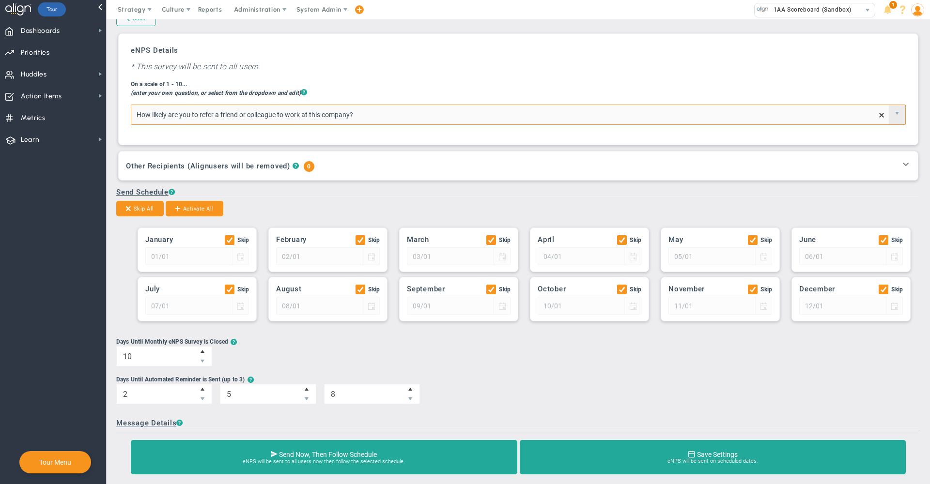
scroll to position [84, 0]
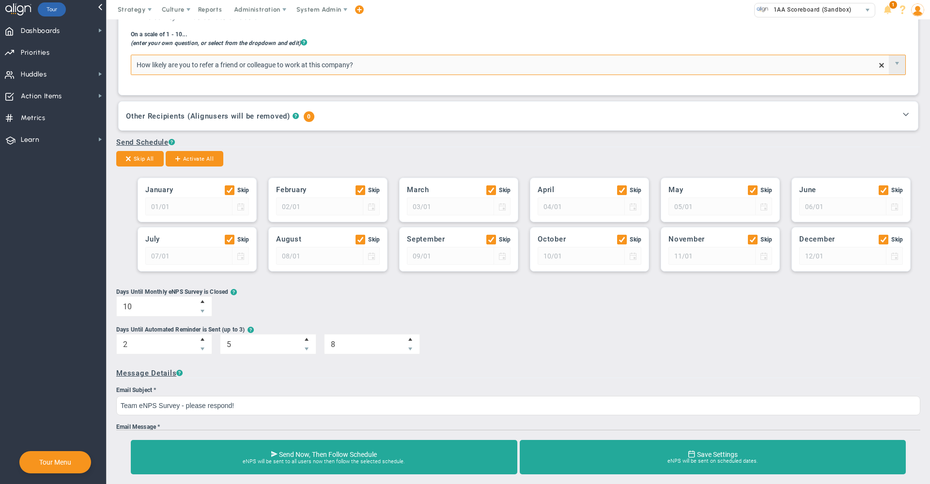
type input "How likely are you to refer a friend or colleague to work at this company?"
click at [688, 279] on ul "January Skip 01/01 01/01 February Skip 02/01 01/02" at bounding box center [518, 224] width 804 height 108
click at [493, 192] on input "Skip" at bounding box center [492, 192] width 6 height 10
checkbox input "false"
click at [619, 191] on input "Skip" at bounding box center [622, 192] width 6 height 10
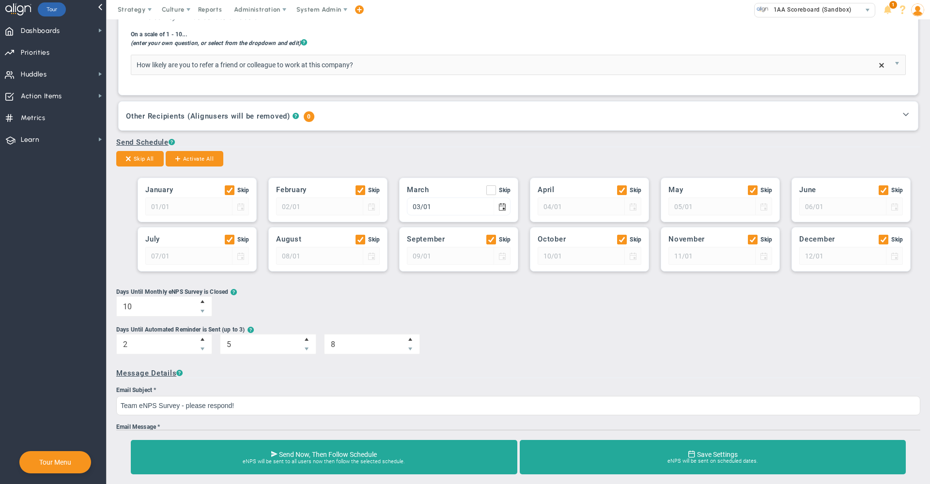
checkbox input "false"
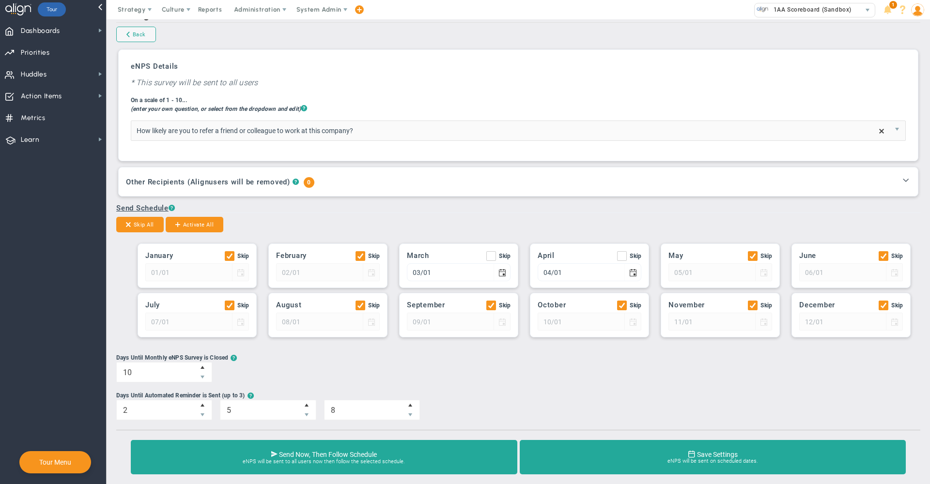
scroll to position [0, 0]
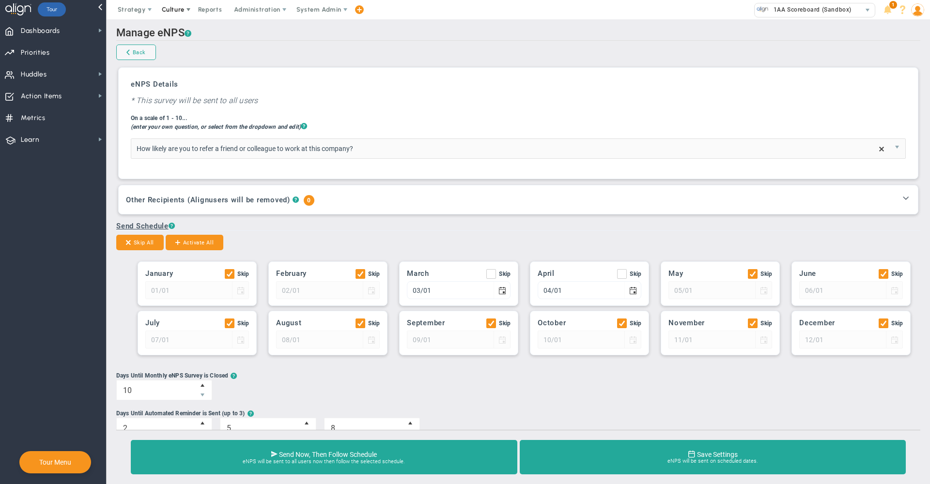
click at [178, 10] on span "Culture" at bounding box center [173, 9] width 23 height 7
click at [176, 10] on span "Culture" at bounding box center [173, 9] width 23 height 7
click at [175, 14] on span "Culture" at bounding box center [173, 9] width 39 height 19
click at [310, 10] on span "System Admin" at bounding box center [318, 9] width 45 height 7
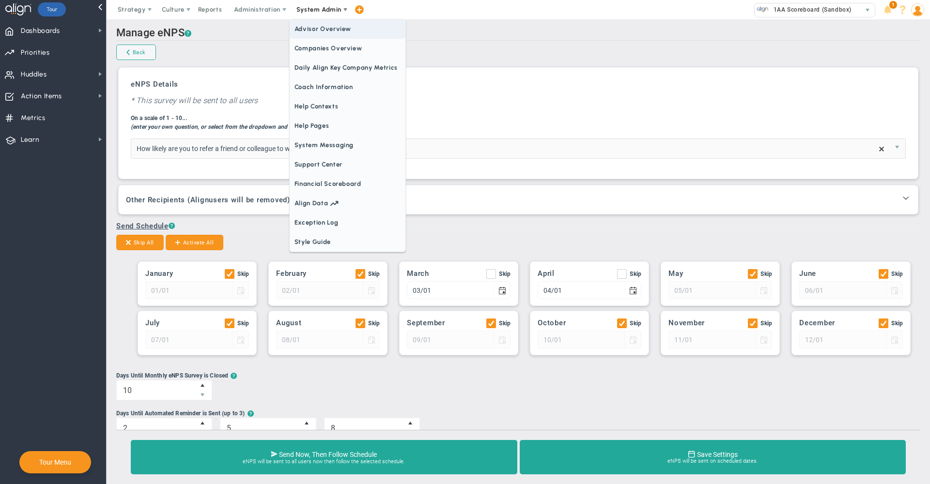
click at [325, 38] on span "Advisor Overview" at bounding box center [348, 28] width 116 height 19
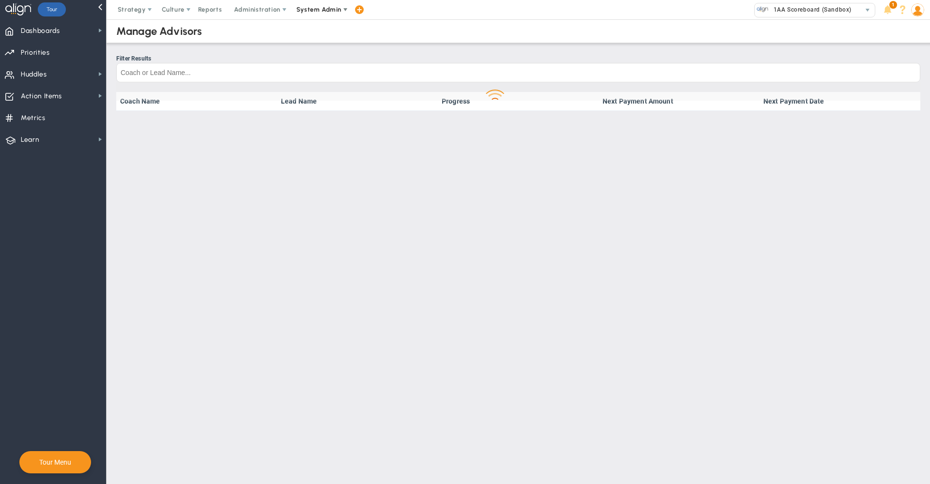
click at [328, 14] on span "System Admin" at bounding box center [319, 9] width 61 height 19
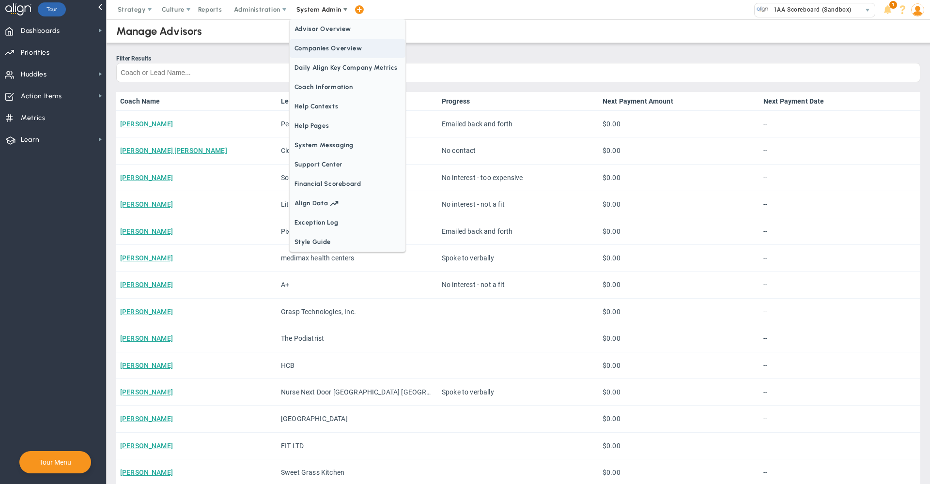
click at [332, 48] on span "Companies Overview" at bounding box center [348, 48] width 116 height 19
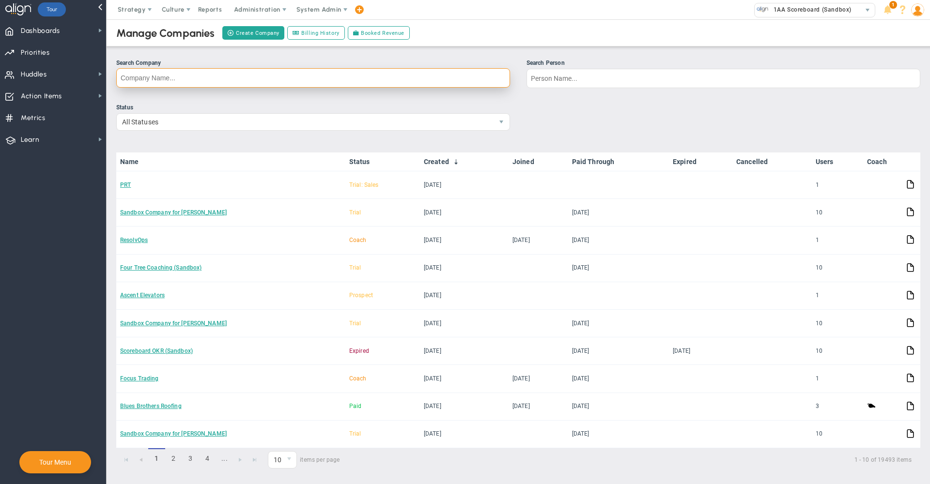
click at [348, 75] on input "Search Company" at bounding box center [313, 77] width 394 height 19
type input "blue z"
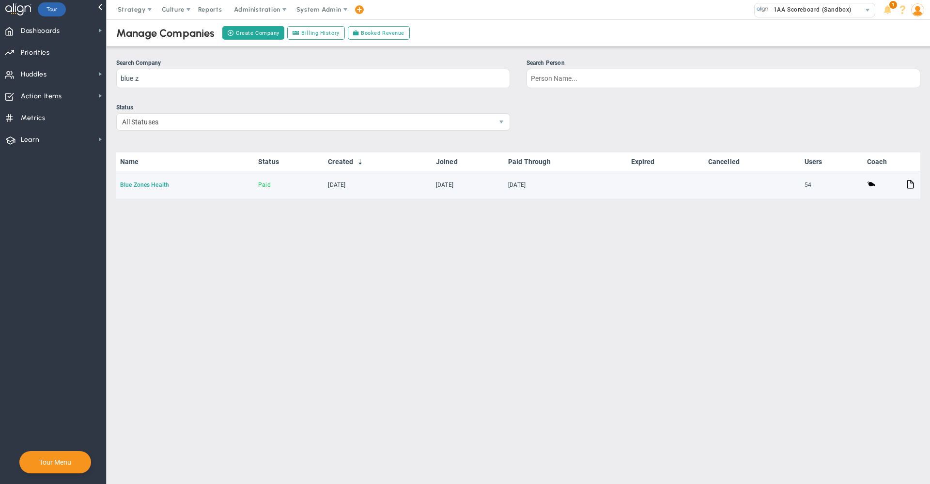
click at [151, 183] on link "Blue Zones Health" at bounding box center [144, 185] width 49 height 7
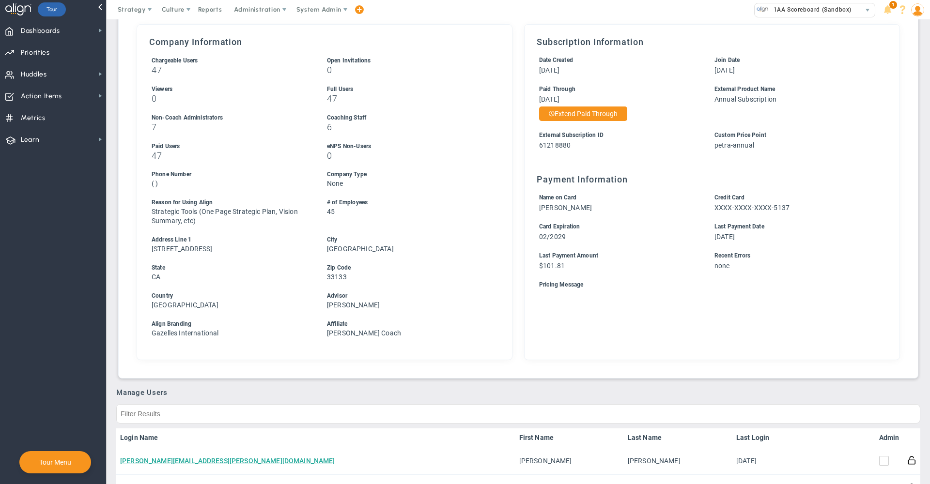
scroll to position [398, 0]
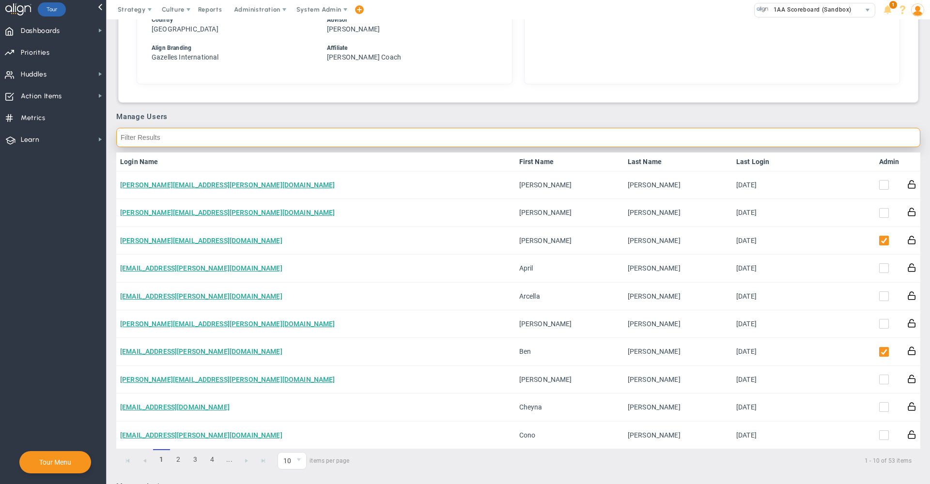
click at [733, 141] on input "text" at bounding box center [518, 137] width 804 height 19
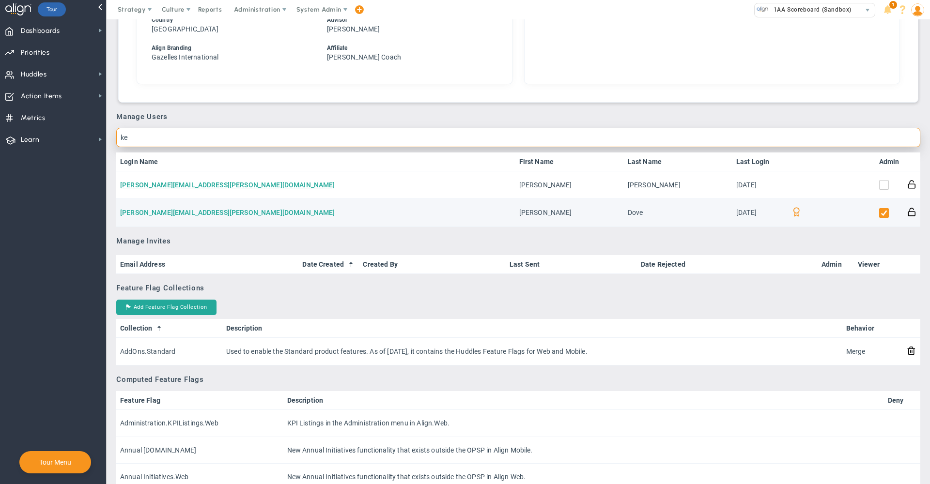
type input "ke"
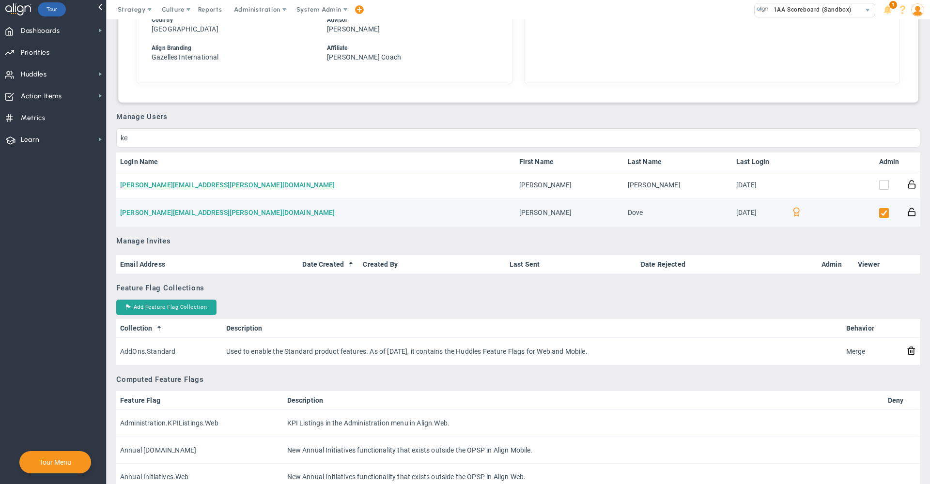
click at [180, 213] on link "[PERSON_NAME][EMAIL_ADDRESS][PERSON_NAME][DOMAIN_NAME]" at bounding box center [227, 213] width 215 height 8
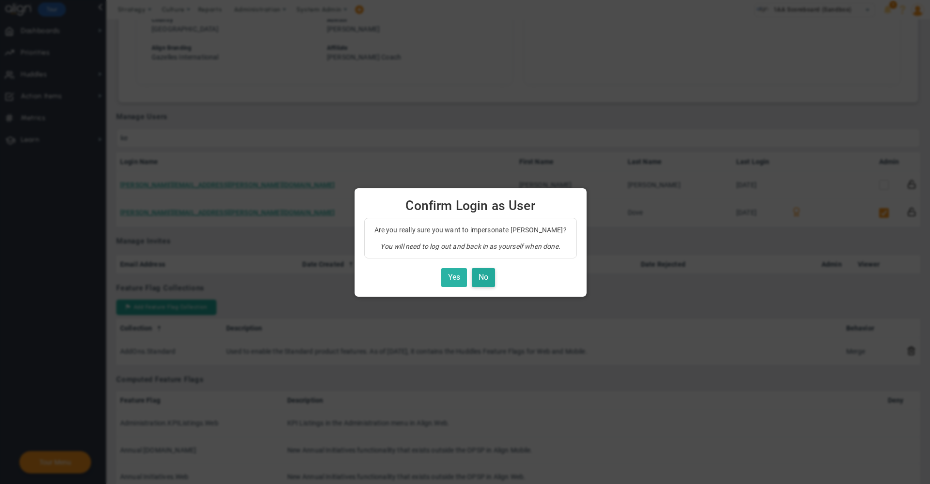
click at [443, 278] on button "Yes" at bounding box center [454, 277] width 26 height 19
